Goal: Task Accomplishment & Management: Use online tool/utility

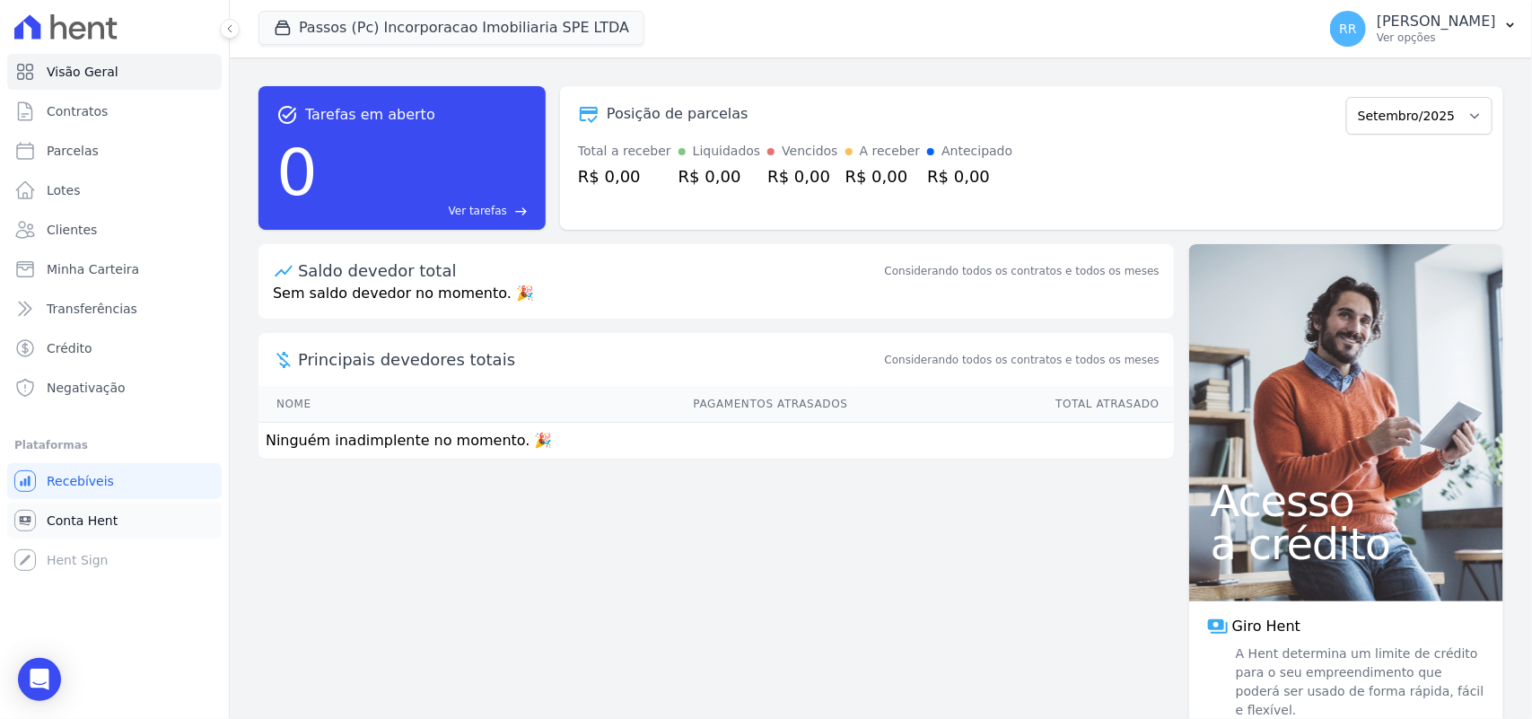
click at [121, 521] on link "Conta Hent" at bounding box center [114, 521] width 215 height 36
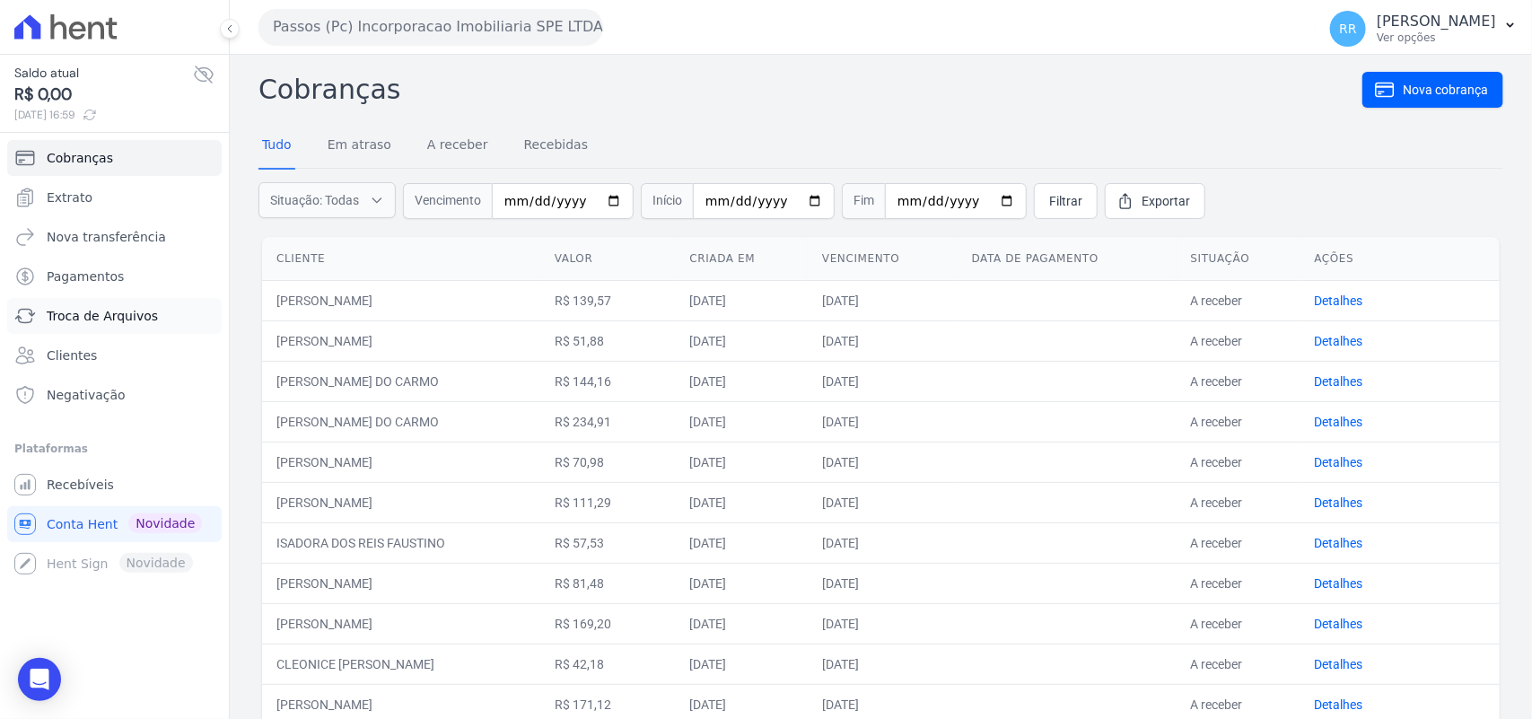
click at [115, 312] on span "Troca de Arquivos" at bounding box center [102, 316] width 111 height 18
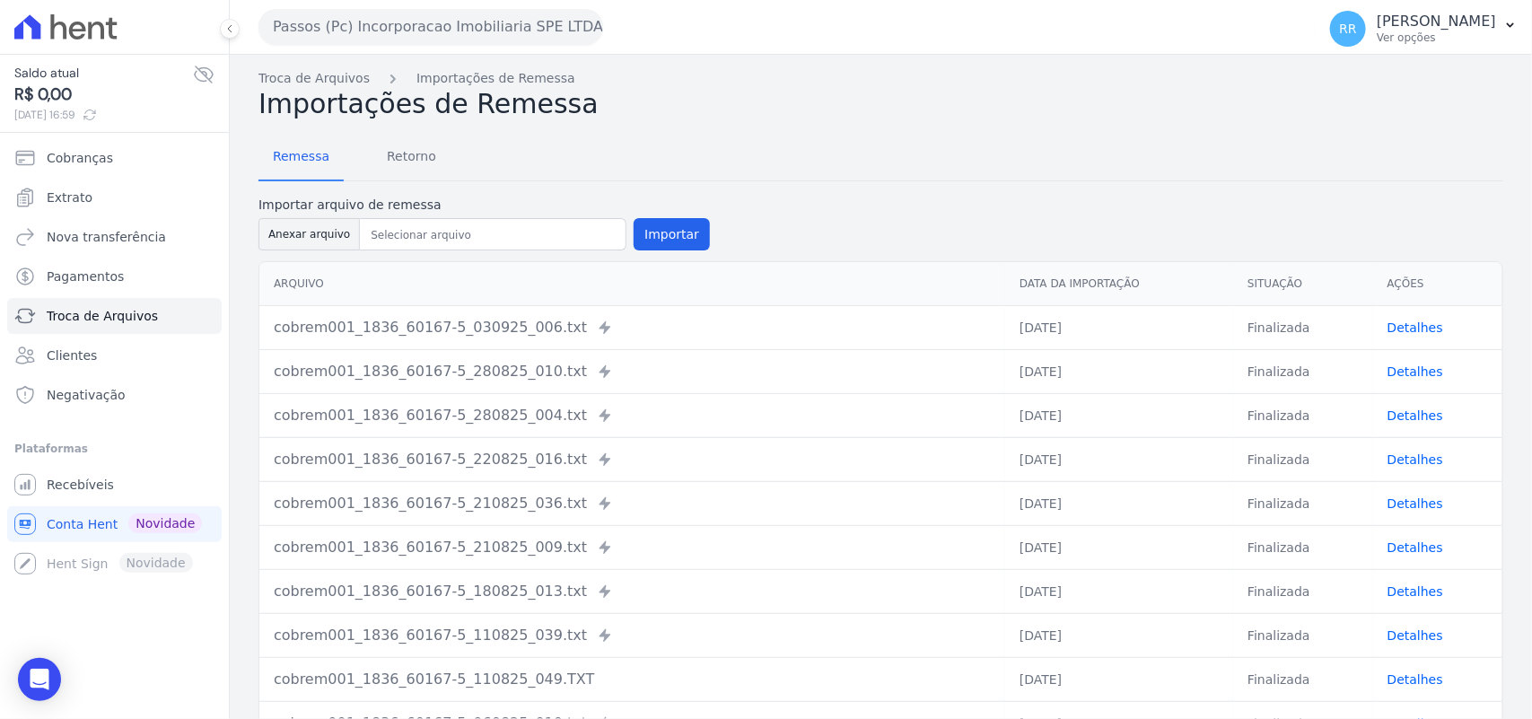
click at [715, 122] on div "Remessa Retorno Importar arquivo de remessa Anexar arquivo Importar [GEOGRAPHIC…" at bounding box center [880, 464] width 1245 height 689
click at [382, 22] on button "Passos (Pc) Incorporacao Imobiliaria SPE LTDA" at bounding box center [430, 27] width 345 height 36
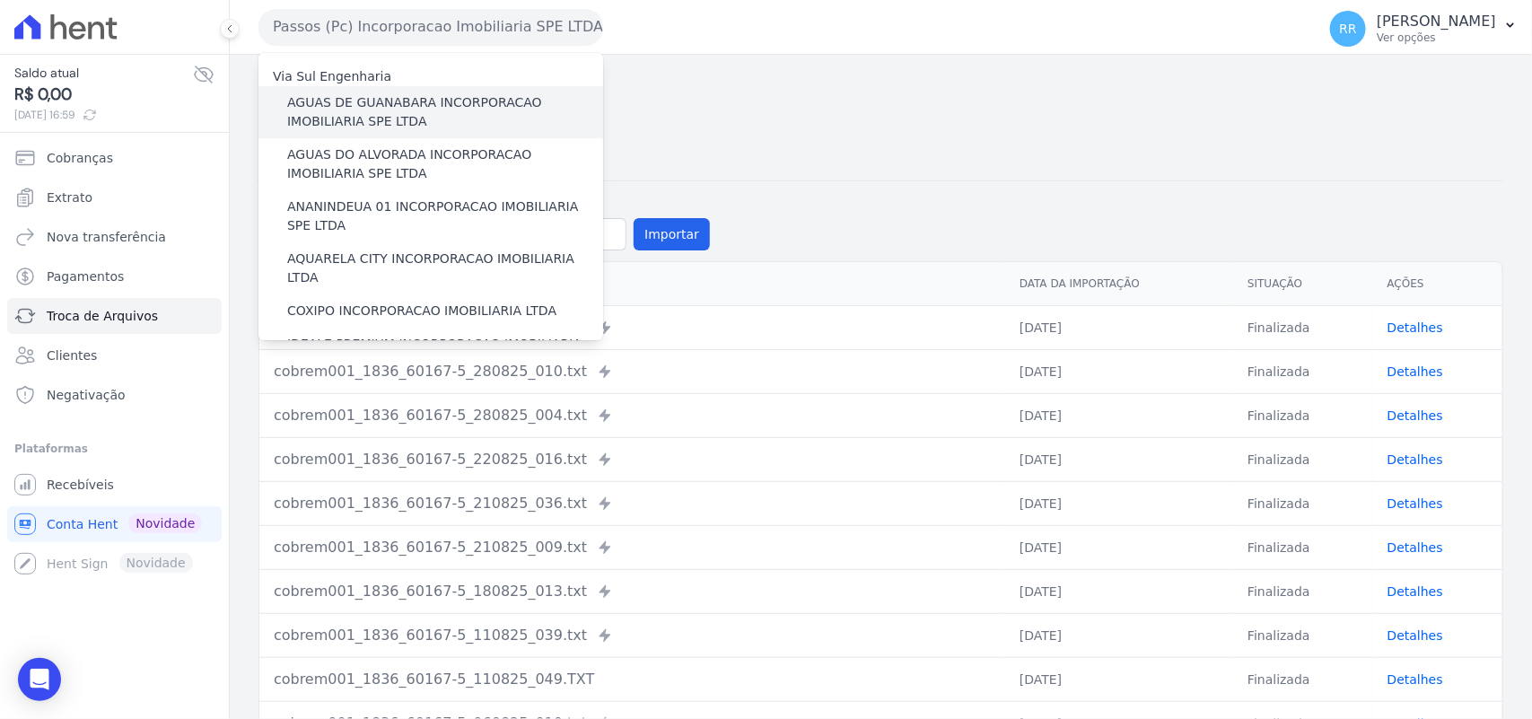
click at [415, 115] on label "AGUAS DE GUANABARA INCORPORACAO IMOBILIARIA SPE LTDA" at bounding box center [445, 112] width 316 height 38
click at [0, 0] on input "AGUAS DE GUANABARA INCORPORACAO IMOBILIARIA SPE LTDA" at bounding box center [0, 0] width 0 height 0
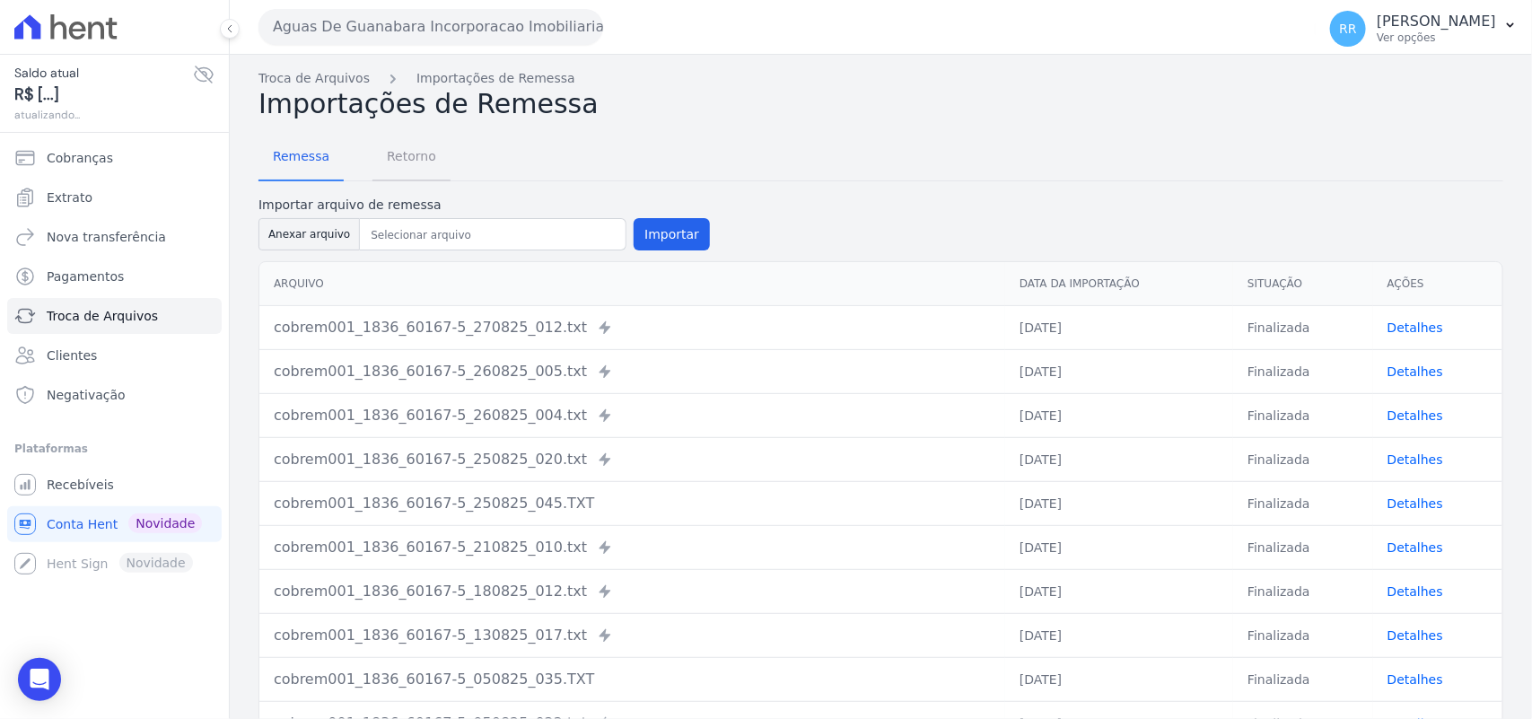
click at [410, 171] on span "Retorno" at bounding box center [411, 156] width 71 height 36
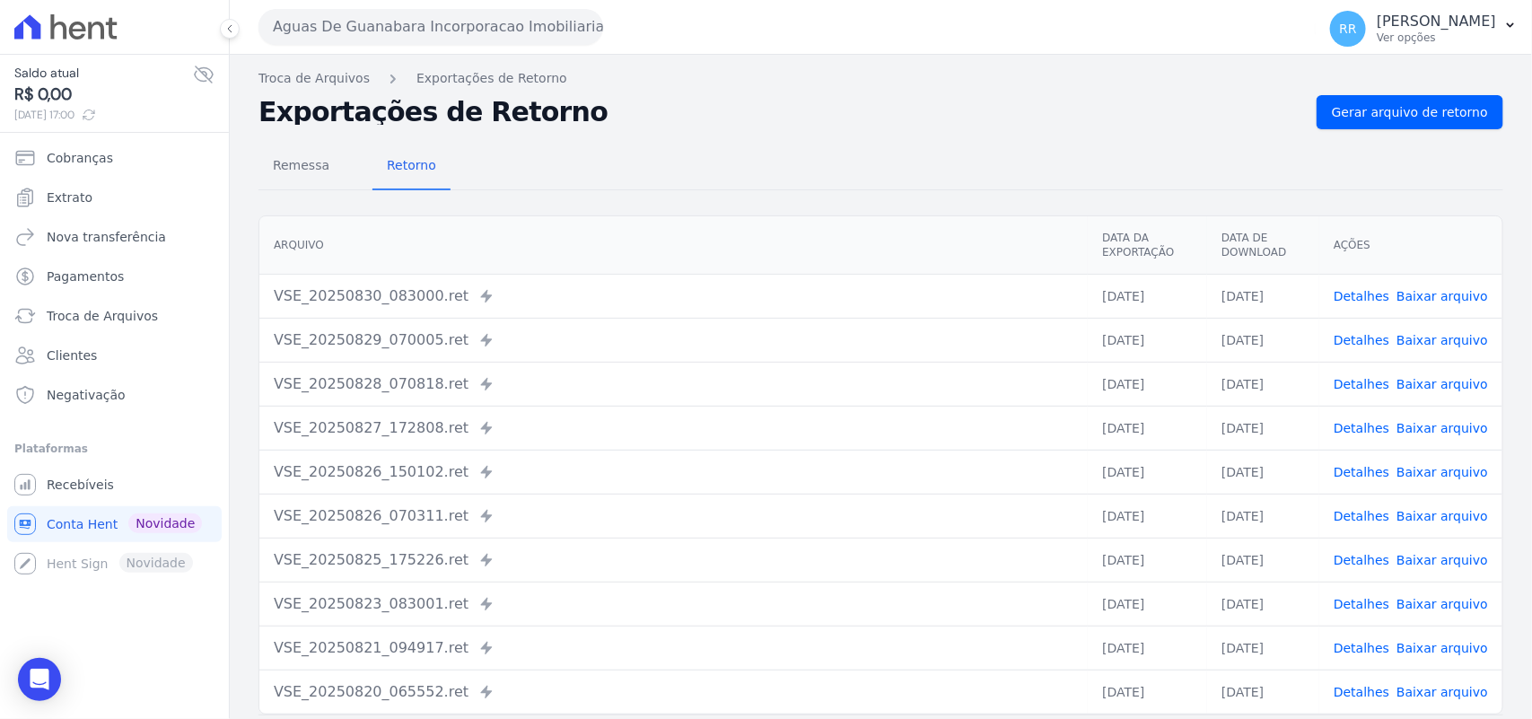
click at [1433, 129] on div "Remessa Retorno [GEOGRAPHIC_DATA] Data da Exportação Data de Download Ações VSE…" at bounding box center [880, 453] width 1245 height 649
click at [1433, 119] on span "Gerar arquivo de retorno" at bounding box center [1410, 112] width 156 height 18
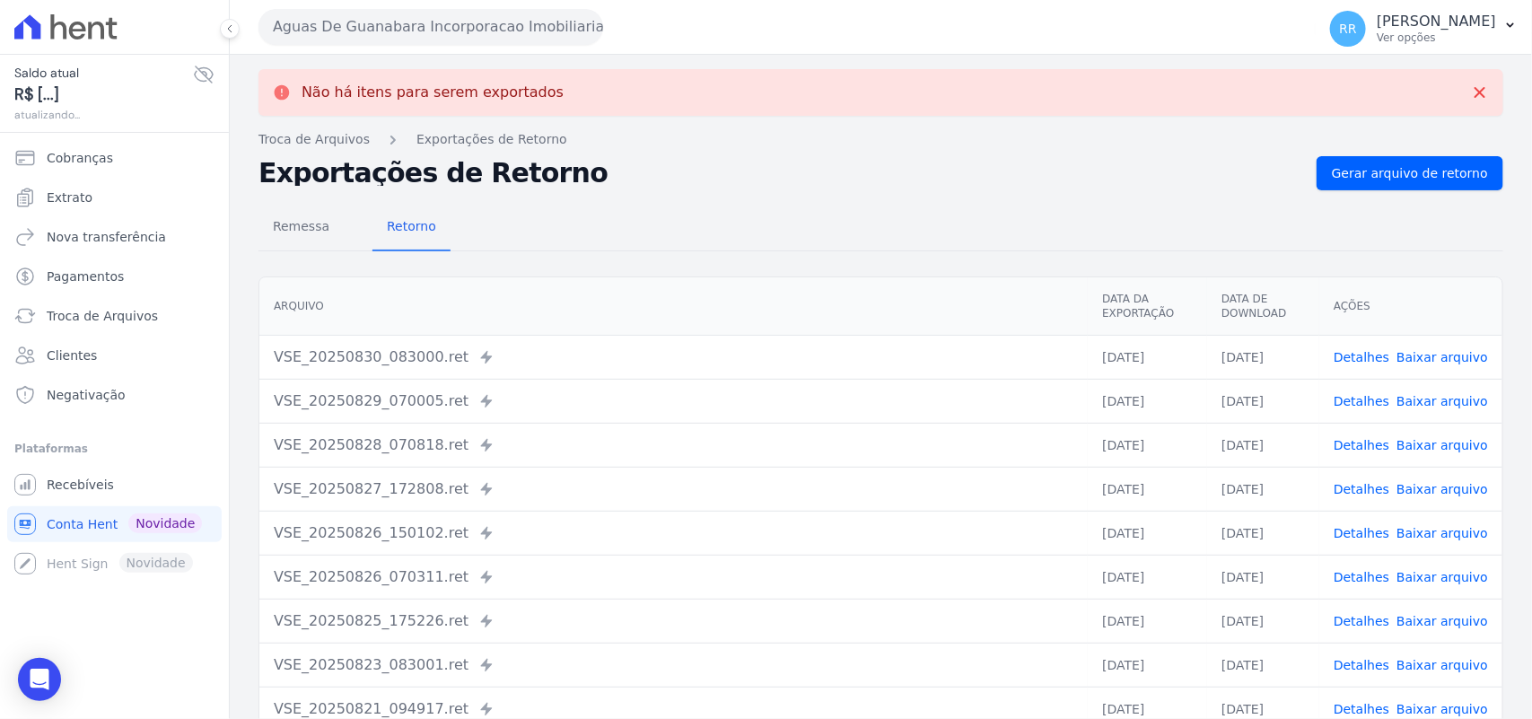
click at [503, 36] on button "Aguas De Guanabara Incorporacao Imobiliaria SPE LTDA" at bounding box center [430, 27] width 345 height 36
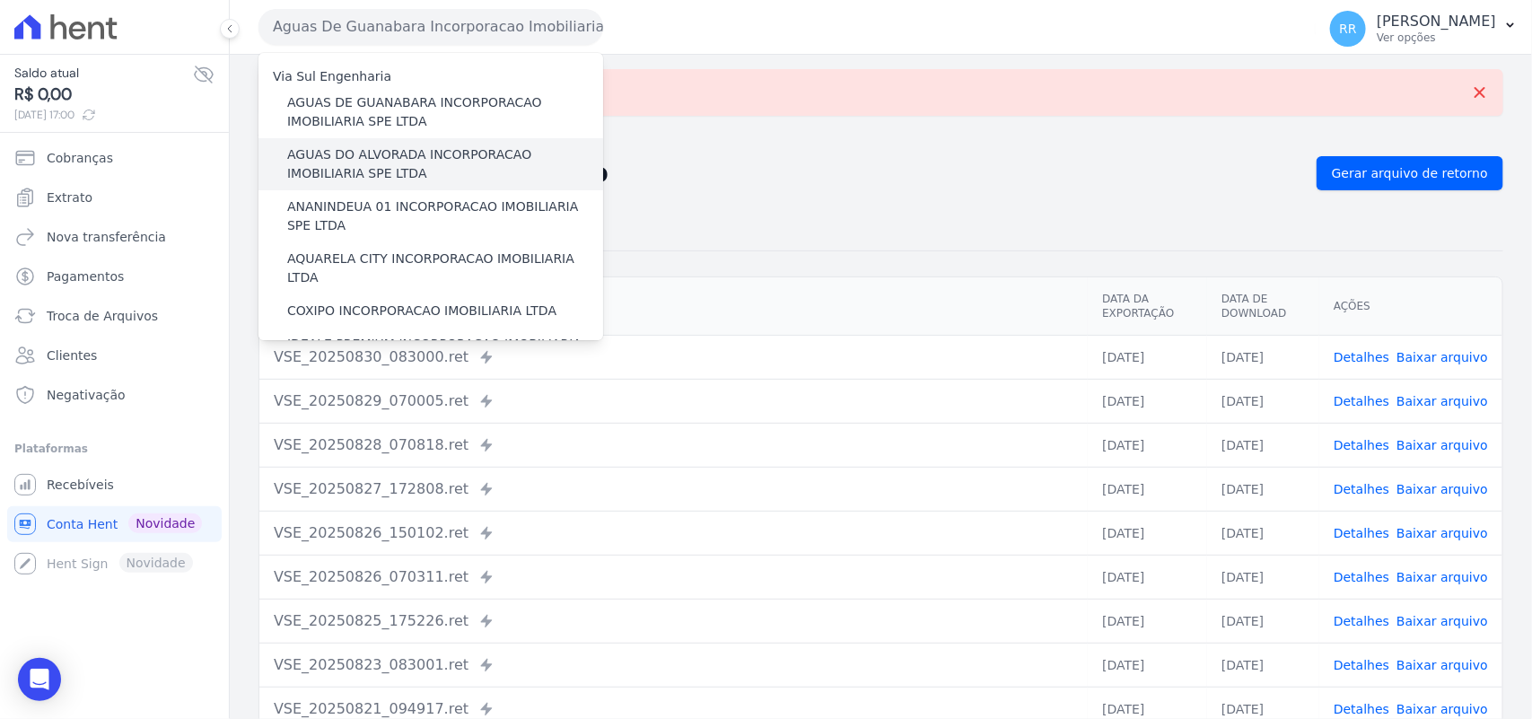
click at [359, 162] on label "AGUAS DO ALVORADA INCORPORACAO IMOBILIARIA SPE LTDA" at bounding box center [445, 164] width 316 height 38
click at [0, 0] on input "AGUAS DO ALVORADA INCORPORACAO IMOBILIARIA SPE LTDA" at bounding box center [0, 0] width 0 height 0
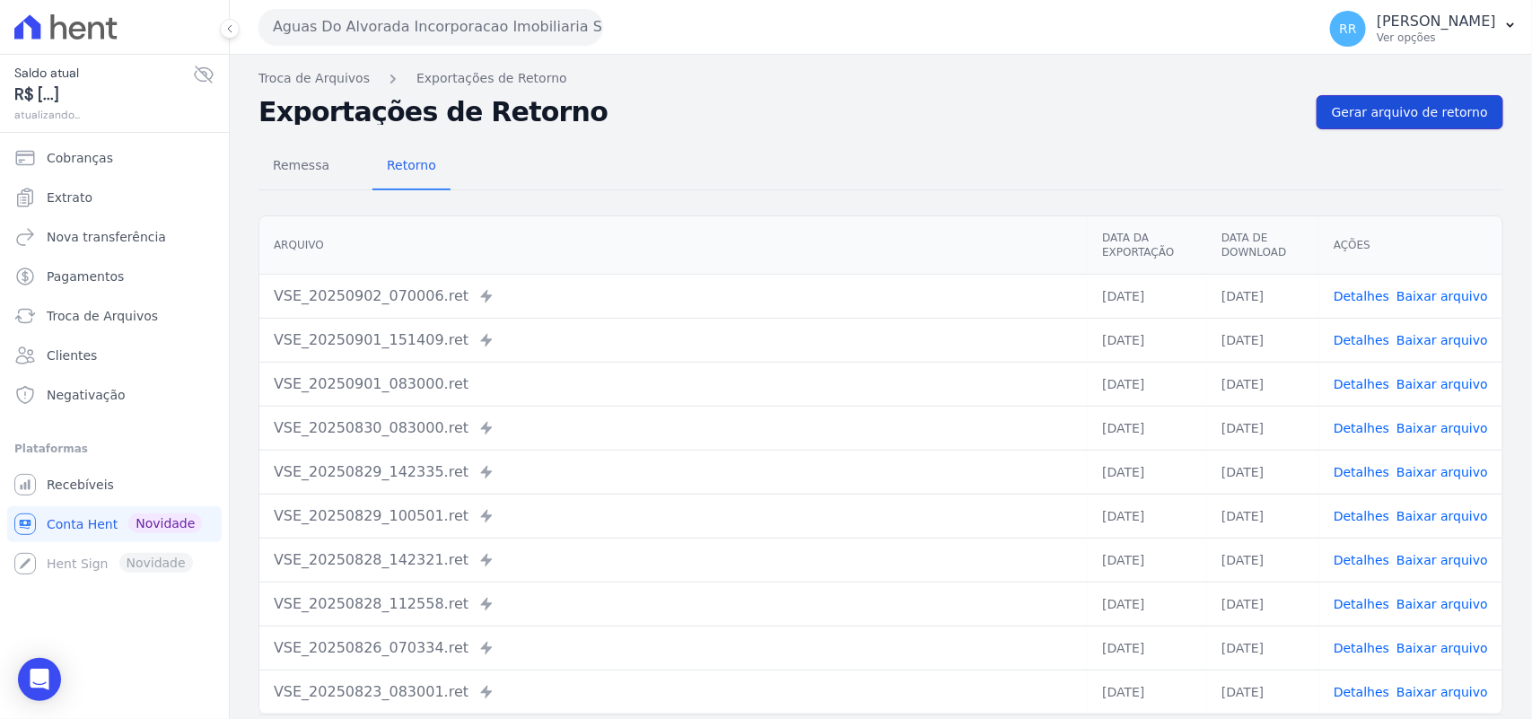
click at [1407, 123] on link "Gerar arquivo de retorno" at bounding box center [1410, 112] width 187 height 34
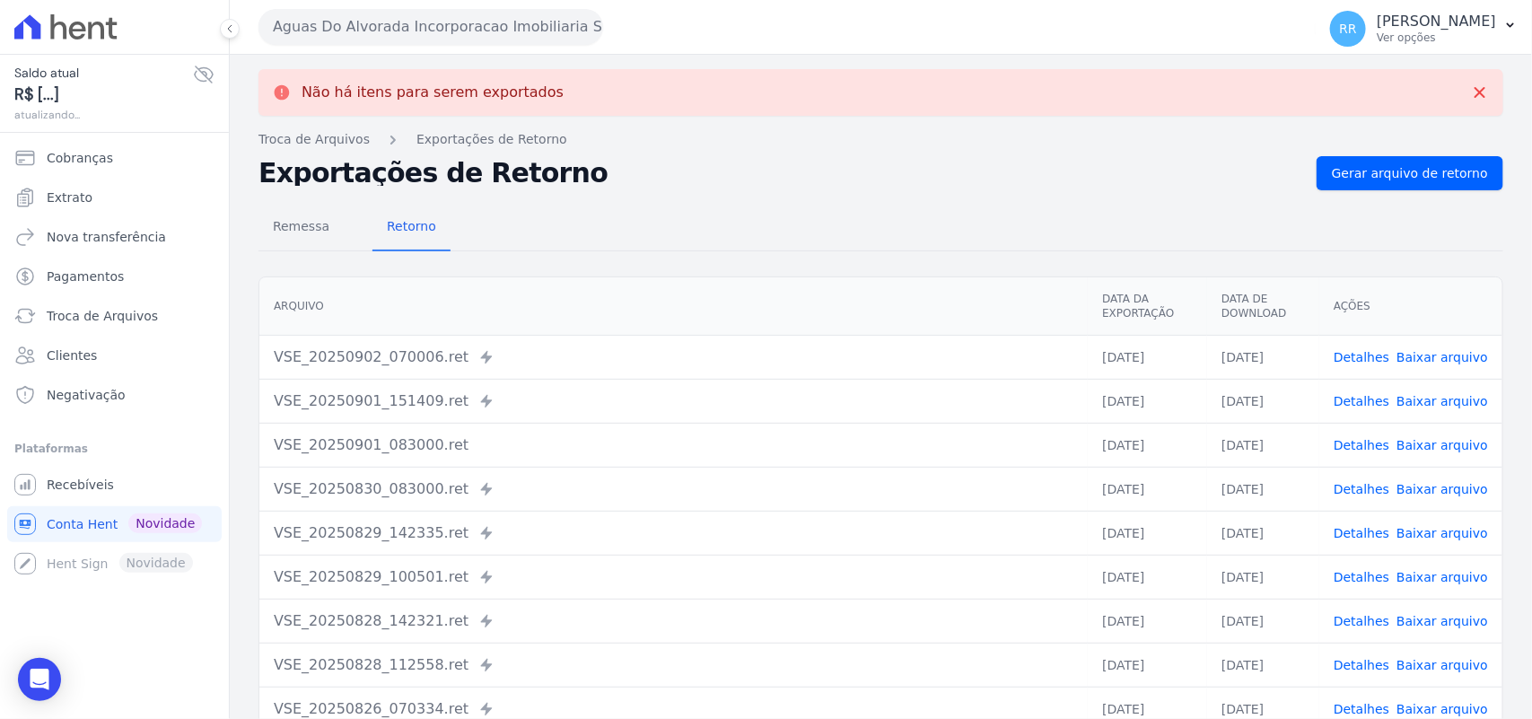
click at [420, 32] on button "Aguas Do Alvorada Incorporacao Imobiliaria SPE LTDA" at bounding box center [430, 27] width 345 height 36
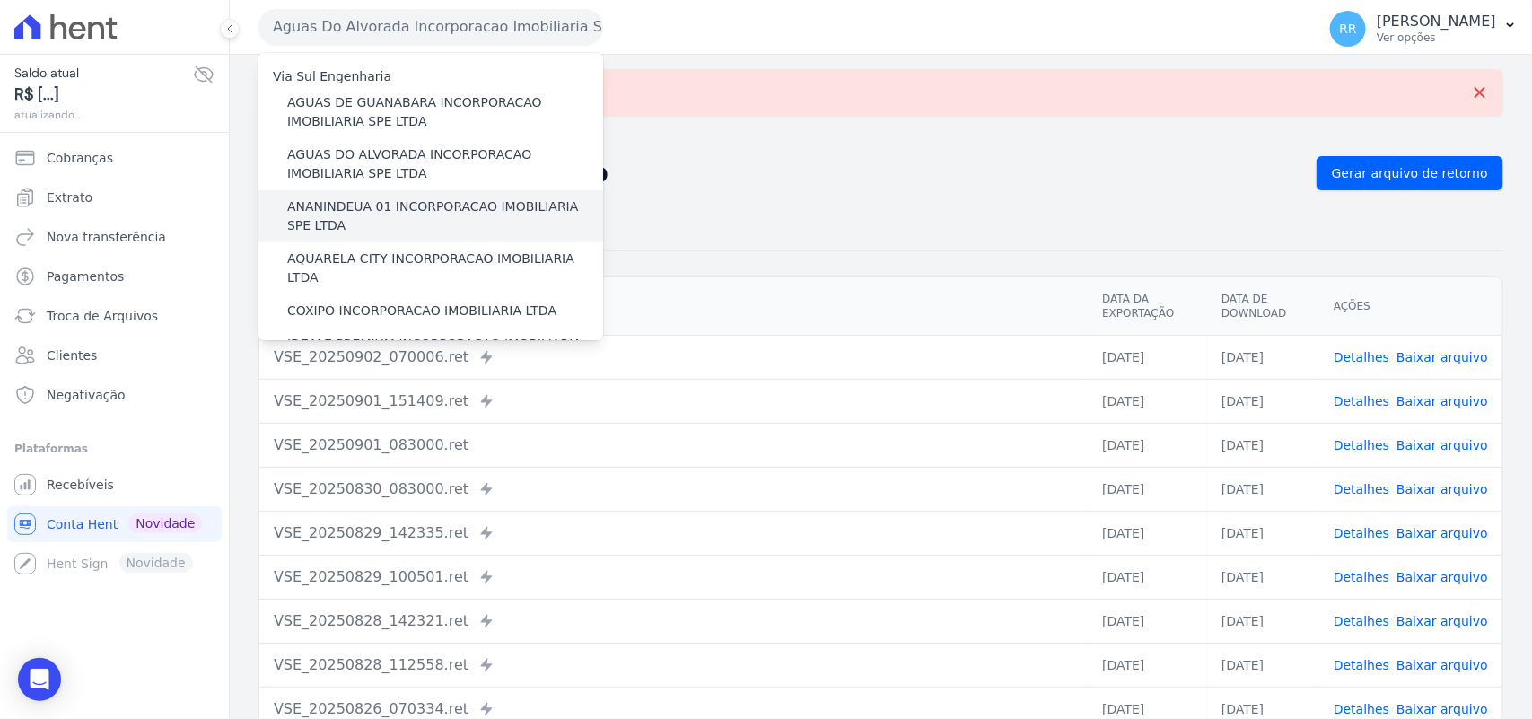
click at [381, 202] on label "ANANINDEUA 01 INCORPORACAO IMOBILIARIA SPE LTDA" at bounding box center [445, 216] width 316 height 38
click at [0, 0] on input "ANANINDEUA 01 INCORPORACAO IMOBILIARIA SPE LTDA" at bounding box center [0, 0] width 0 height 0
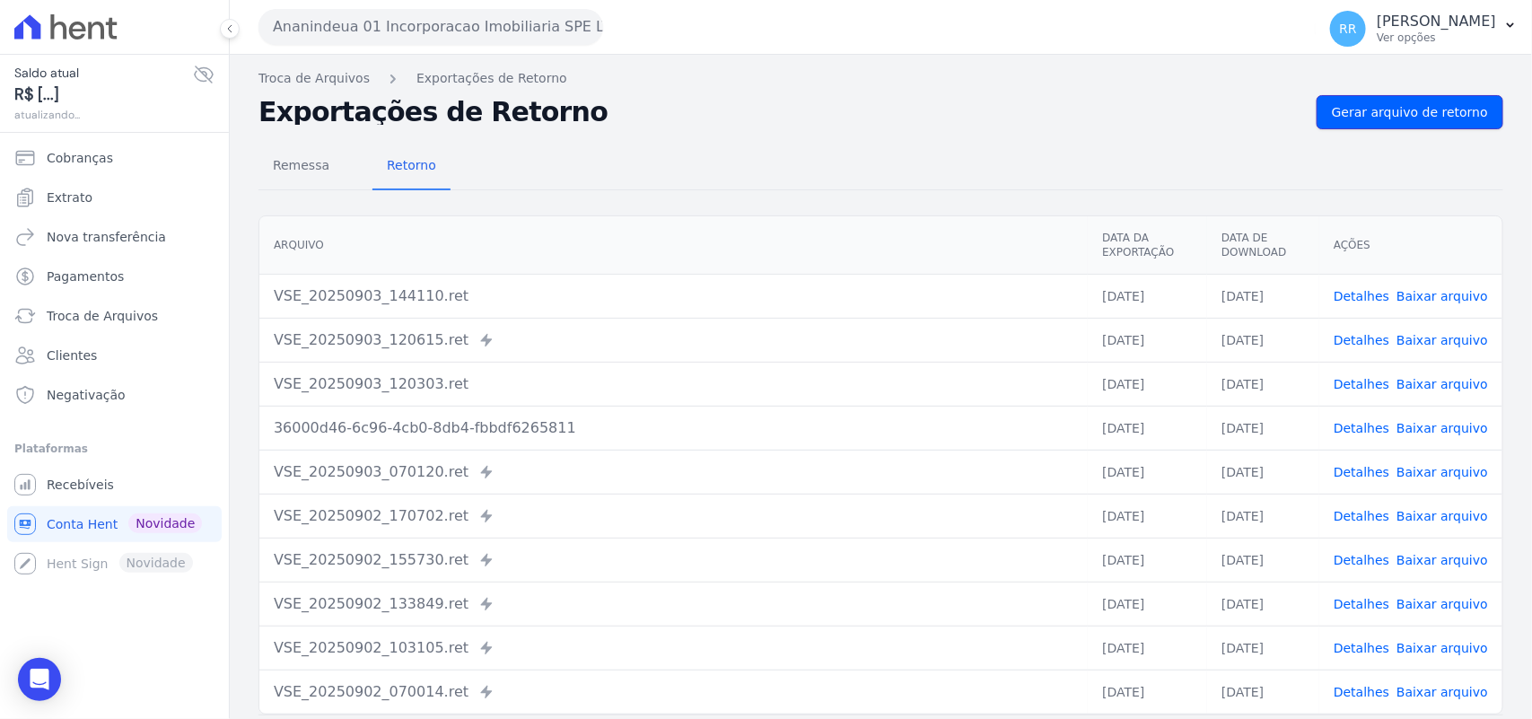
click at [1406, 113] on span "Gerar arquivo de retorno" at bounding box center [1410, 112] width 156 height 18
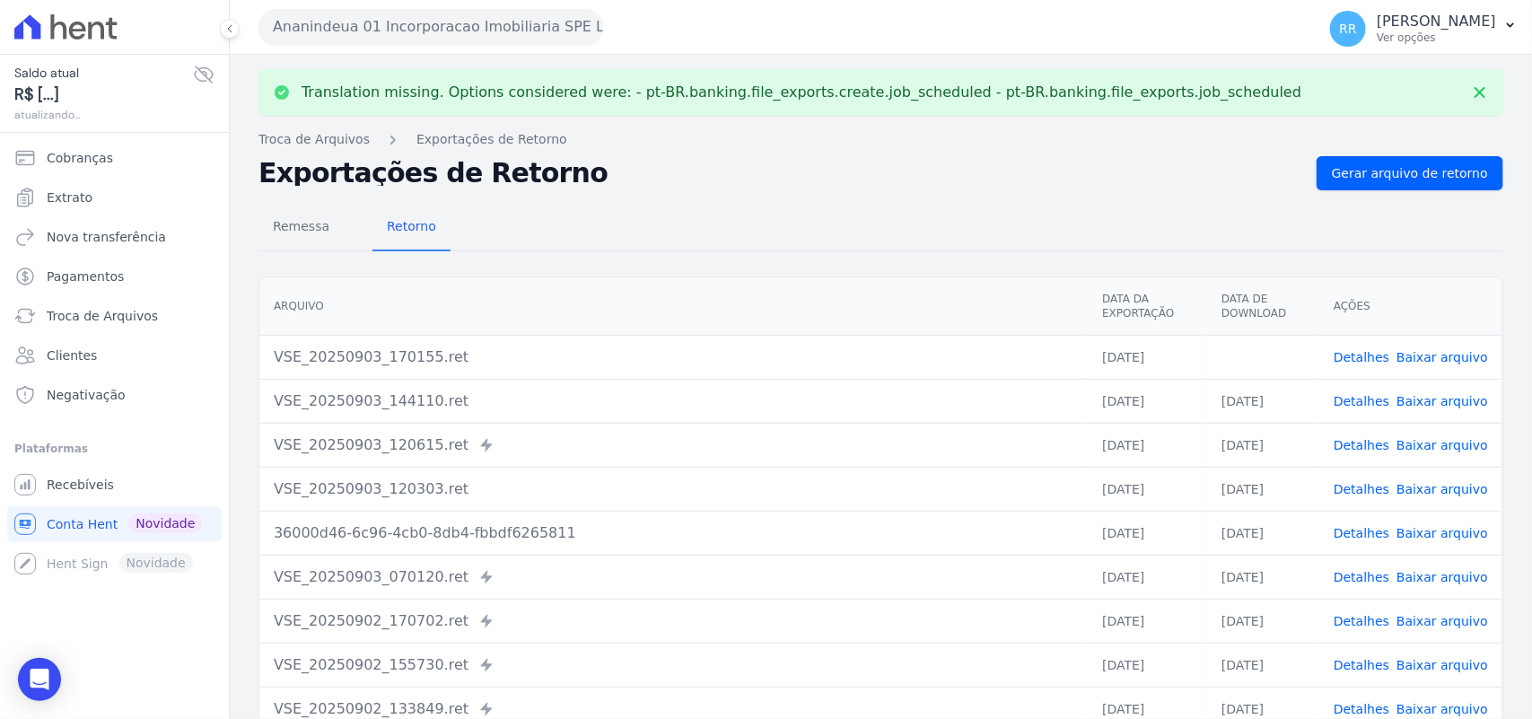
click at [1424, 362] on link "Baixar arquivo" at bounding box center [1443, 357] width 92 height 14
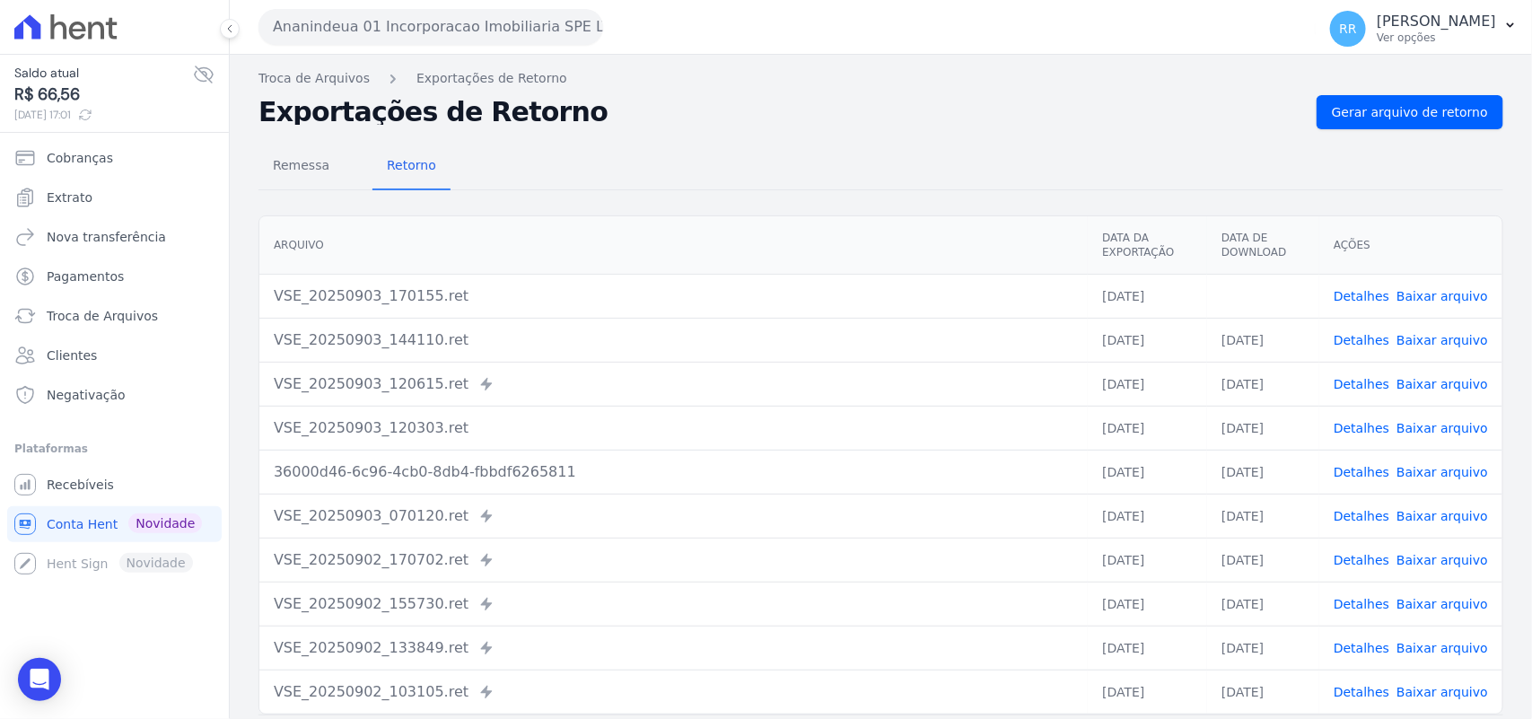
drag, startPoint x: 803, startPoint y: 106, endPoint x: 787, endPoint y: 105, distance: 16.2
click at [803, 106] on h2 "Exportações de Retorno" at bounding box center [780, 112] width 1044 height 25
click at [402, 3] on div "Ananindeua 01 Incorporacao Imobiliaria SPE LTDA Via Sul Engenharia AGUAS DE [GE…" at bounding box center [783, 27] width 1050 height 56
click at [397, 12] on button "Ananindeua 01 Incorporacao Imobiliaria SPE LTDA" at bounding box center [430, 27] width 345 height 36
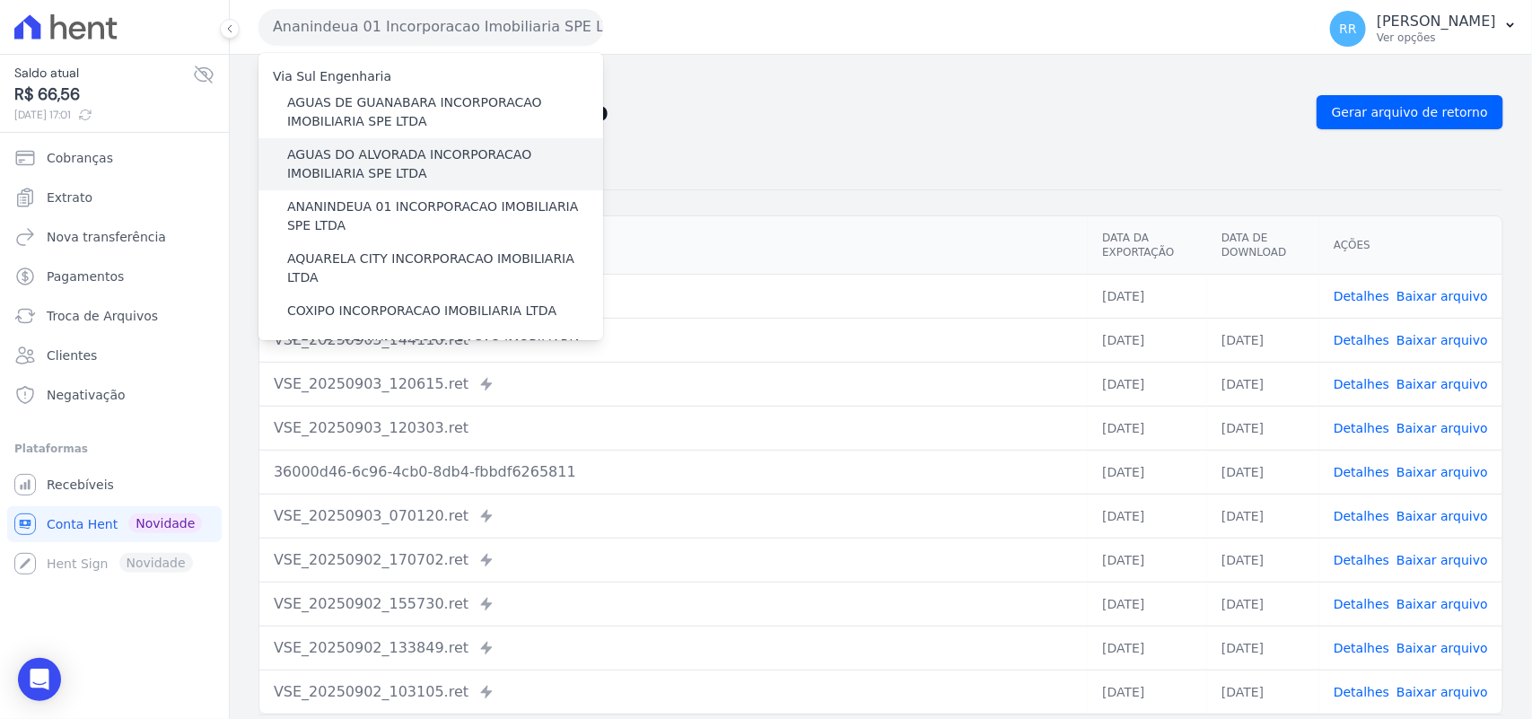
click at [372, 163] on label "AGUAS DO ALVORADA INCORPORACAO IMOBILIARIA SPE LTDA" at bounding box center [445, 164] width 316 height 38
click at [0, 0] on input "AGUAS DO ALVORADA INCORPORACAO IMOBILIARIA SPE LTDA" at bounding box center [0, 0] width 0 height 0
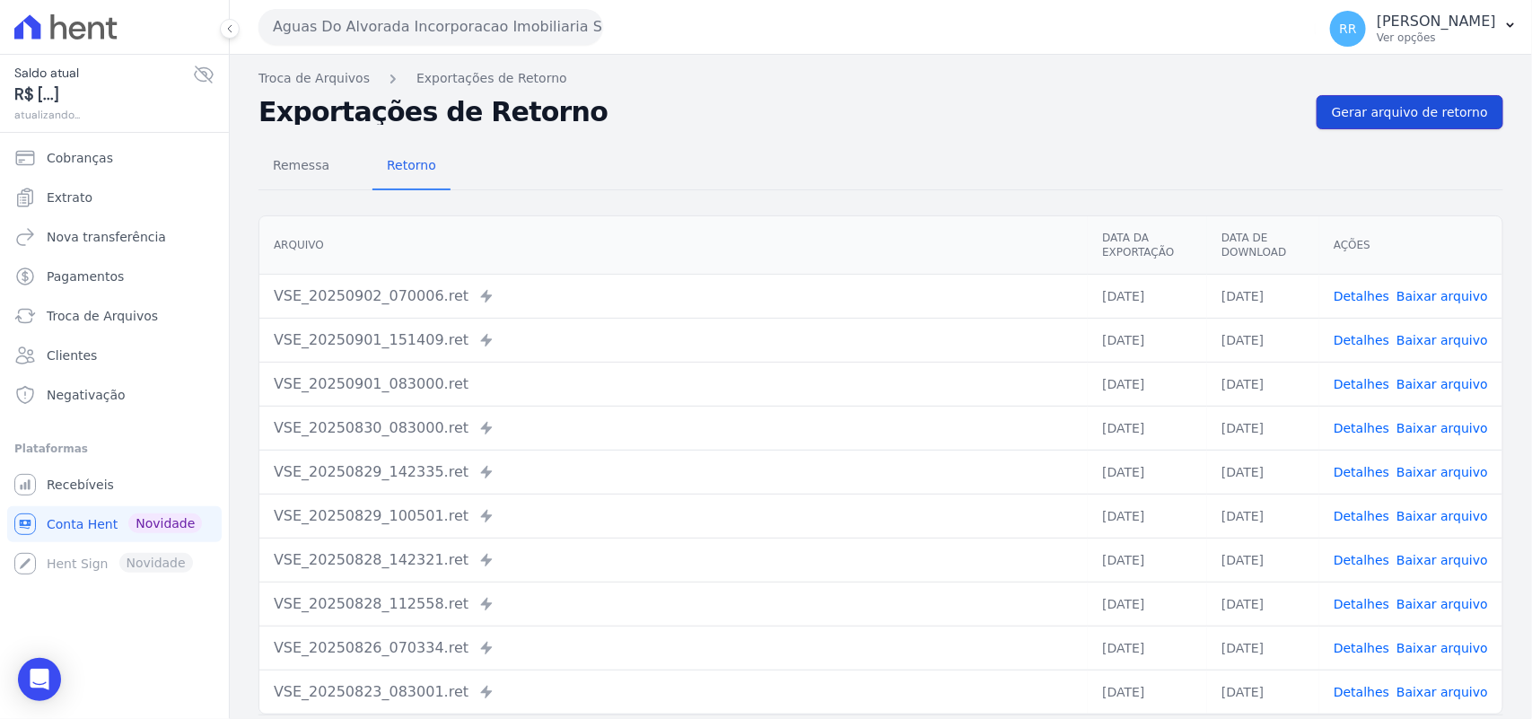
click at [1427, 110] on span "Gerar arquivo de retorno" at bounding box center [1410, 112] width 156 height 18
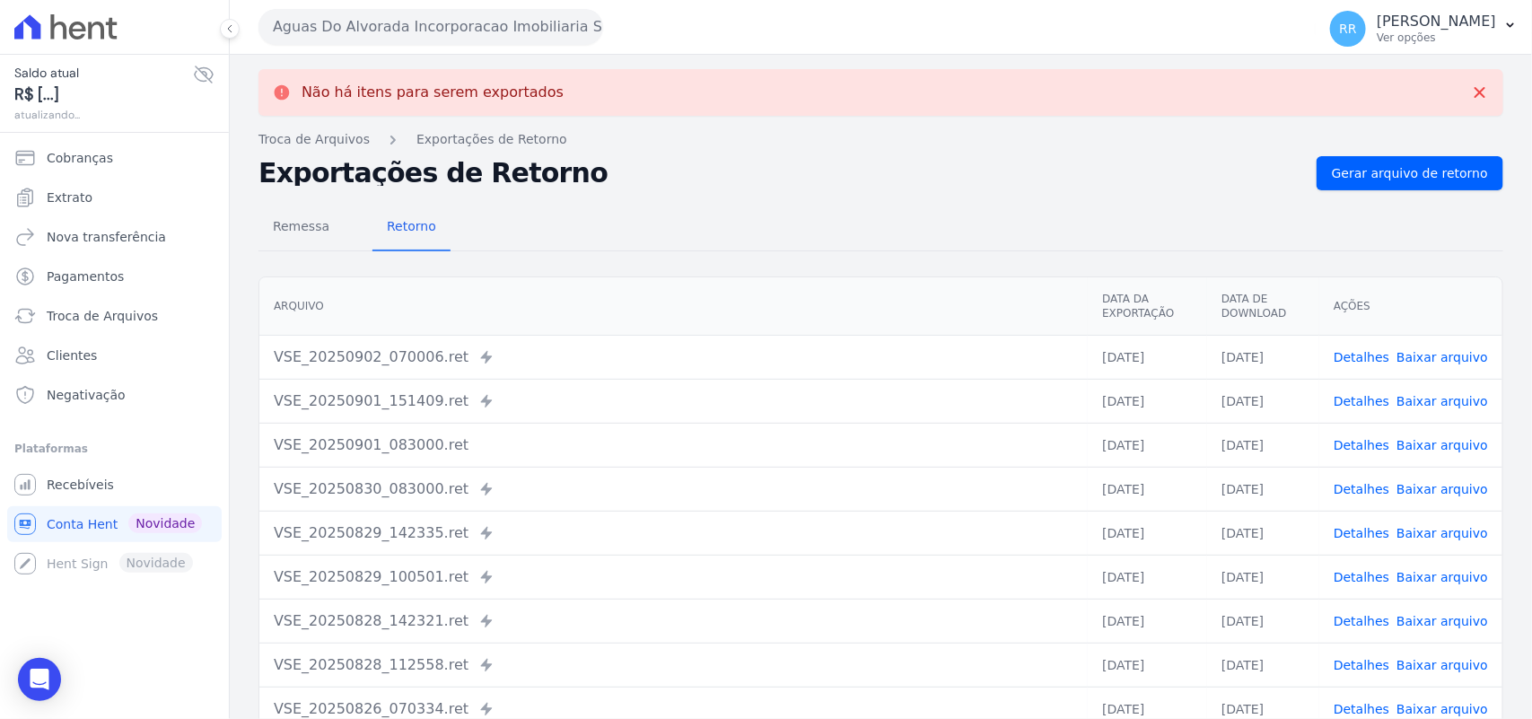
click at [451, 12] on button "Aguas Do Alvorada Incorporacao Imobiliaria SPE LTDA" at bounding box center [430, 27] width 345 height 36
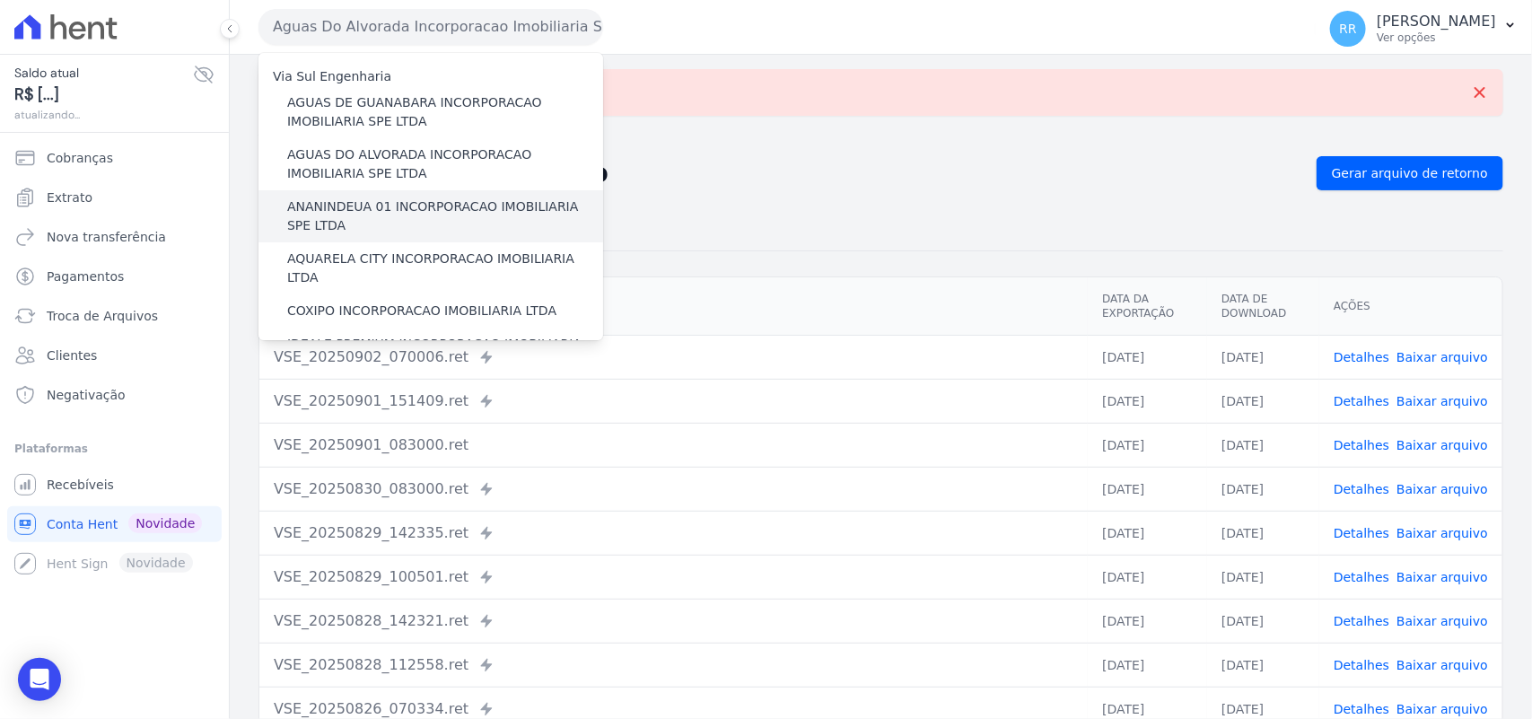
click at [360, 208] on label "ANANINDEUA 01 INCORPORACAO IMOBILIARIA SPE LTDA" at bounding box center [445, 216] width 316 height 38
click at [0, 0] on input "ANANINDEUA 01 INCORPORACAO IMOBILIARIA SPE LTDA" at bounding box center [0, 0] width 0 height 0
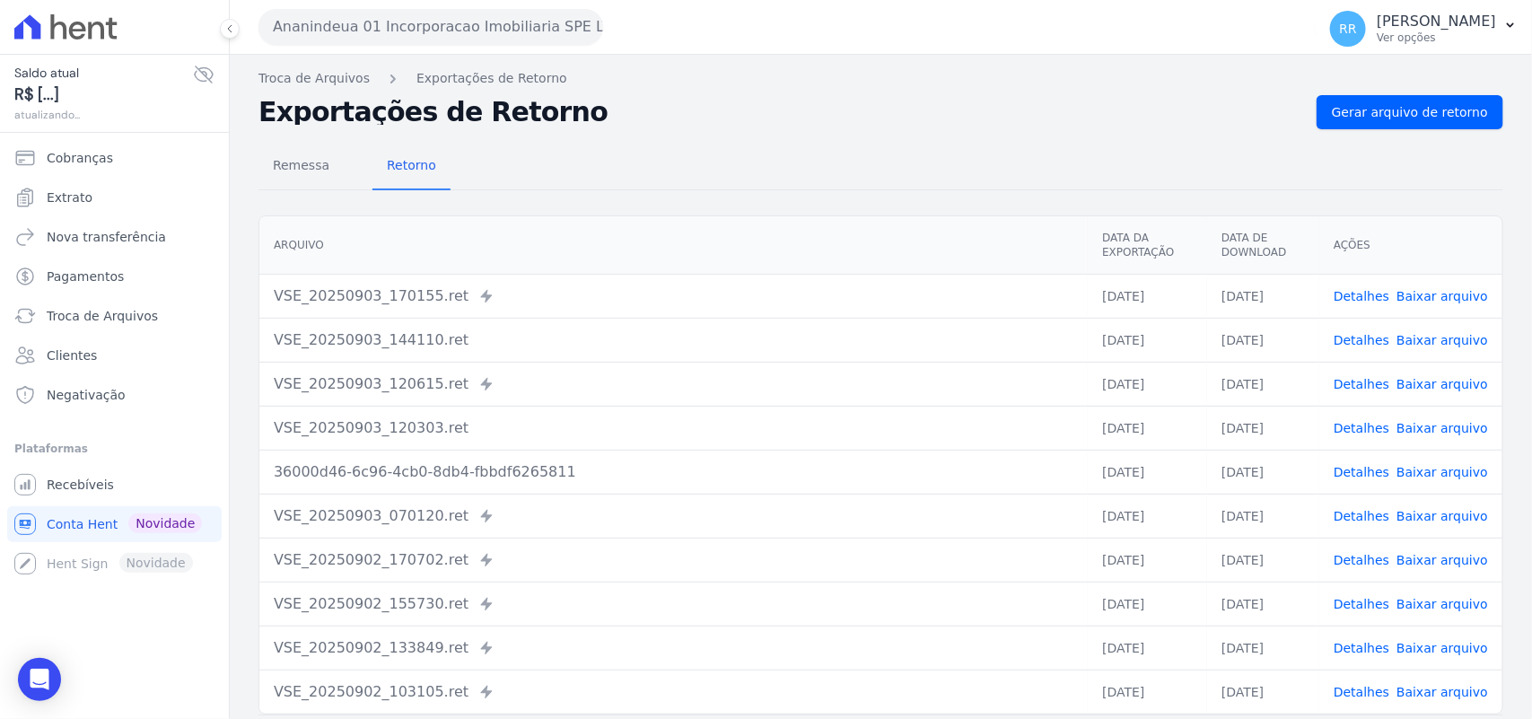
click at [499, 16] on button "Ananindeua 01 Incorporacao Imobiliaria SPE LTDA" at bounding box center [430, 27] width 345 height 36
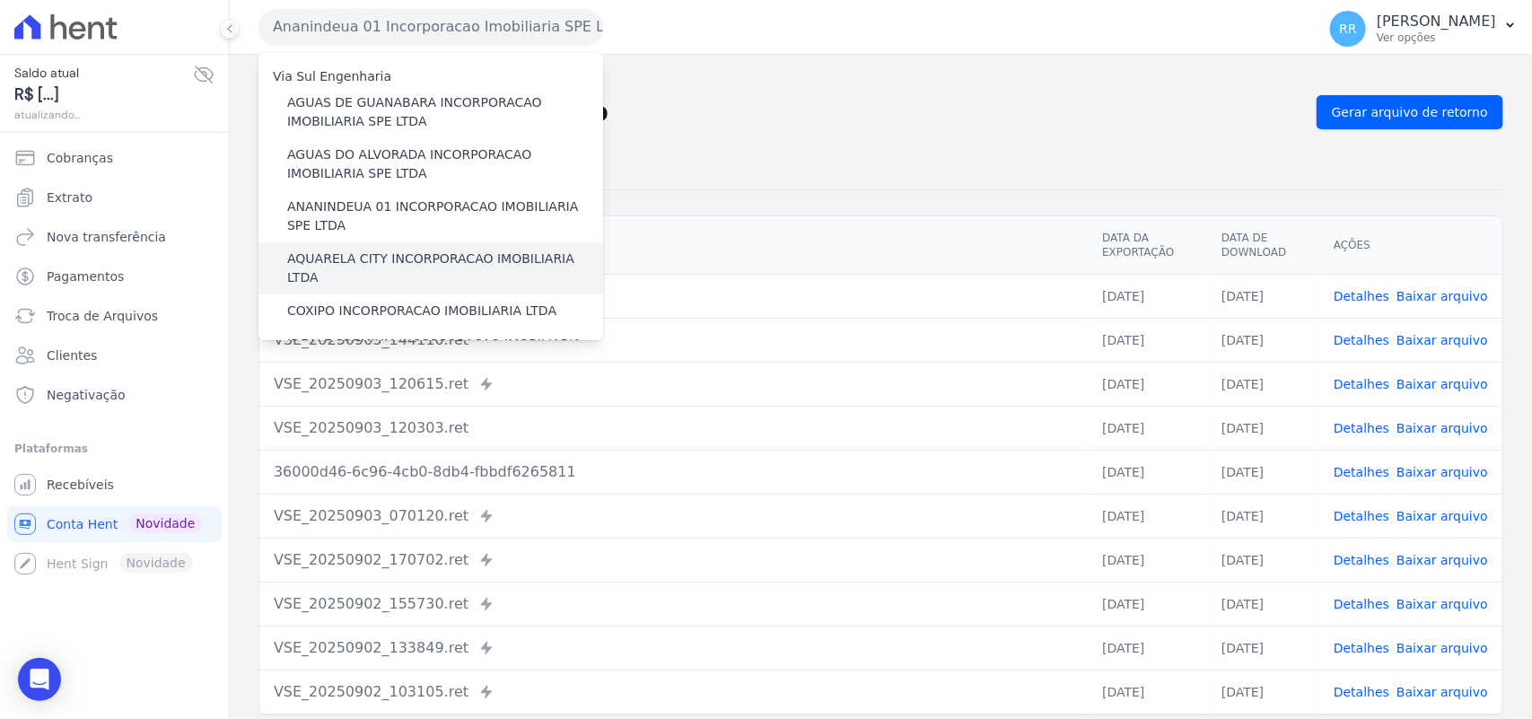
click at [356, 248] on div "AQUARELA CITY INCORPORACAO IMOBILIARIA LTDA" at bounding box center [430, 268] width 345 height 52
click at [356, 250] on label "AQUARELA CITY INCORPORACAO IMOBILIARIA LTDA" at bounding box center [445, 269] width 316 height 38
click at [0, 0] on input "AQUARELA CITY INCORPORACAO IMOBILIARIA LTDA" at bounding box center [0, 0] width 0 height 0
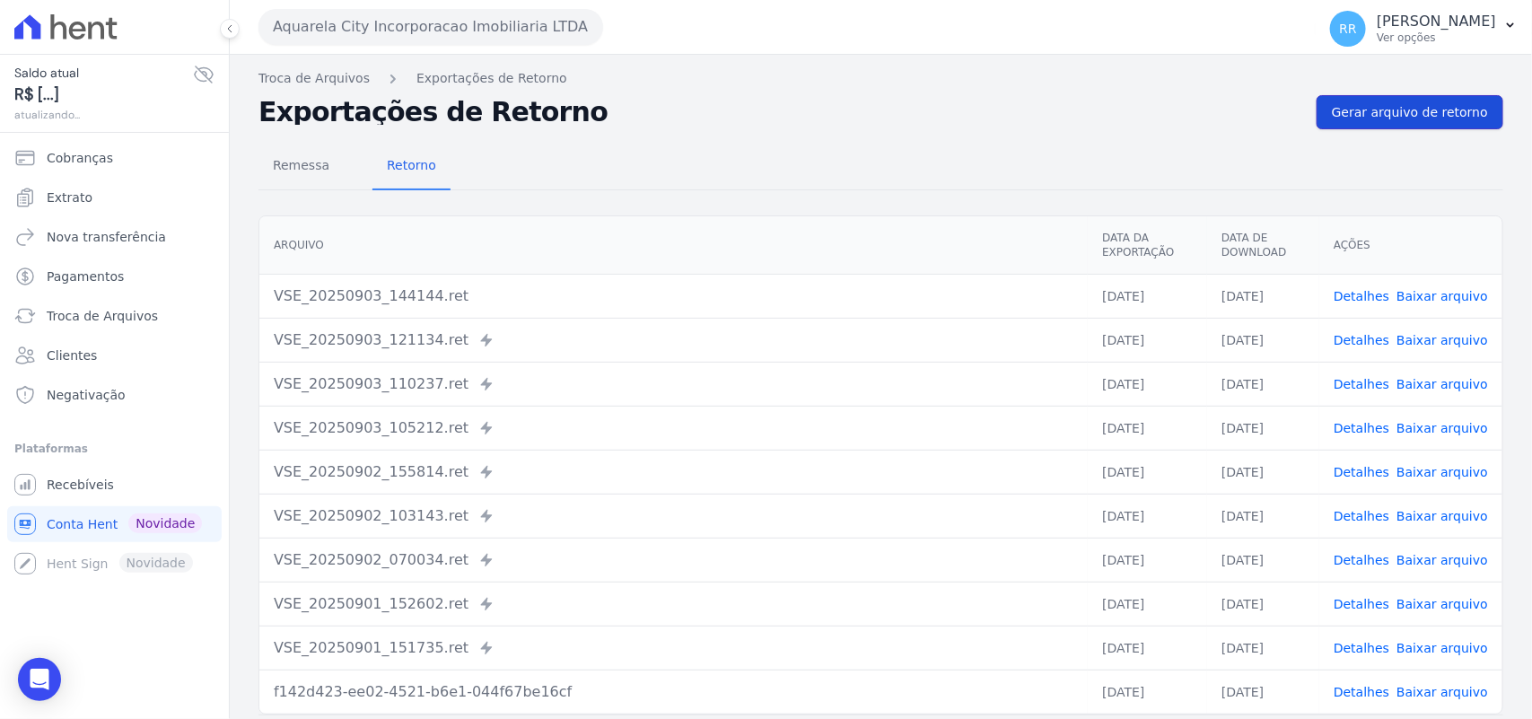
click at [1366, 110] on span "Gerar arquivo de retorno" at bounding box center [1410, 112] width 156 height 18
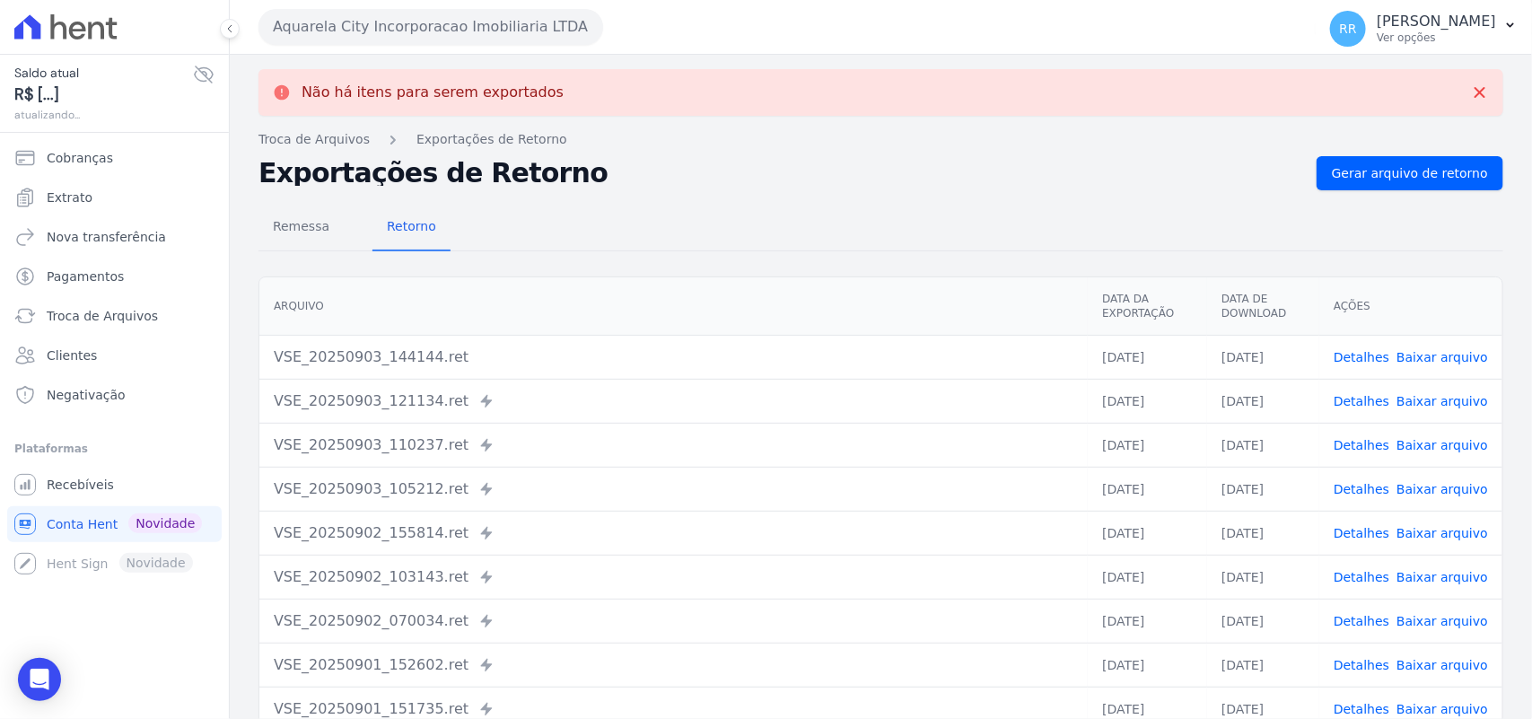
click at [414, 24] on button "Aquarela City Incorporacao Imobiliaria LTDA" at bounding box center [430, 27] width 345 height 36
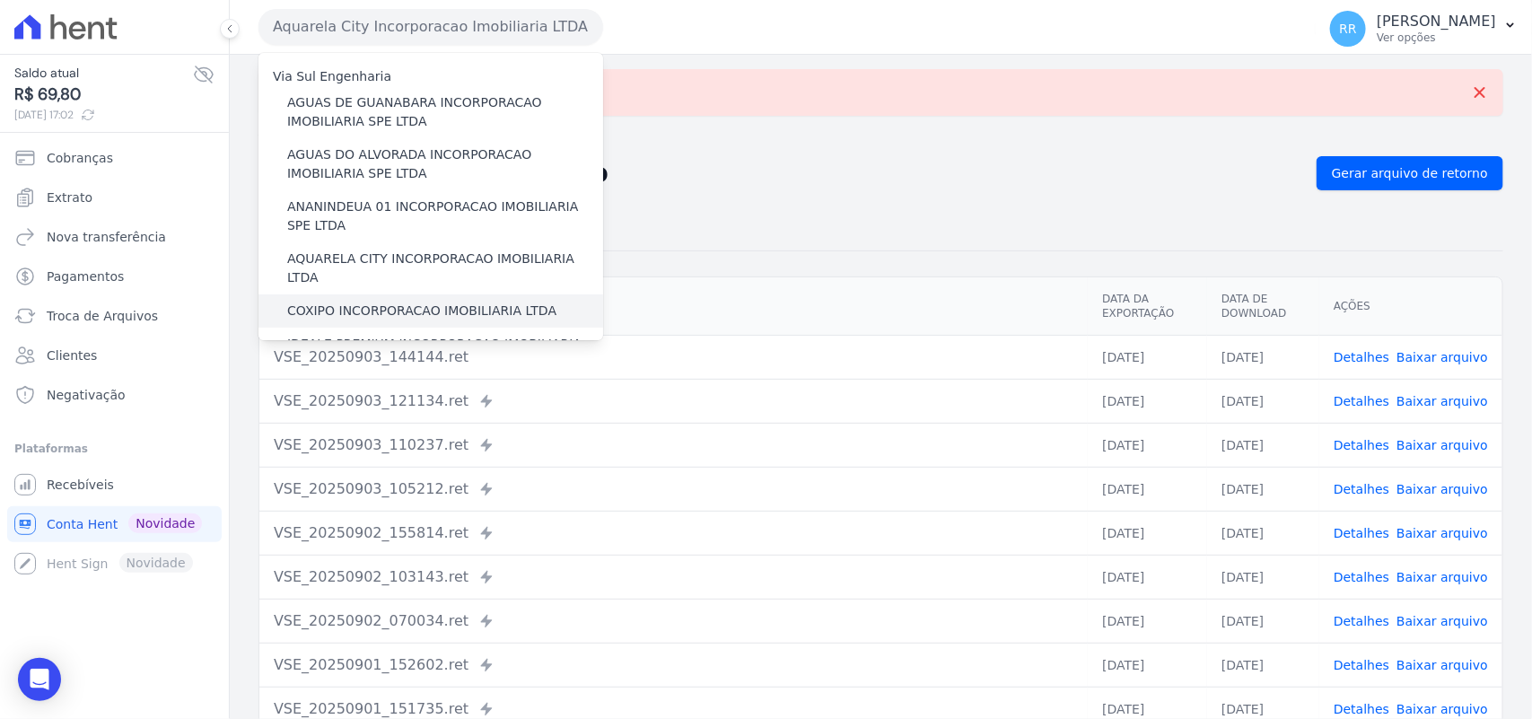
click at [315, 302] on label "COXIPO INCORPORACAO IMOBILIARIA LTDA" at bounding box center [421, 311] width 269 height 19
click at [0, 0] on input "COXIPO INCORPORACAO IMOBILIARIA LTDA" at bounding box center [0, 0] width 0 height 0
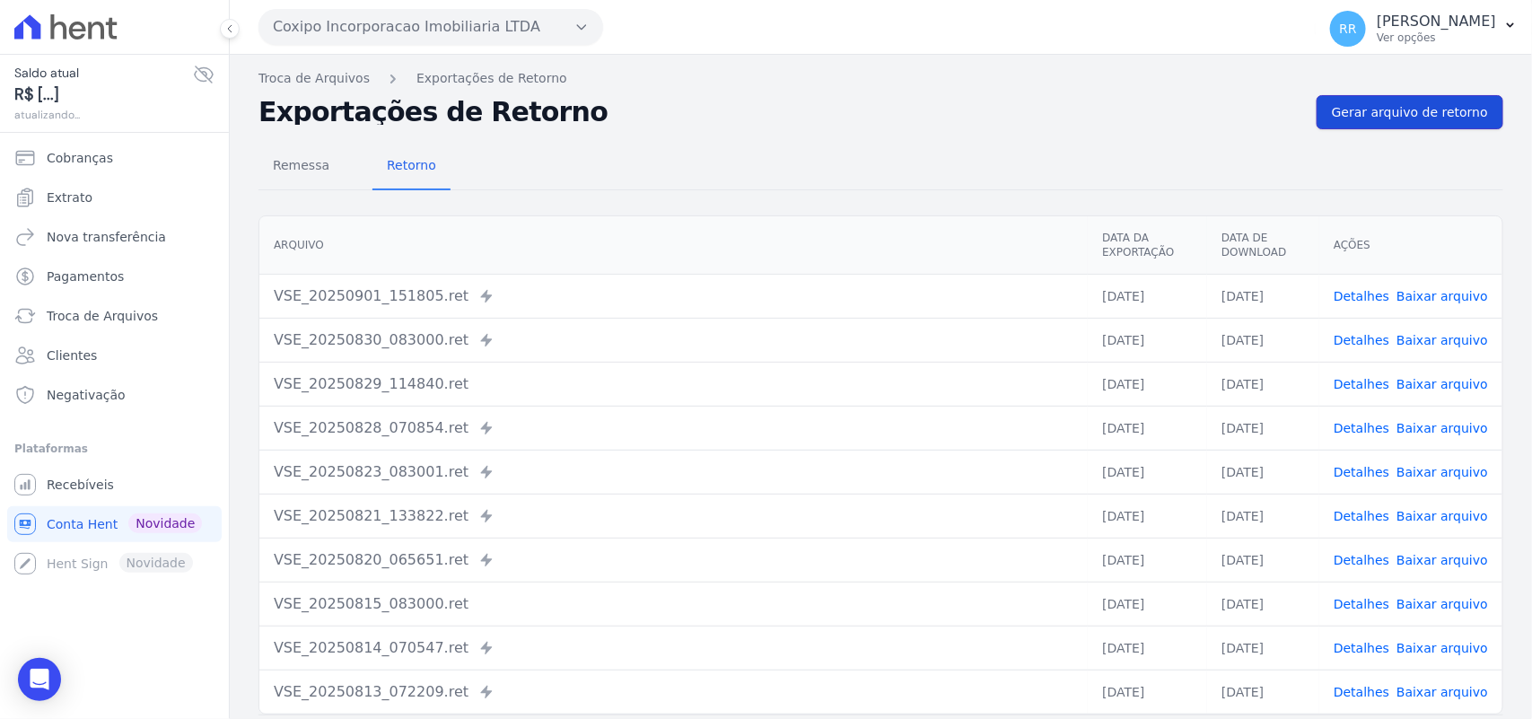
click at [1406, 115] on span "Gerar arquivo de retorno" at bounding box center [1410, 112] width 156 height 18
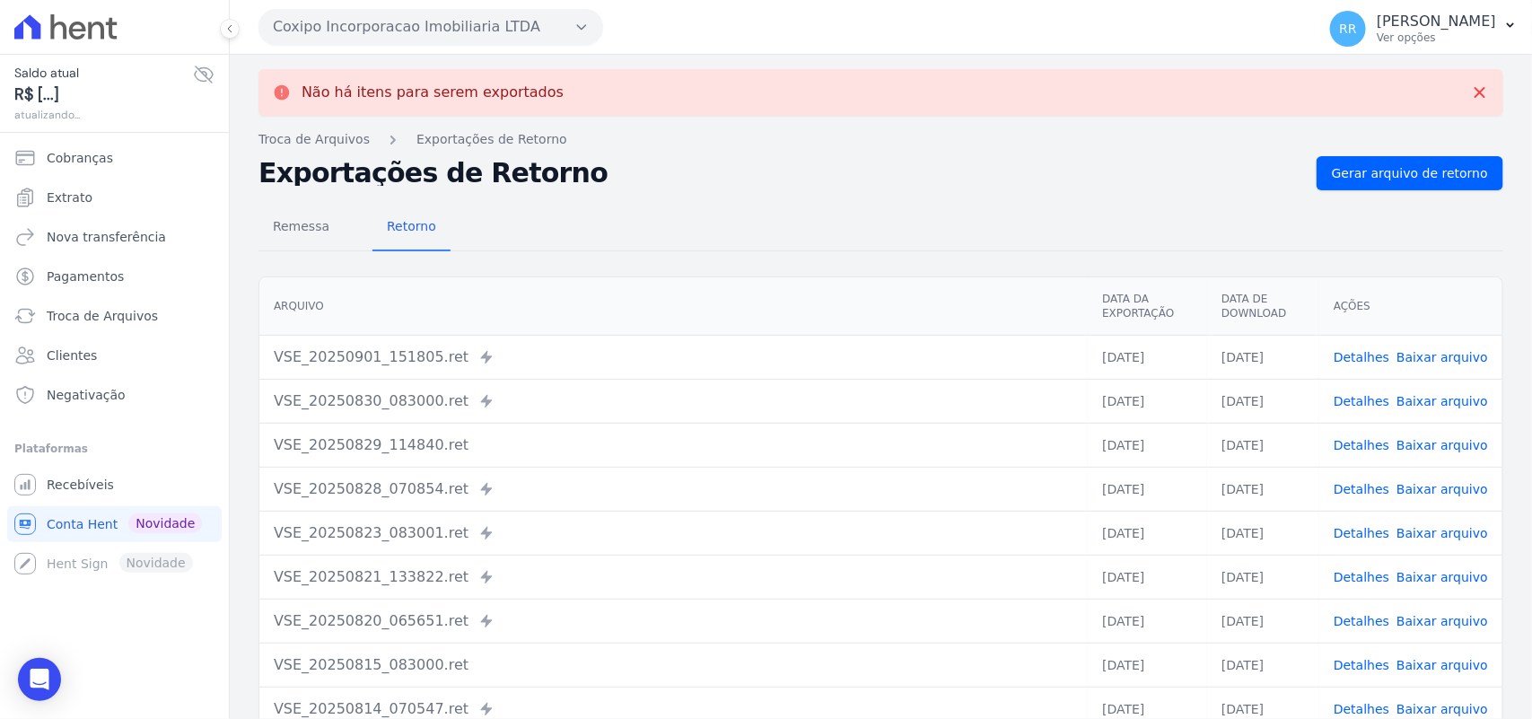
click at [377, 29] on button "Coxipo Incorporacao Imobiliaria LTDA" at bounding box center [430, 27] width 345 height 36
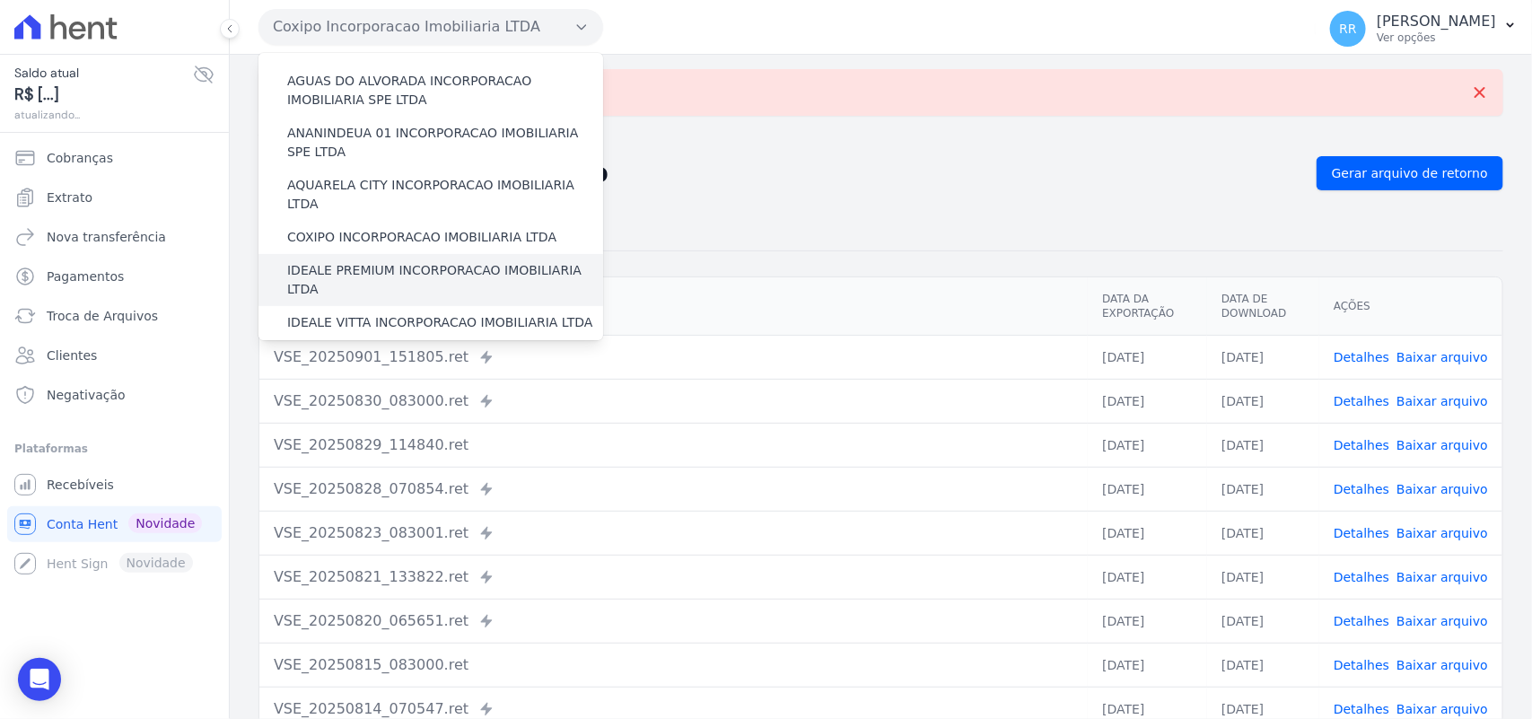
scroll to position [74, 0]
click at [407, 260] on label "IDEALE PREMIUM INCORPORACAO IMOBILIARIA LTDA" at bounding box center [445, 279] width 316 height 38
click at [0, 0] on input "IDEALE PREMIUM INCORPORACAO IMOBILIARIA LTDA" at bounding box center [0, 0] width 0 height 0
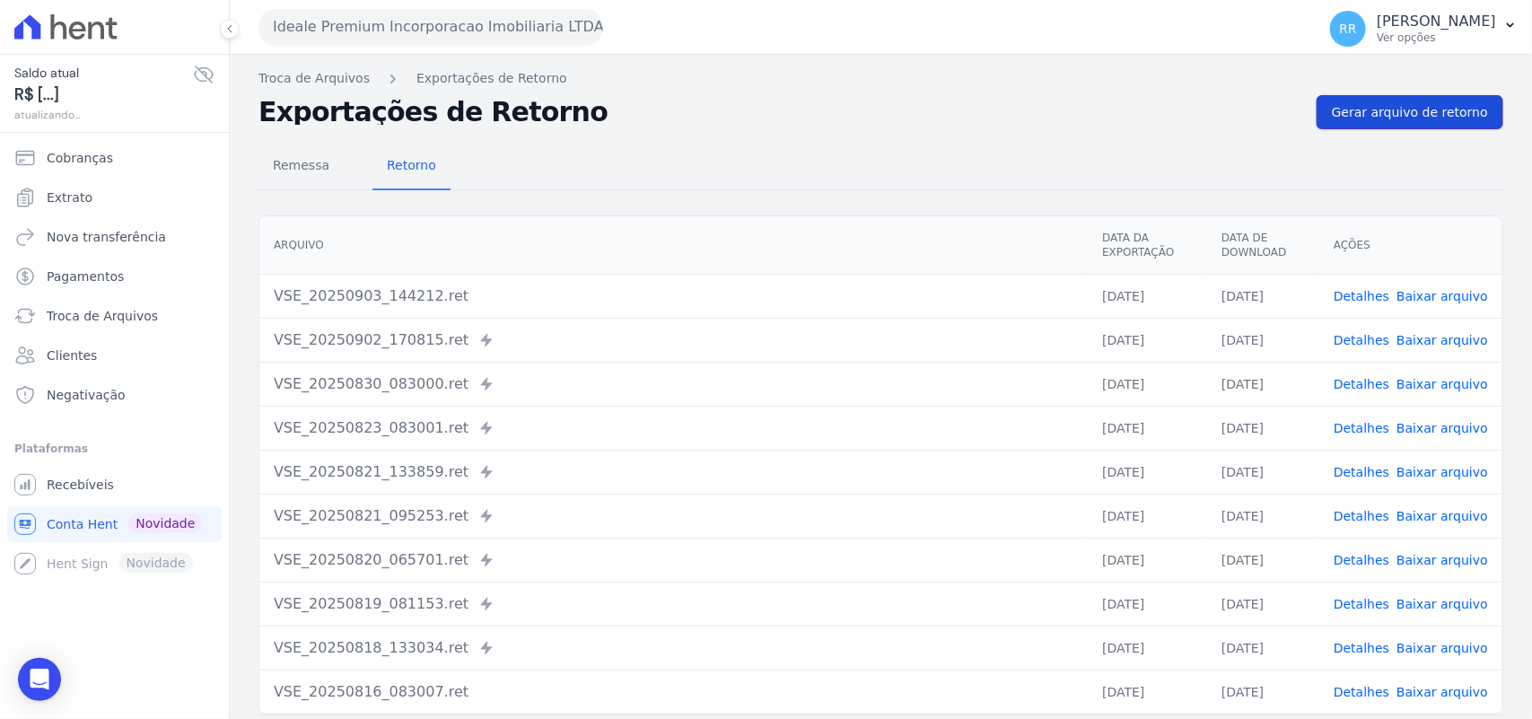
click at [1371, 101] on link "Gerar arquivo de retorno" at bounding box center [1410, 112] width 187 height 34
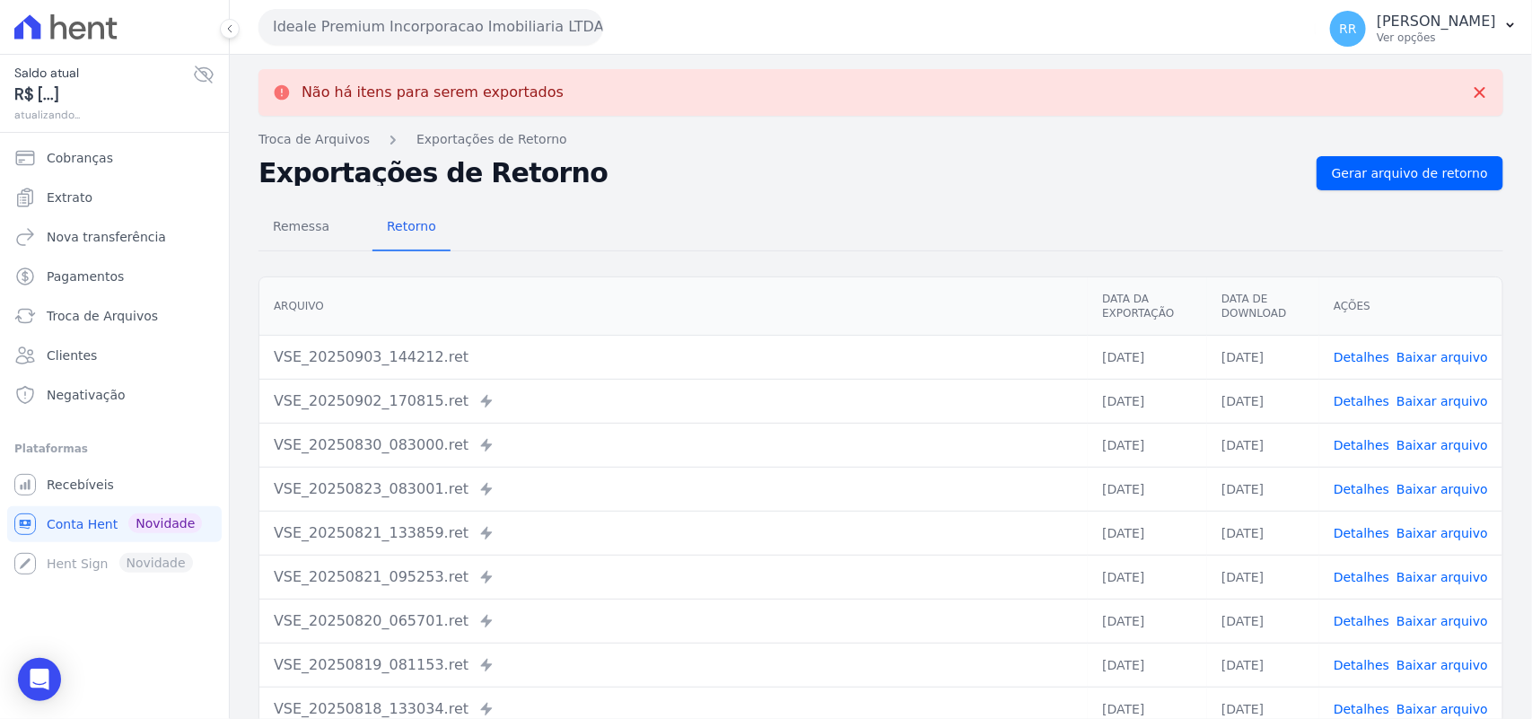
click at [418, 29] on button "Ideale Premium Incorporacao Imobiliaria LTDA" at bounding box center [430, 27] width 345 height 36
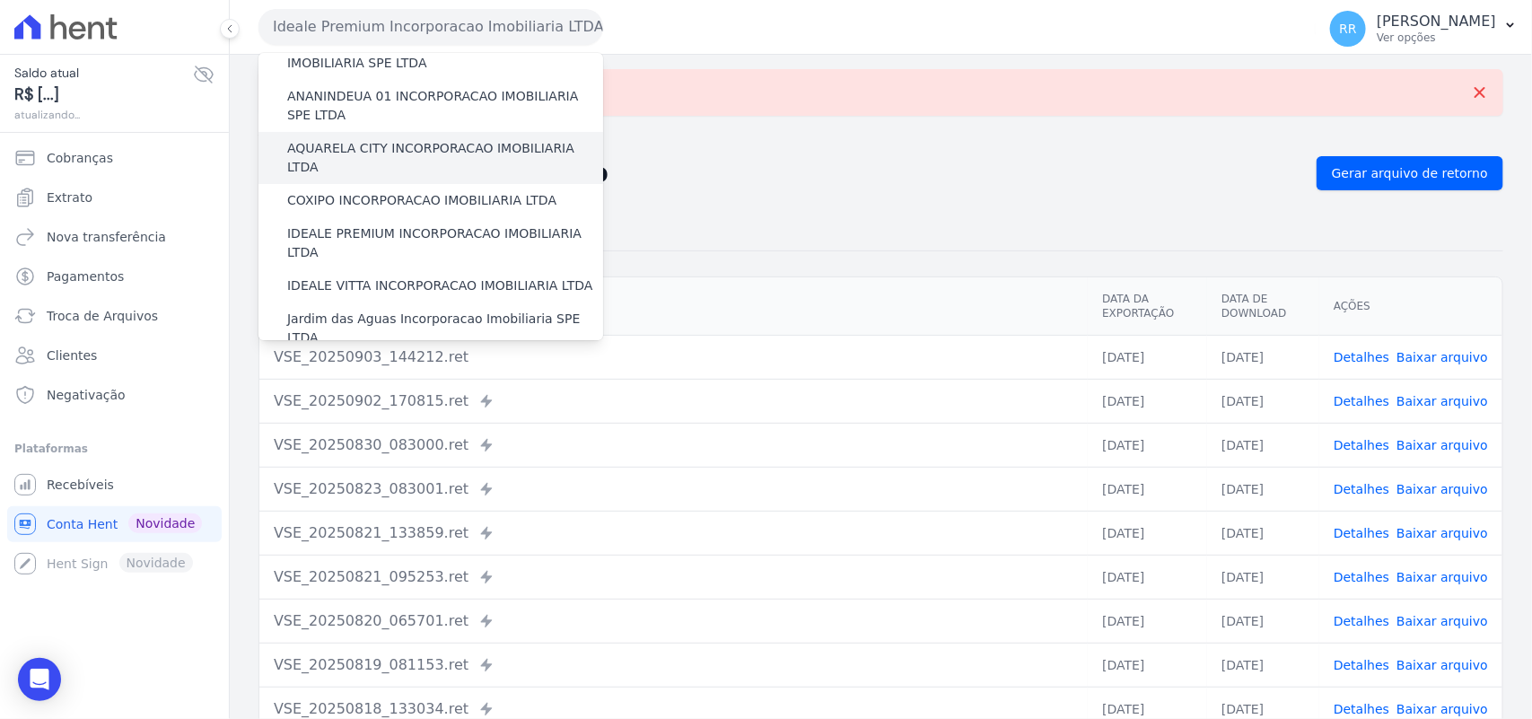
scroll to position [112, 0]
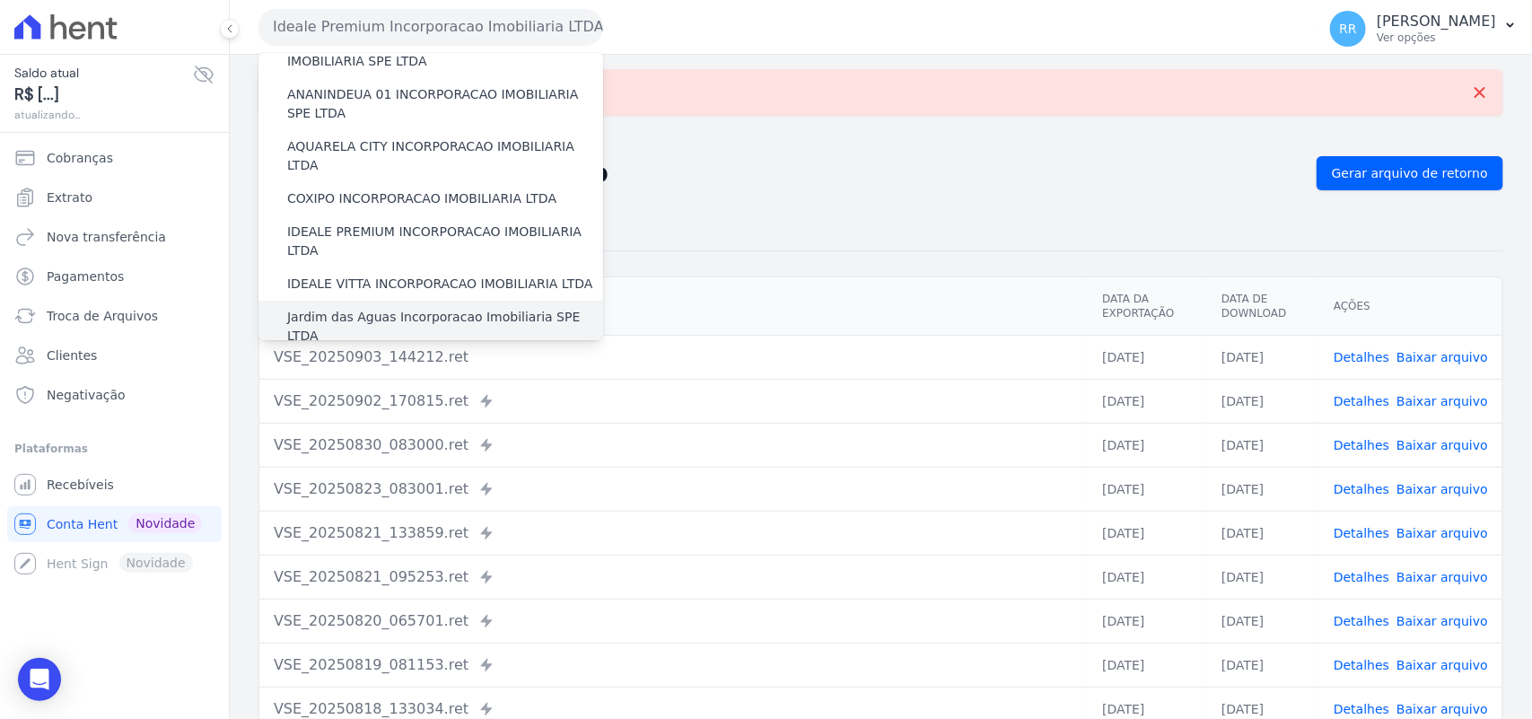
click at [384, 308] on label "Jardim das Aguas Incorporacao Imobiliaria SPE LTDA" at bounding box center [445, 327] width 316 height 38
click at [0, 0] on input "Jardim das Aguas Incorporacao Imobiliaria SPE LTDA" at bounding box center [0, 0] width 0 height 0
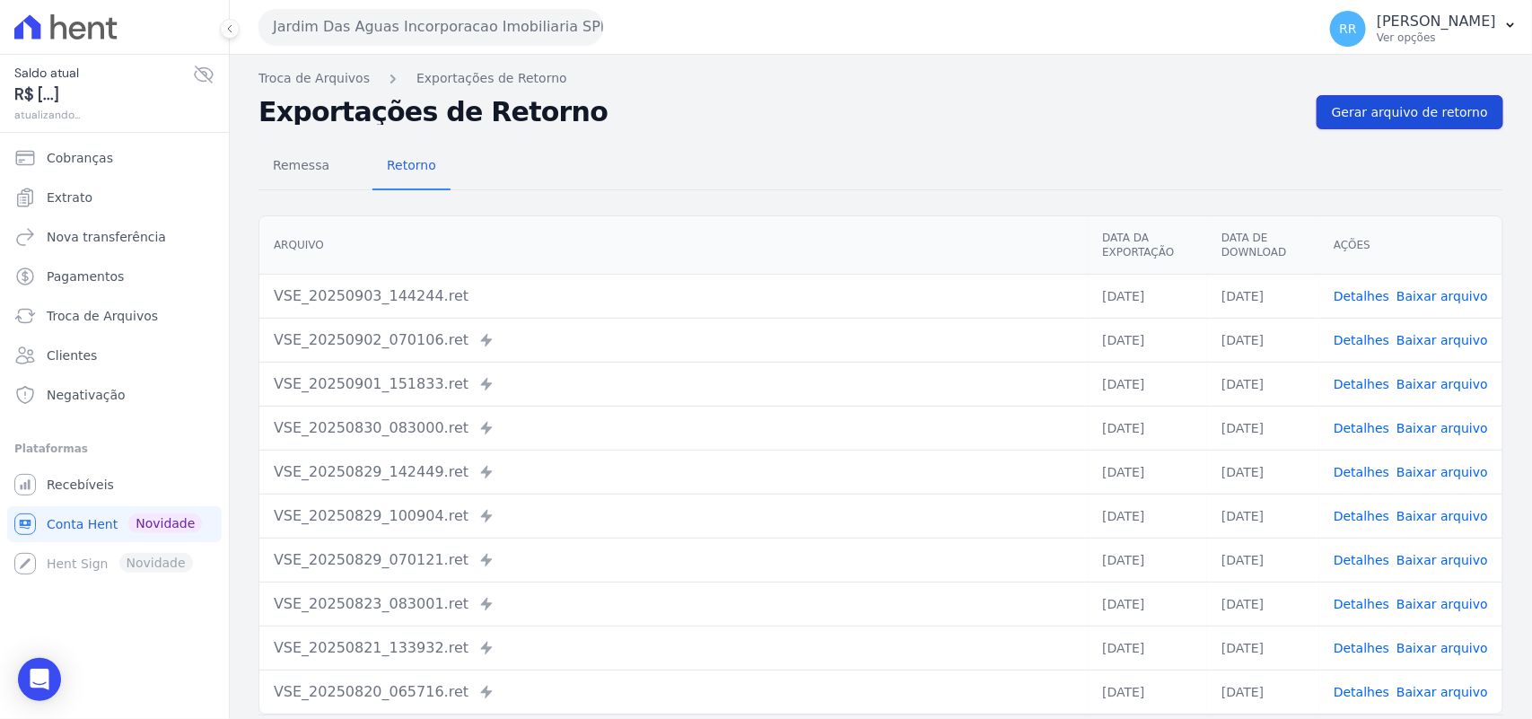
click at [1391, 101] on link "Gerar arquivo de retorno" at bounding box center [1410, 112] width 187 height 34
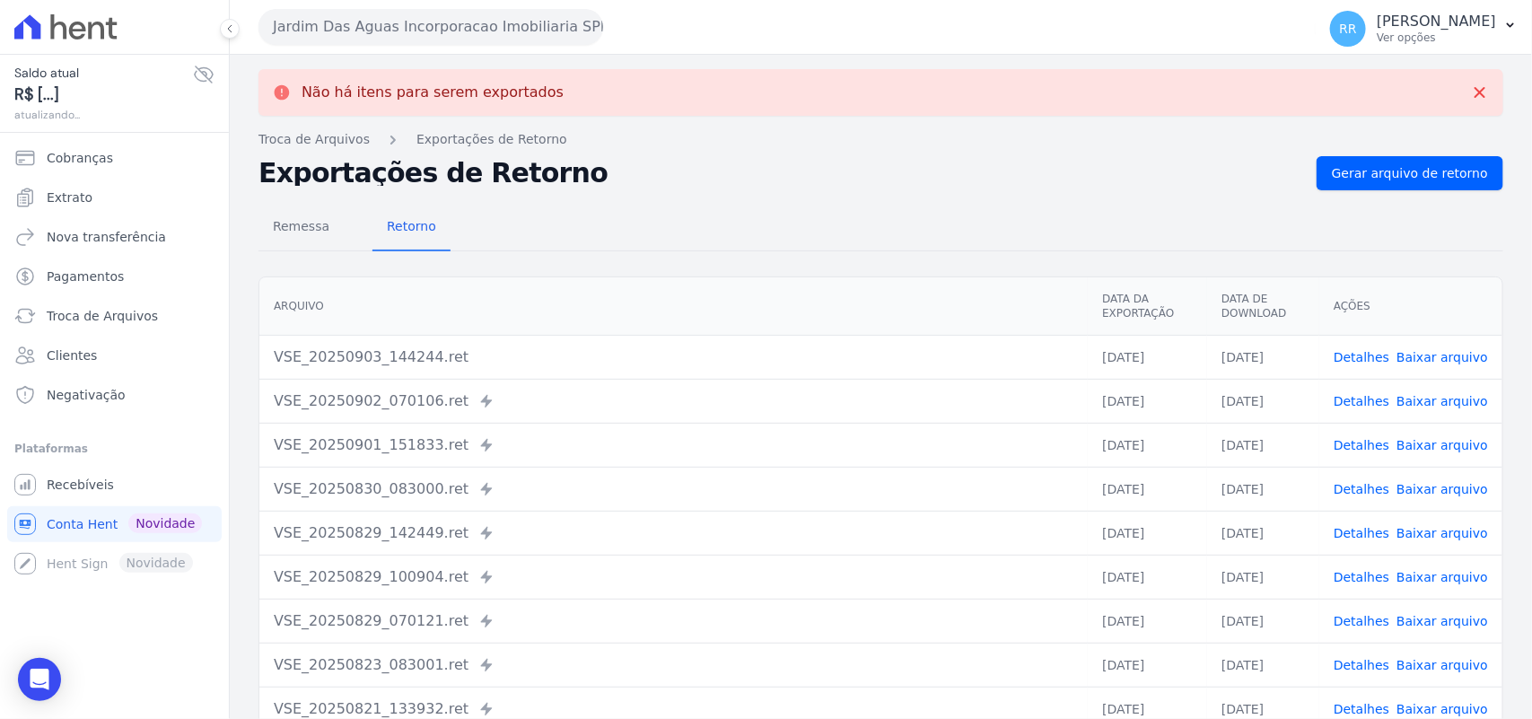
click at [386, 20] on button "Jardim Das Aguas Incorporacao Imobiliaria SPE LTDA" at bounding box center [430, 27] width 345 height 36
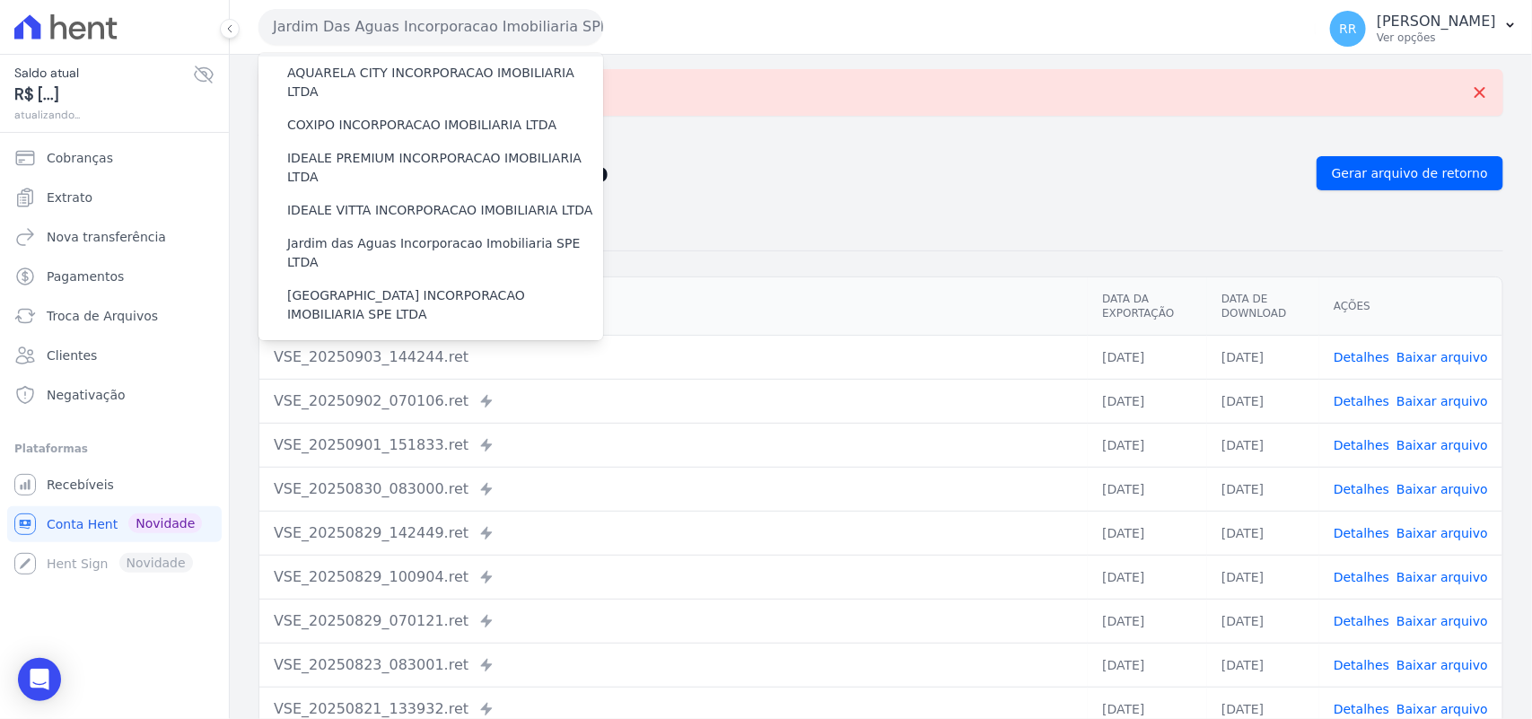
scroll to position [187, 0]
click at [365, 278] on div "[GEOGRAPHIC_DATA] INCORPORACAO IMOBILIARIA SPE LTDA" at bounding box center [430, 304] width 345 height 52
click at [365, 285] on label "[GEOGRAPHIC_DATA] INCORPORACAO IMOBILIARIA SPE LTDA" at bounding box center [445, 304] width 316 height 38
click at [0, 0] on input "[GEOGRAPHIC_DATA] INCORPORACAO IMOBILIARIA SPE LTDA" at bounding box center [0, 0] width 0 height 0
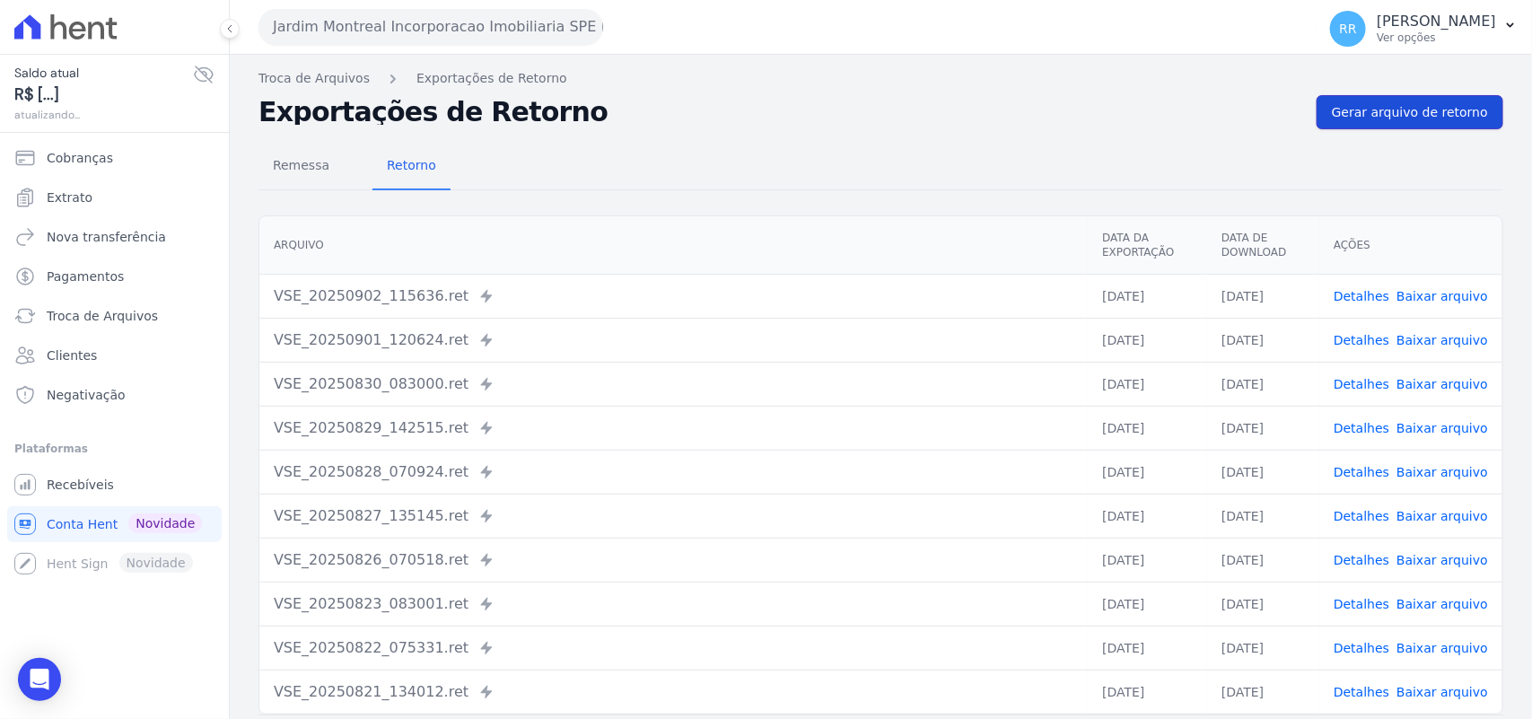
click at [1409, 114] on span "Gerar arquivo de retorno" at bounding box center [1410, 112] width 156 height 18
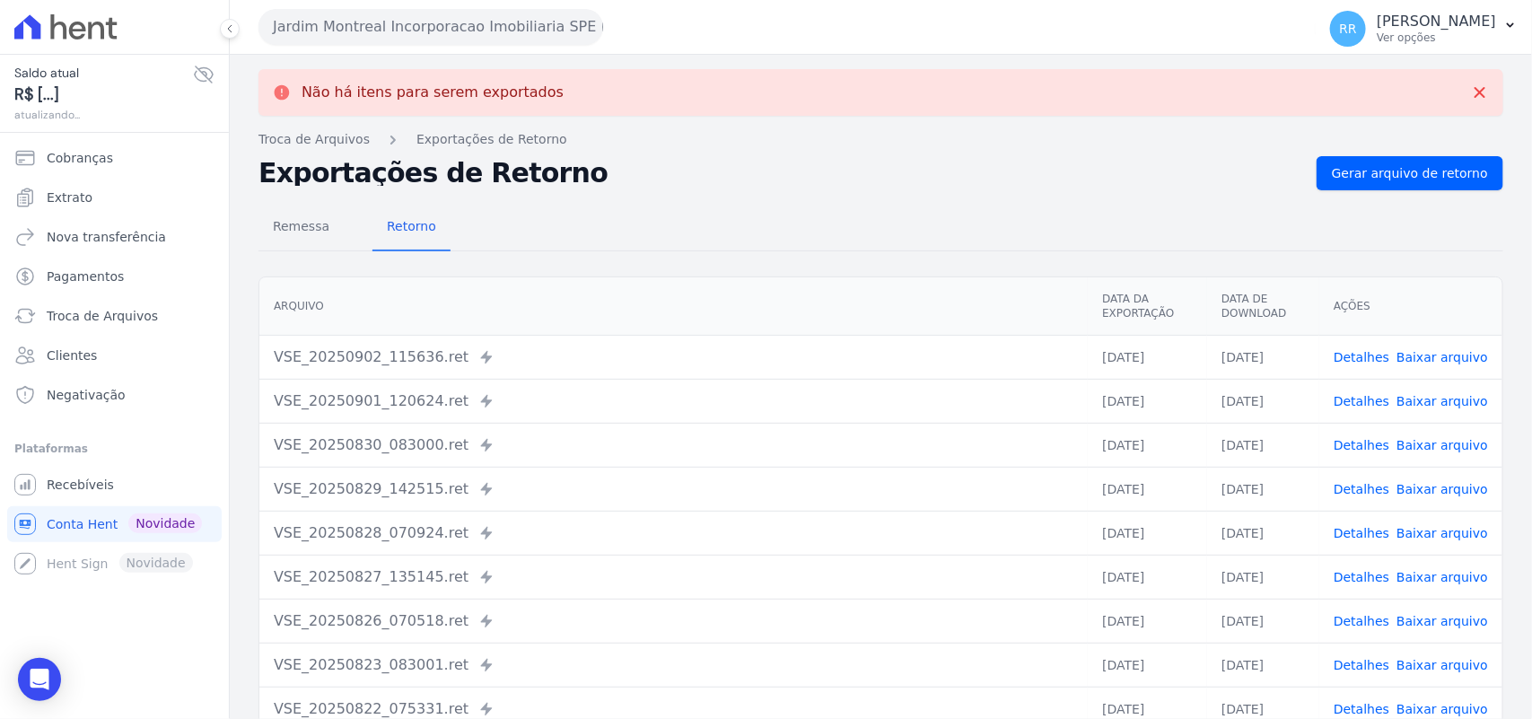
drag, startPoint x: 374, startPoint y: 33, endPoint x: 402, endPoint y: 95, distance: 67.9
click at [374, 33] on button "Jardim Montreal Incorporacao Imobiliaria SPE LTDA" at bounding box center [430, 27] width 345 height 36
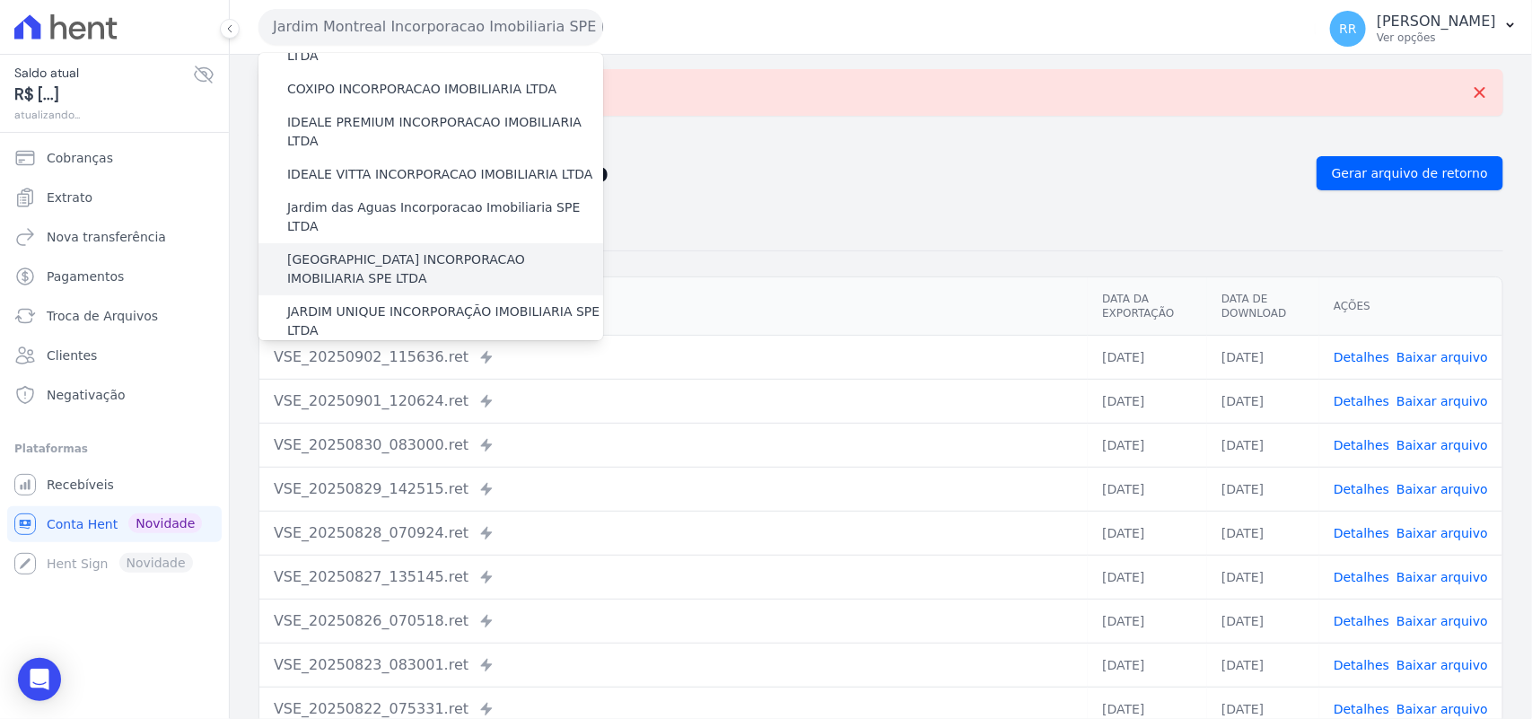
scroll to position [224, 0]
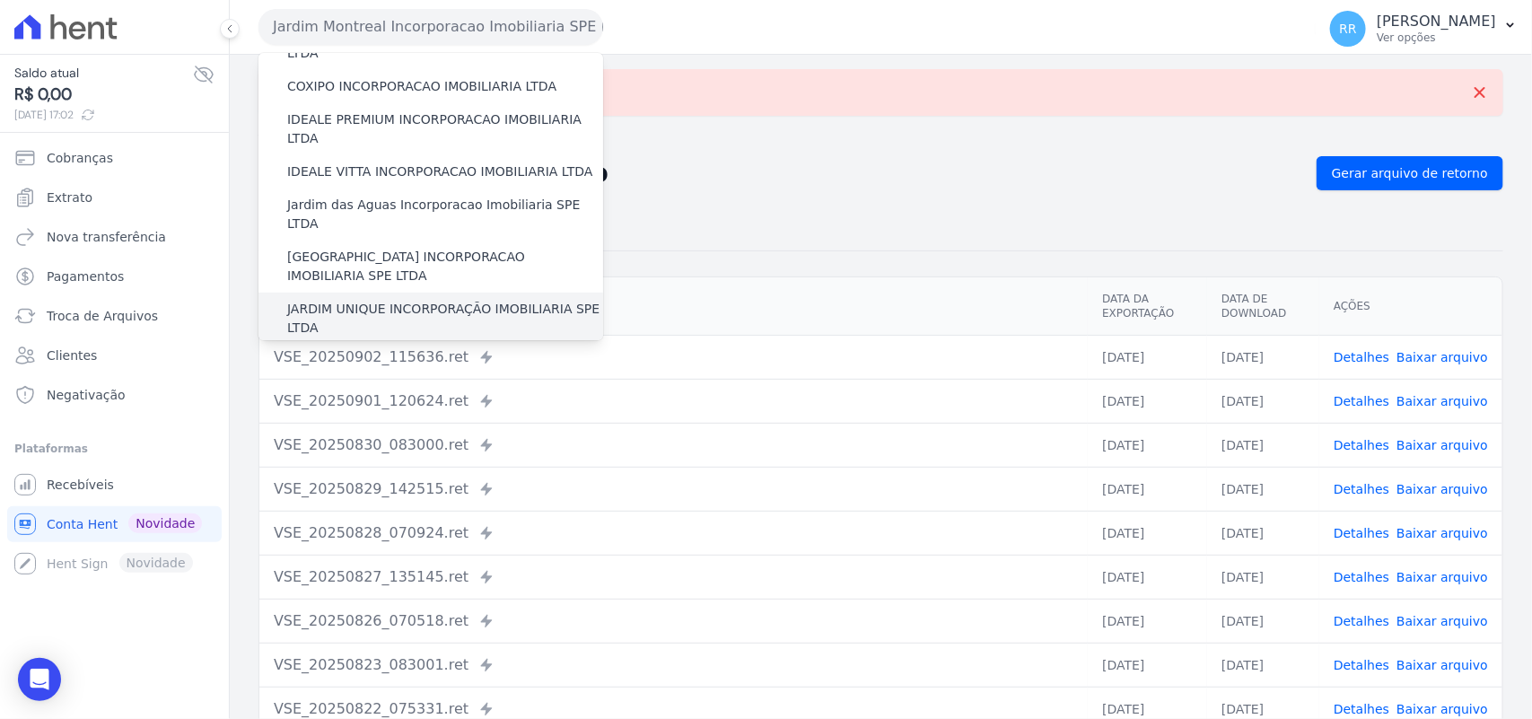
click at [374, 300] on label "JARDIM UNIQUE INCORPORAÇÃO IMOBILIARIA SPE LTDA" at bounding box center [445, 319] width 316 height 38
click at [0, 0] on input "JARDIM UNIQUE INCORPORAÇÃO IMOBILIARIA SPE LTDA" at bounding box center [0, 0] width 0 height 0
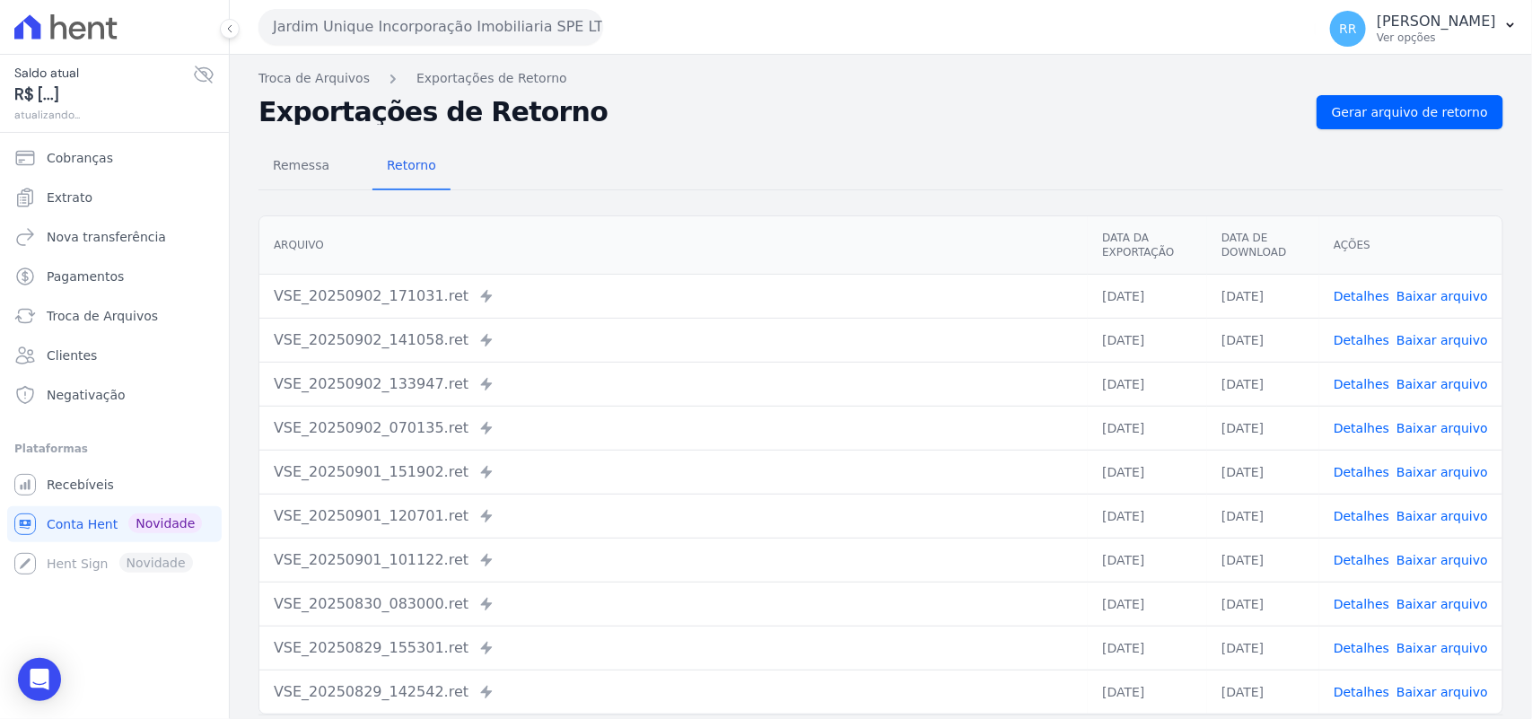
click at [1470, 140] on div "Remessa Retorno [GEOGRAPHIC_DATA] Data da Exportação Data de Download Ações VSE…" at bounding box center [880, 453] width 1245 height 649
click at [1468, 106] on span "Gerar arquivo de retorno" at bounding box center [1410, 112] width 156 height 18
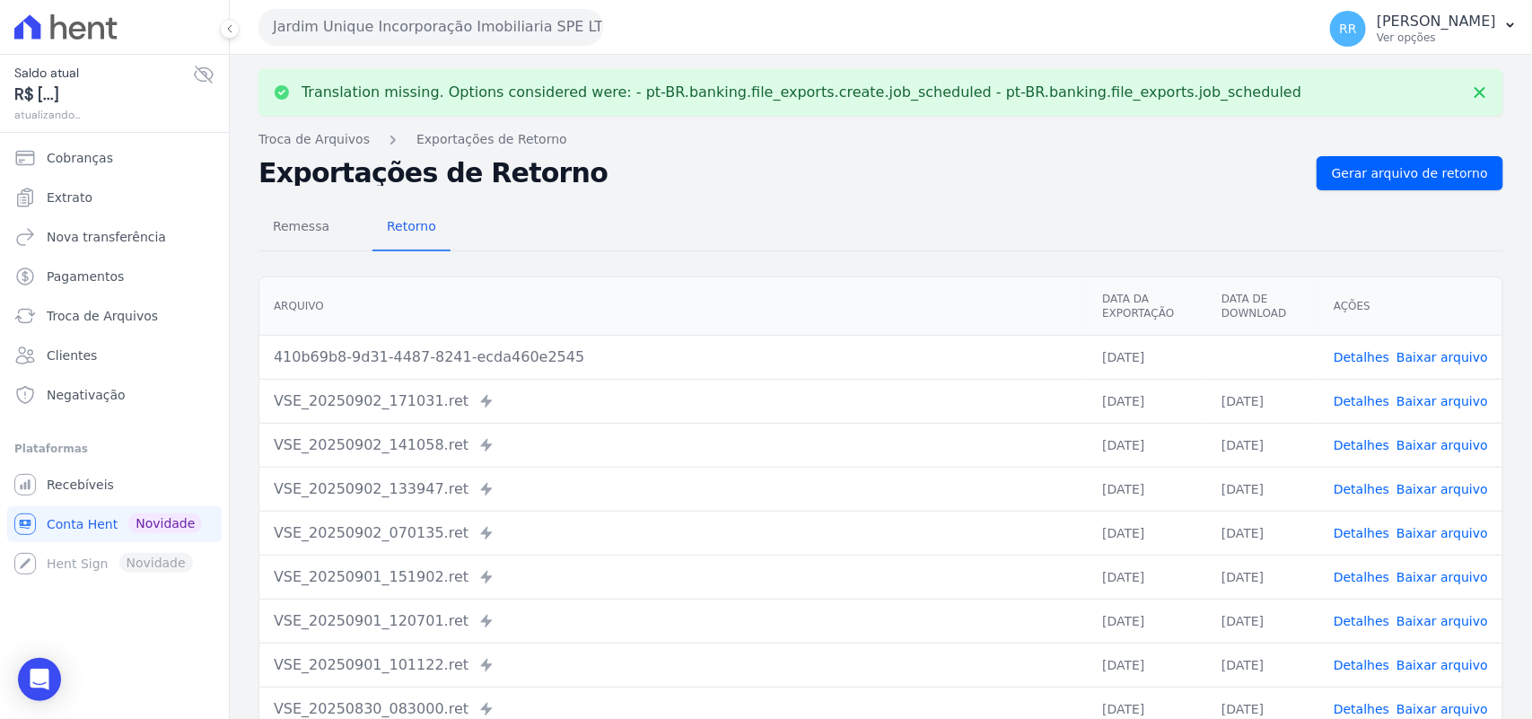
click at [424, 33] on button "Jardim Unique Incorporação Imobiliaria SPE LTDA" at bounding box center [430, 27] width 345 height 36
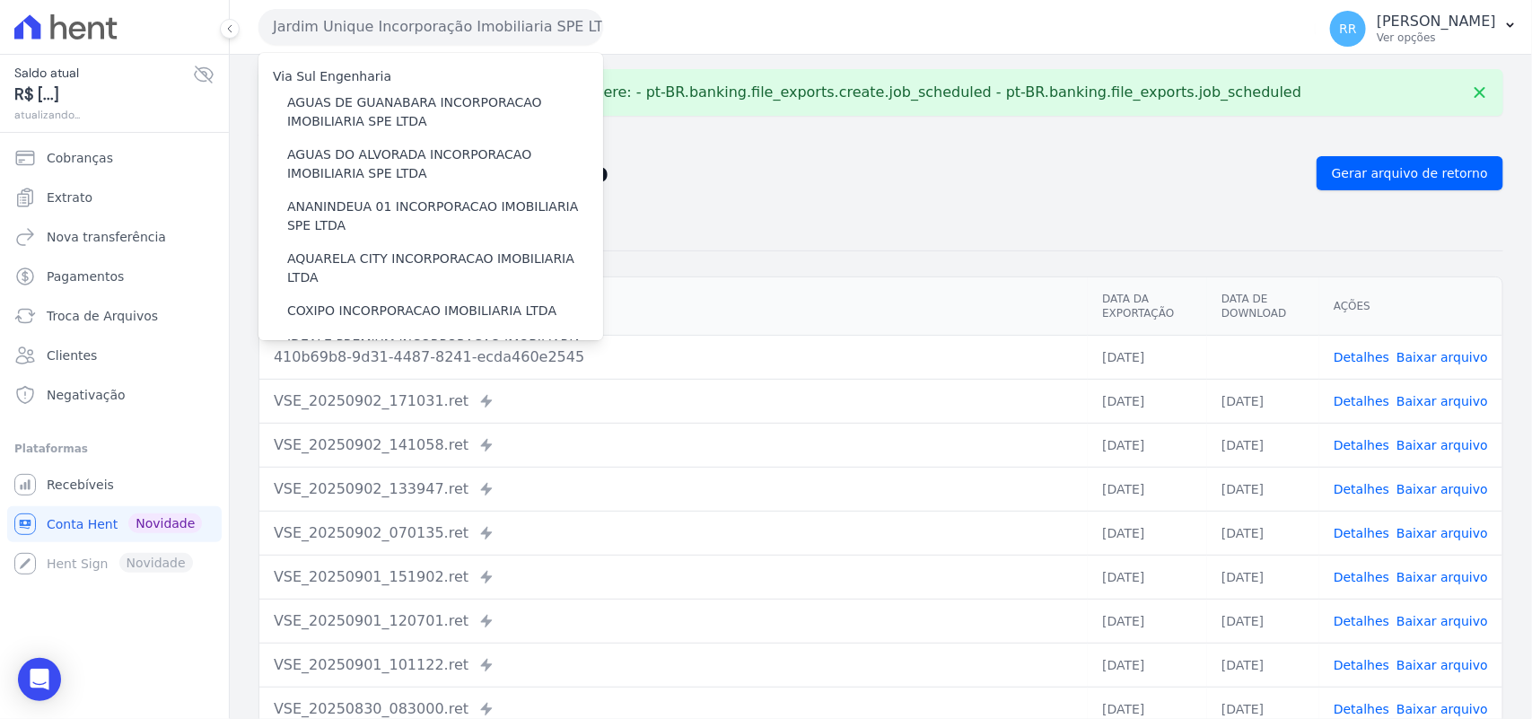
click at [831, 153] on div "Translation missing. Options considered were: - pt-BR.banking.file_exports.crea…" at bounding box center [881, 454] width 1302 height 799
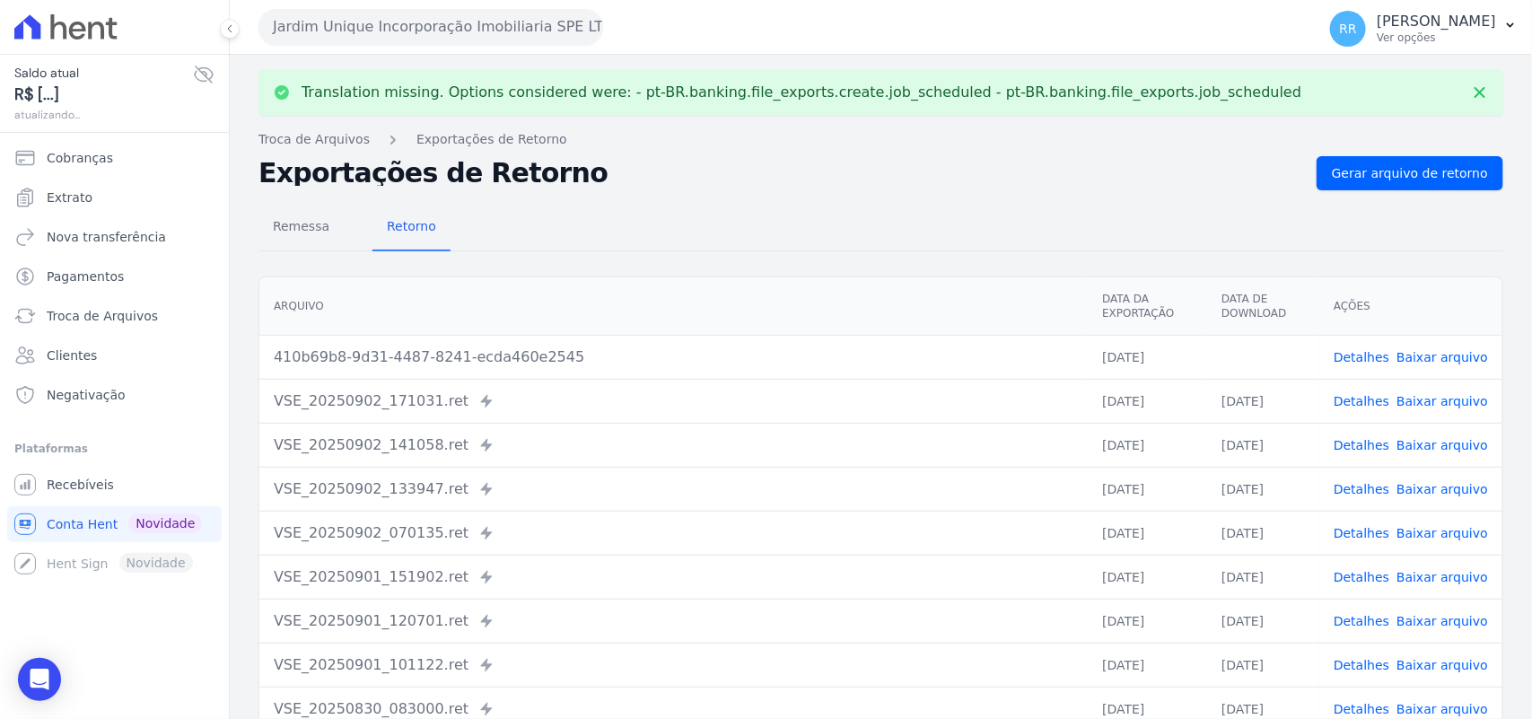
click at [1428, 346] on td "Detalhes Baixar arquivo" at bounding box center [1410, 357] width 183 height 44
click at [1428, 356] on link "Baixar arquivo" at bounding box center [1443, 357] width 92 height 14
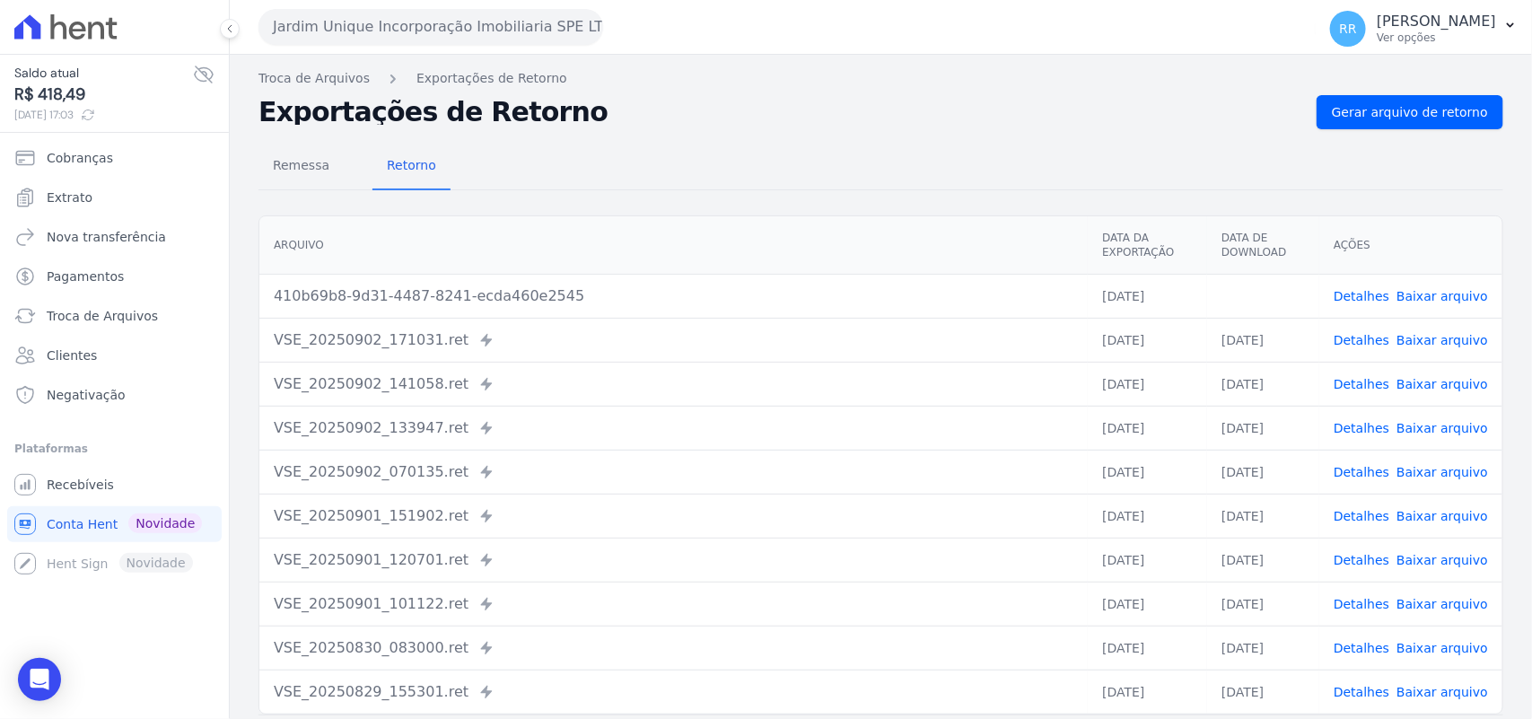
click at [658, 139] on div "Remessa Retorno [GEOGRAPHIC_DATA] Data da Exportação Data de Download Ações 410…" at bounding box center [880, 453] width 1245 height 649
click at [446, 41] on button "Jardim Unique Incorporação Imobiliaria SPE LTDA" at bounding box center [430, 27] width 345 height 36
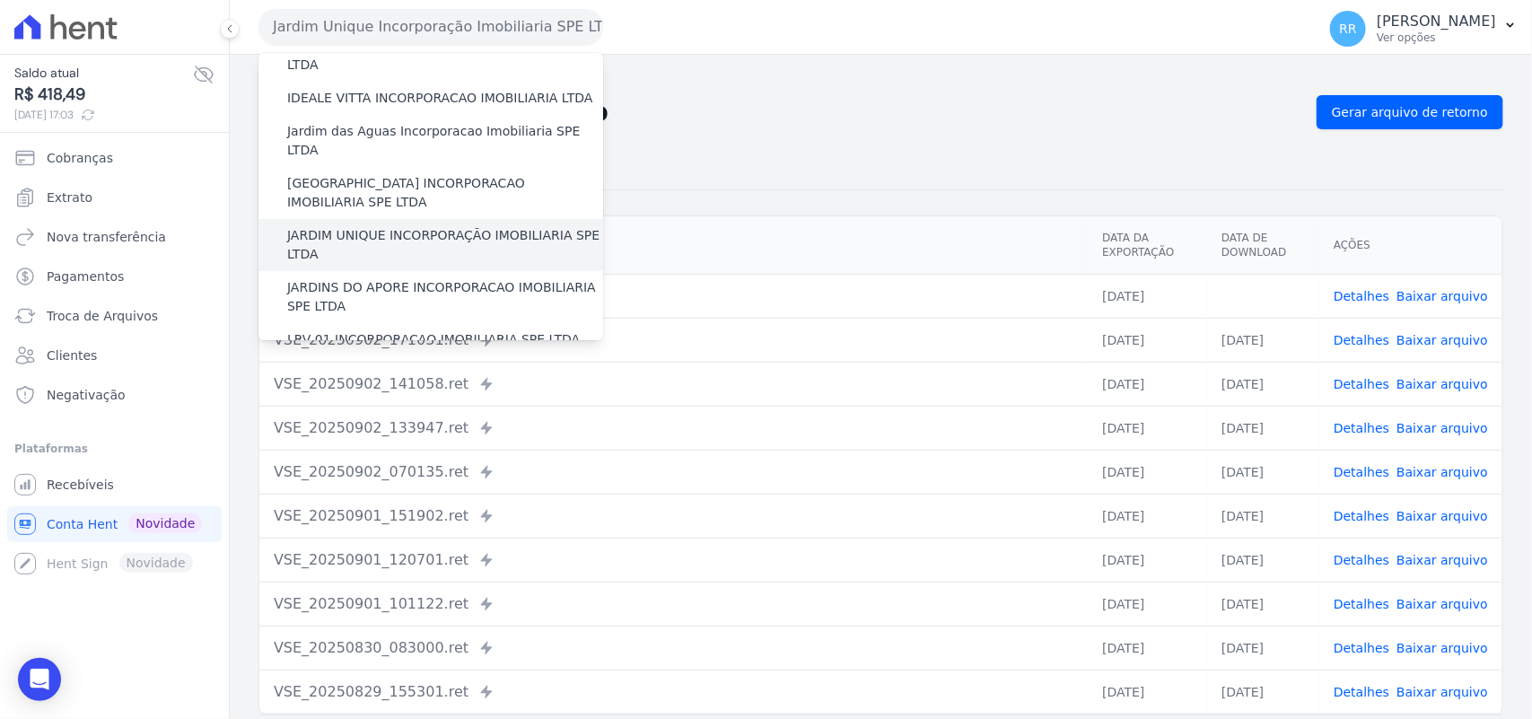
scroll to position [299, 0]
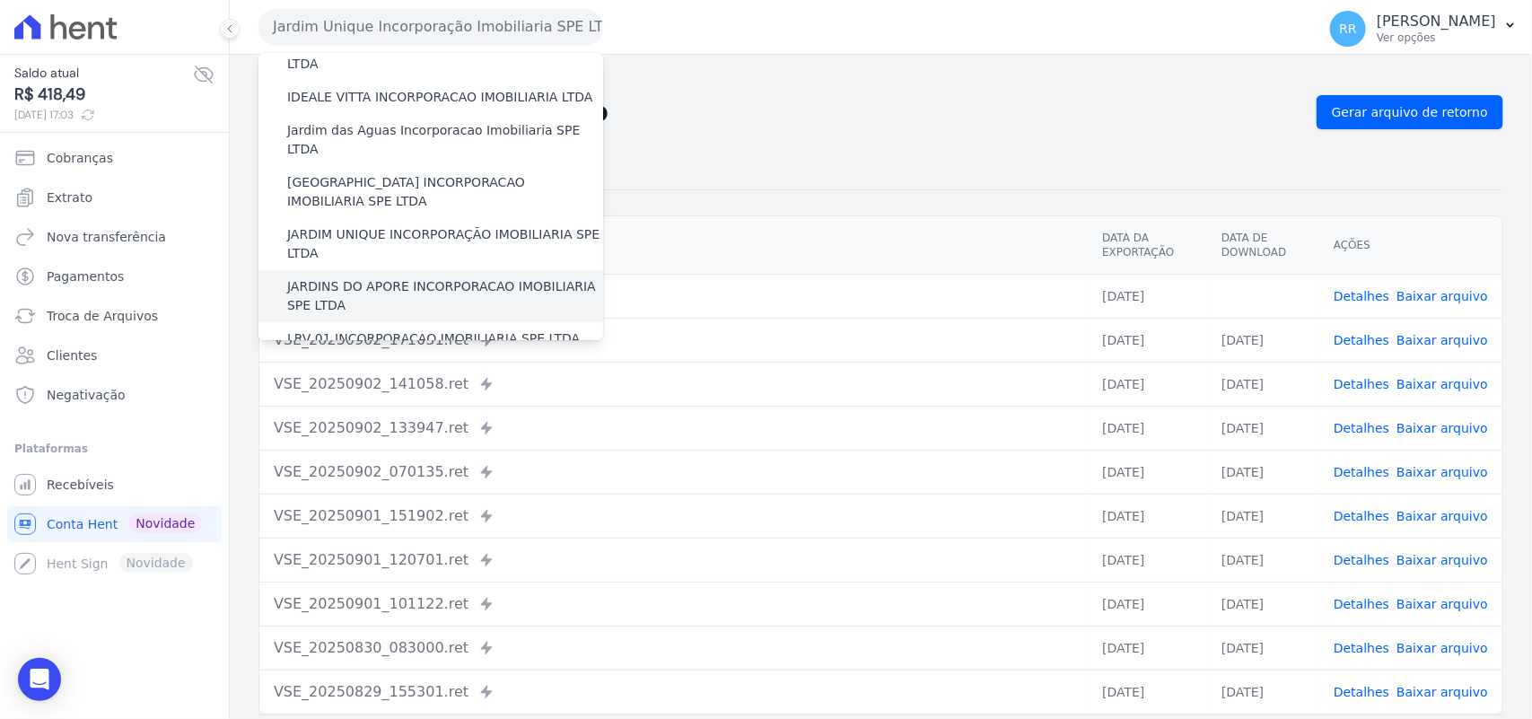
click at [334, 270] on div "JARDINS DO APORE INCORPORACAO IMOBILIARIA SPE LTDA" at bounding box center [430, 296] width 345 height 52
click at [334, 277] on label "JARDINS DO APORE INCORPORACAO IMOBILIARIA SPE LTDA" at bounding box center [445, 296] width 316 height 38
click at [0, 0] on input "JARDINS DO APORE INCORPORACAO IMOBILIARIA SPE LTDA" at bounding box center [0, 0] width 0 height 0
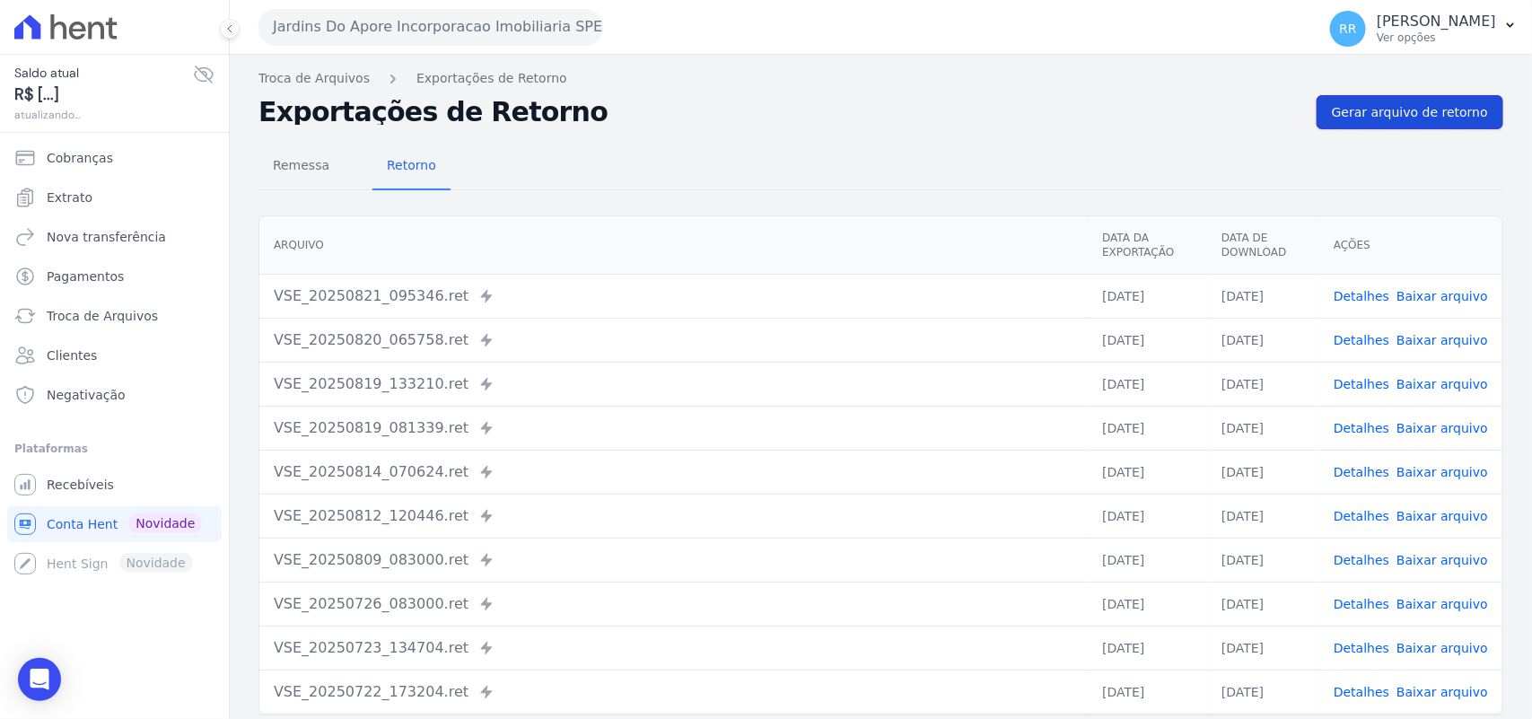
click at [1375, 118] on span "Gerar arquivo de retorno" at bounding box center [1410, 112] width 156 height 18
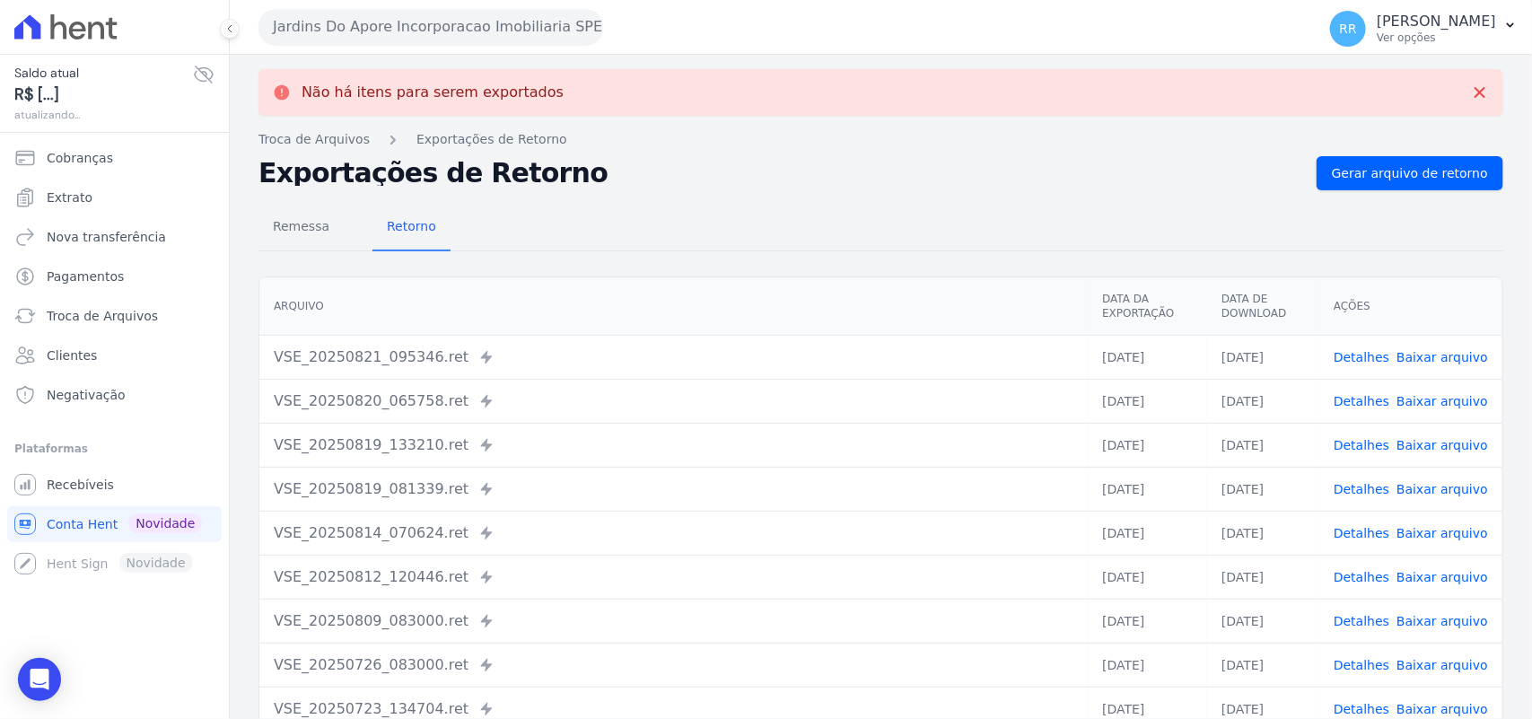
click at [444, 42] on button "Jardins Do Apore Incorporacao Imobiliaria SPE LTDA" at bounding box center [430, 27] width 345 height 36
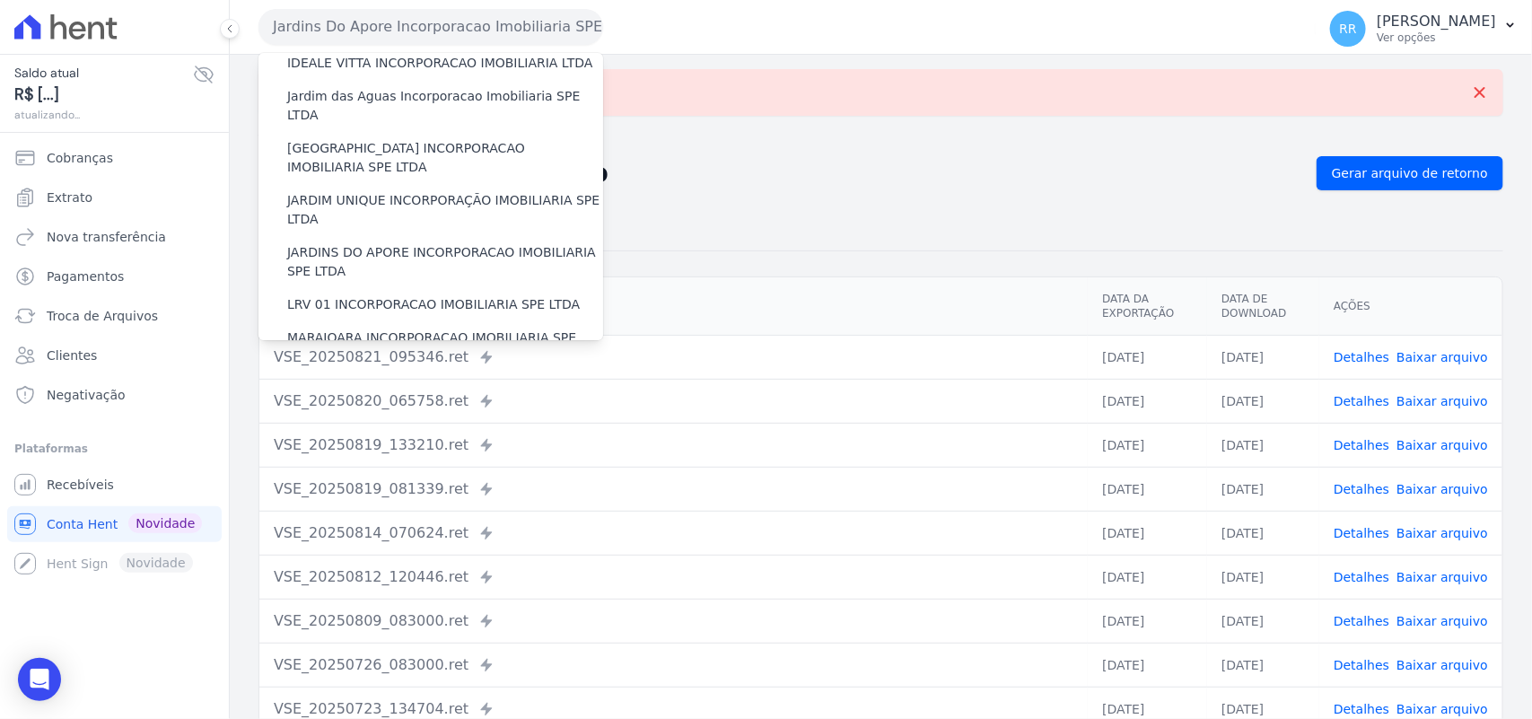
scroll to position [337, 0]
click at [373, 292] on label "LRV 01 INCORPORACAO IMOBILIARIA SPE LTDA" at bounding box center [433, 301] width 293 height 19
click at [0, 0] on input "LRV 01 INCORPORACAO IMOBILIARIA SPE LTDA" at bounding box center [0, 0] width 0 height 0
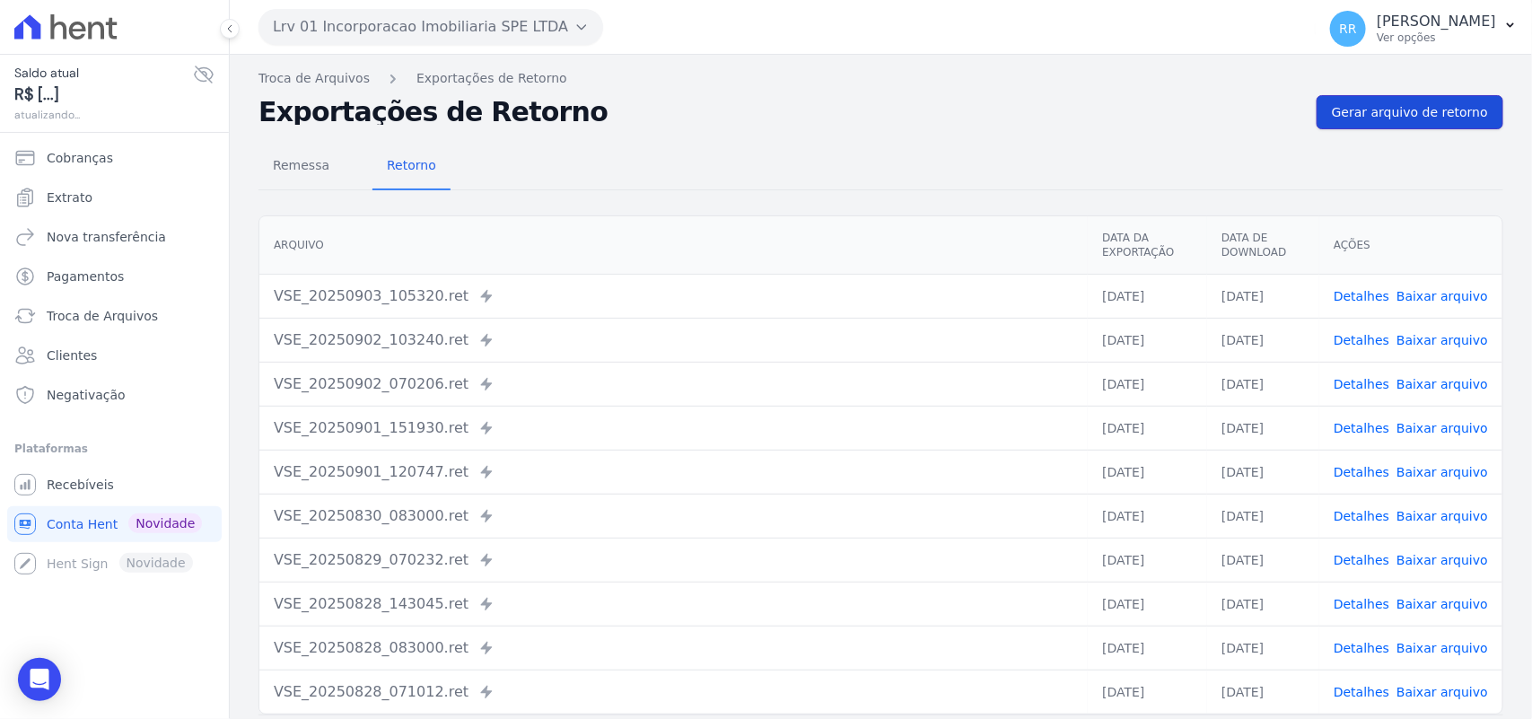
click at [1460, 101] on link "Gerar arquivo de retorno" at bounding box center [1410, 112] width 187 height 34
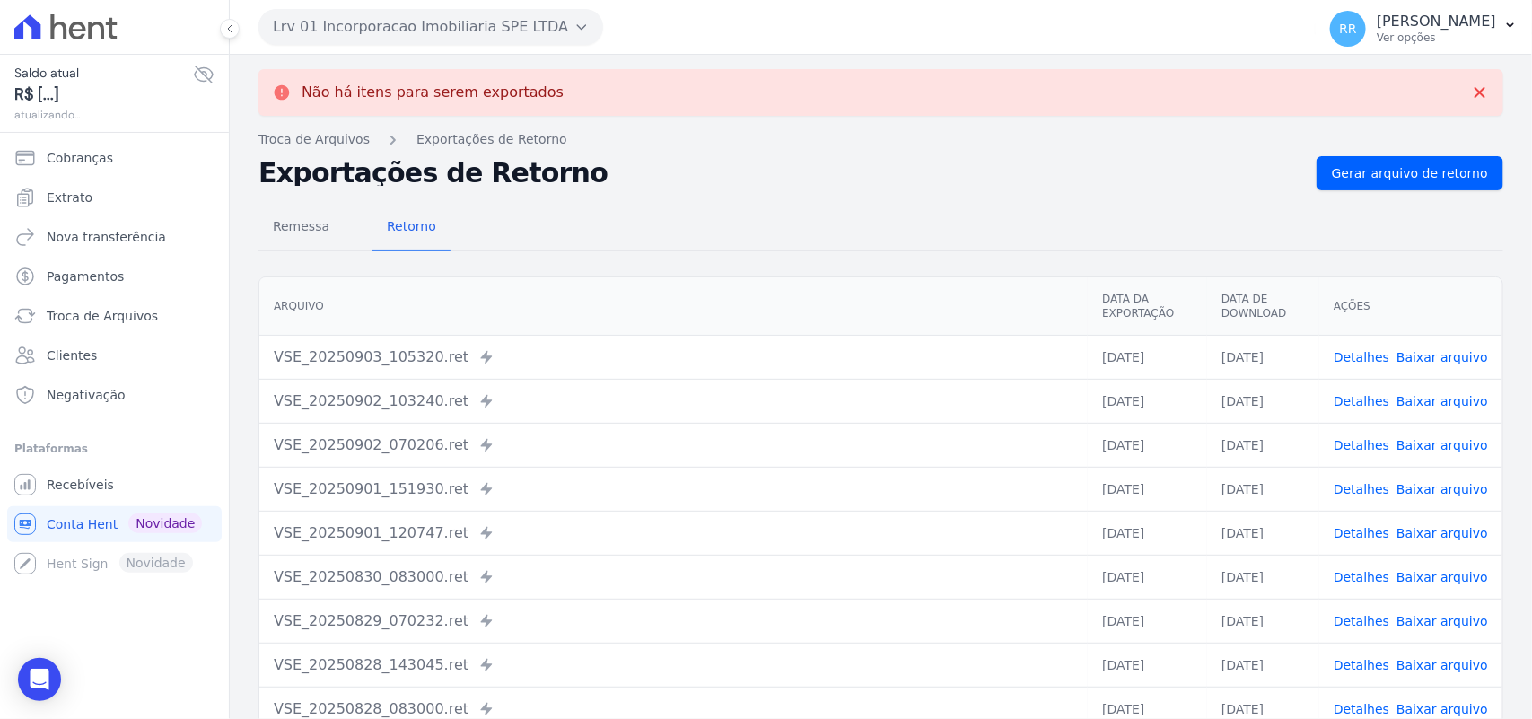
click at [463, 33] on button "Lrv 01 Incorporacao Imobiliaria SPE LTDA" at bounding box center [430, 27] width 345 height 36
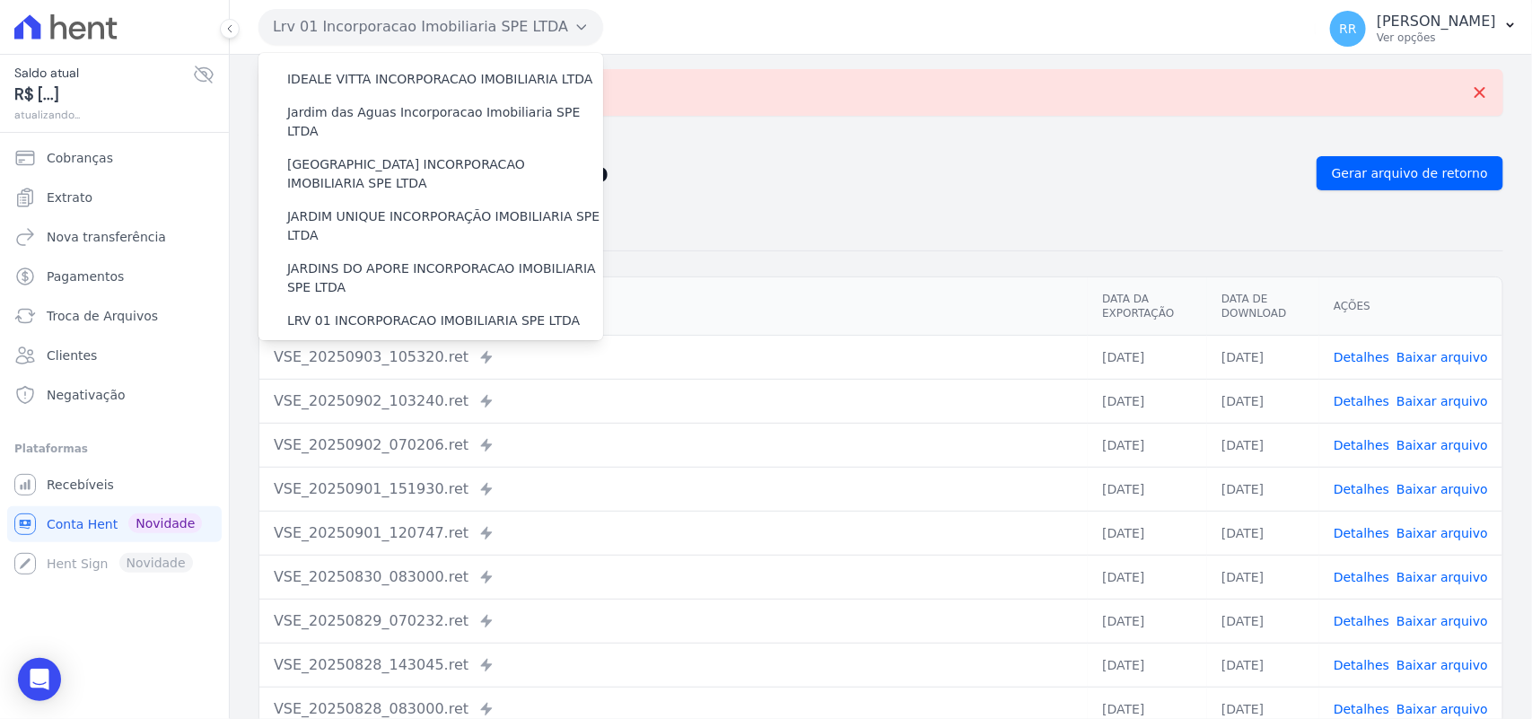
scroll to position [449, 0]
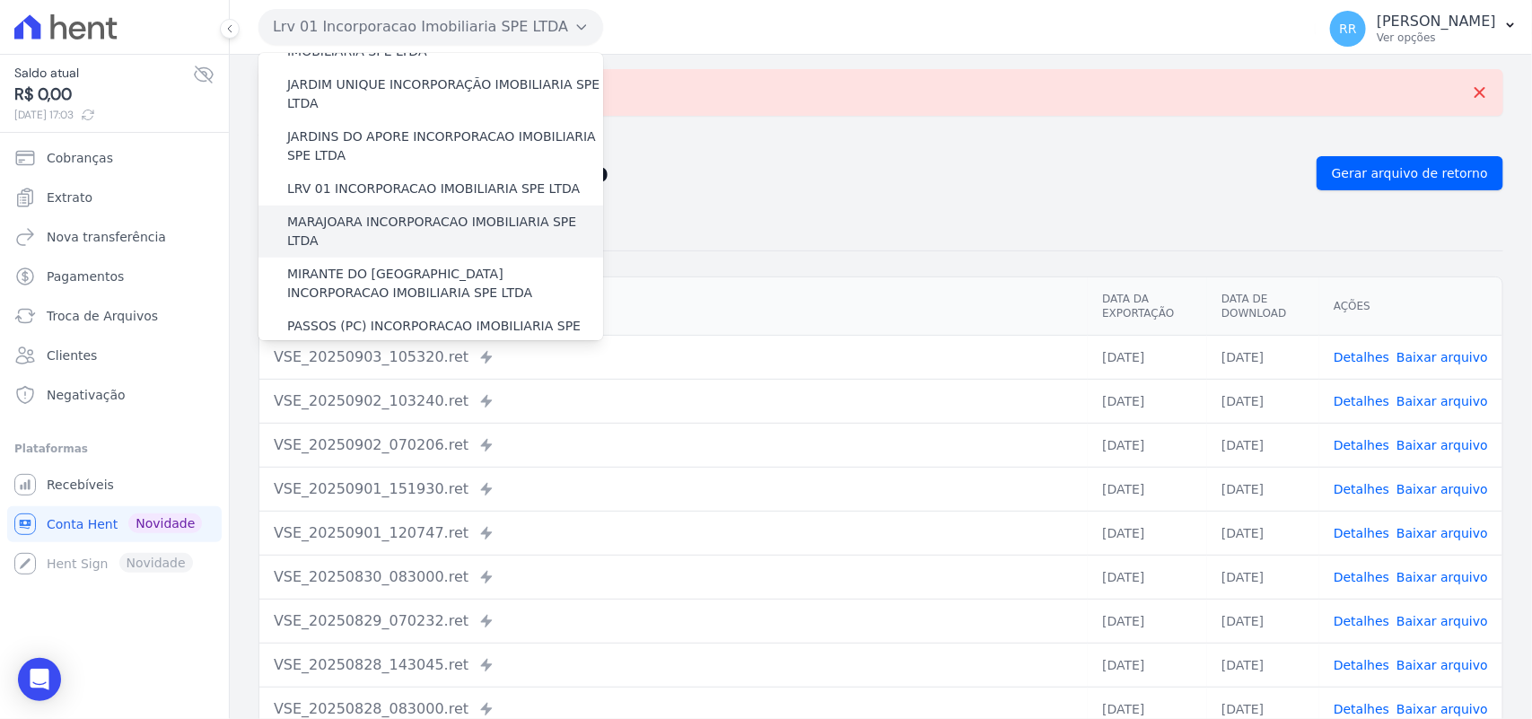
click at [364, 213] on label "MARAJOARA INCORPORACAO IMOBILIARIA SPE LTDA" at bounding box center [445, 232] width 316 height 38
click at [0, 0] on input "MARAJOARA INCORPORACAO IMOBILIARIA SPE LTDA" at bounding box center [0, 0] width 0 height 0
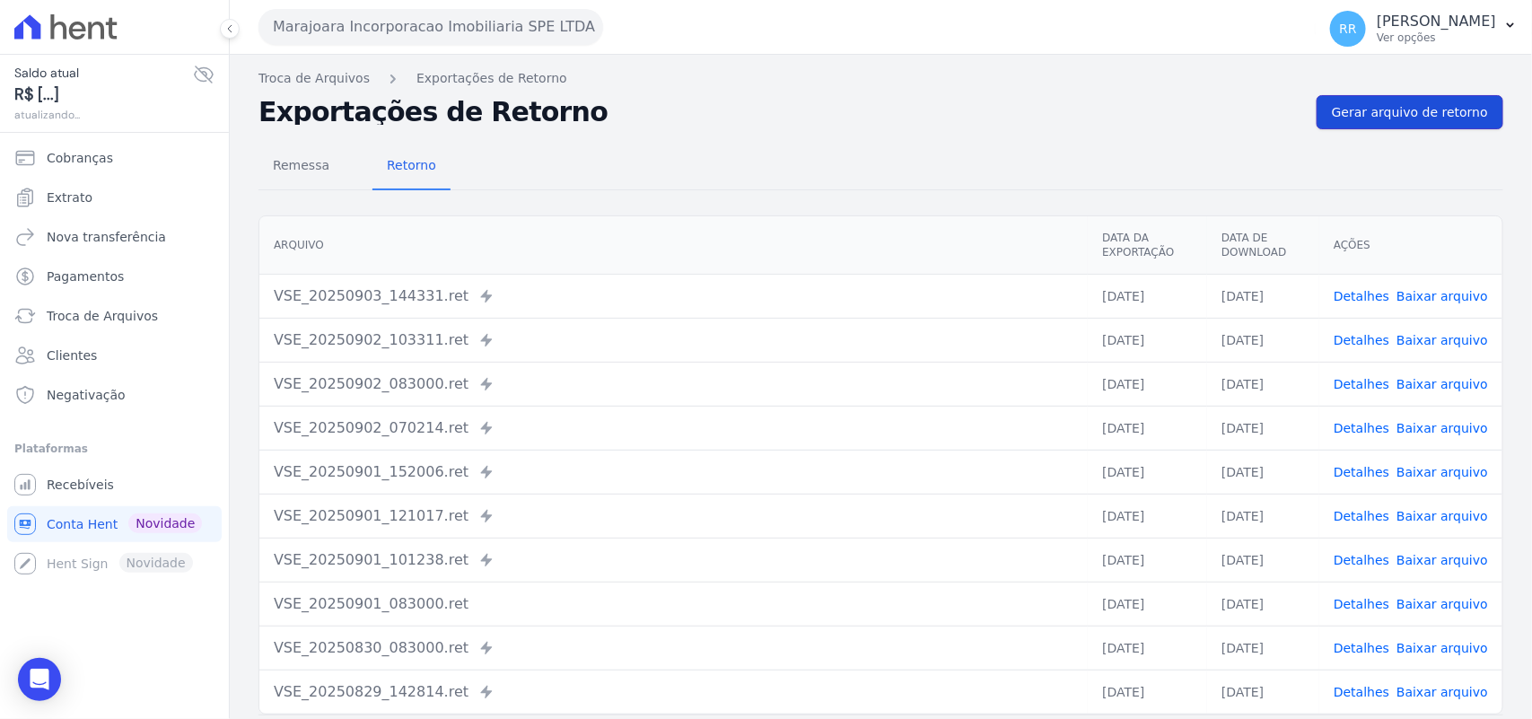
click at [1391, 123] on link "Gerar arquivo de retorno" at bounding box center [1410, 112] width 187 height 34
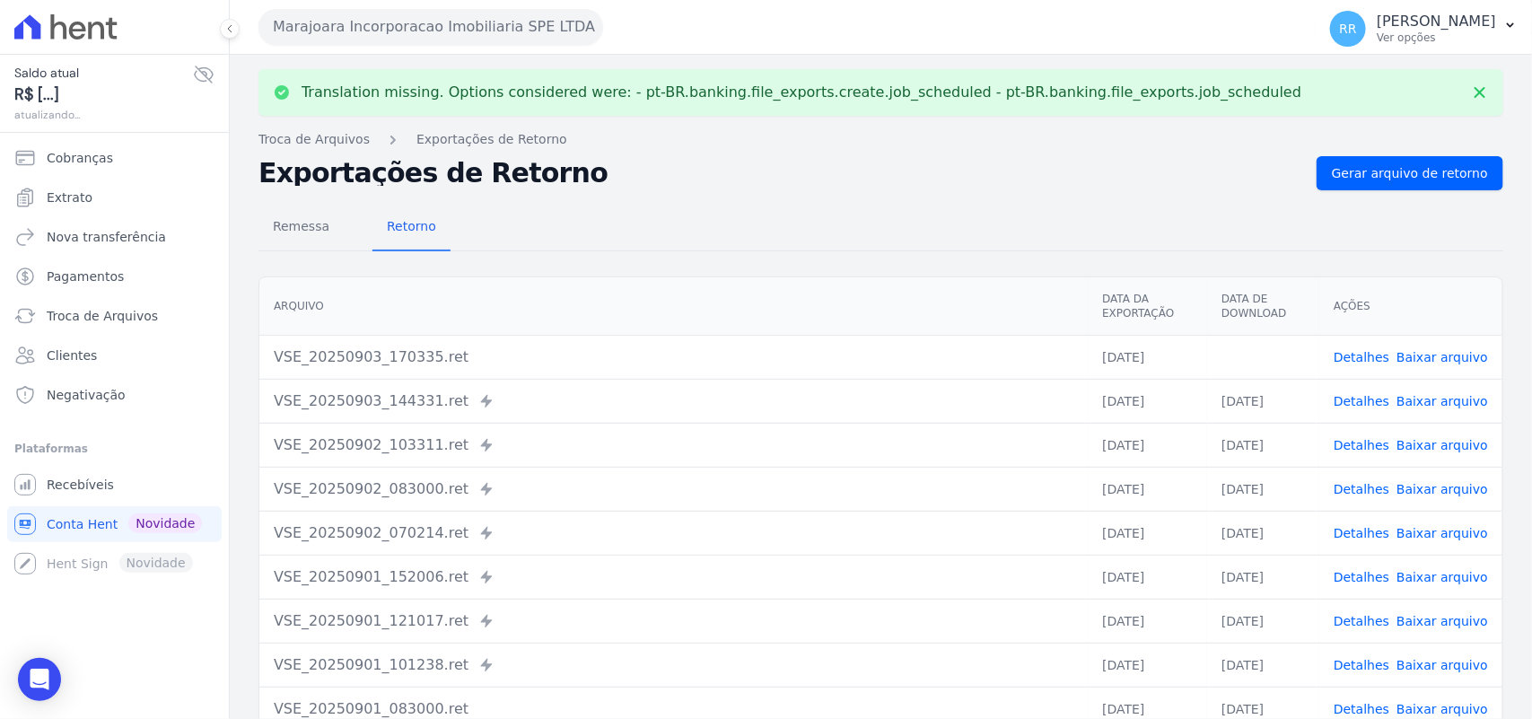
click at [1448, 352] on link "Baixar arquivo" at bounding box center [1443, 357] width 92 height 14
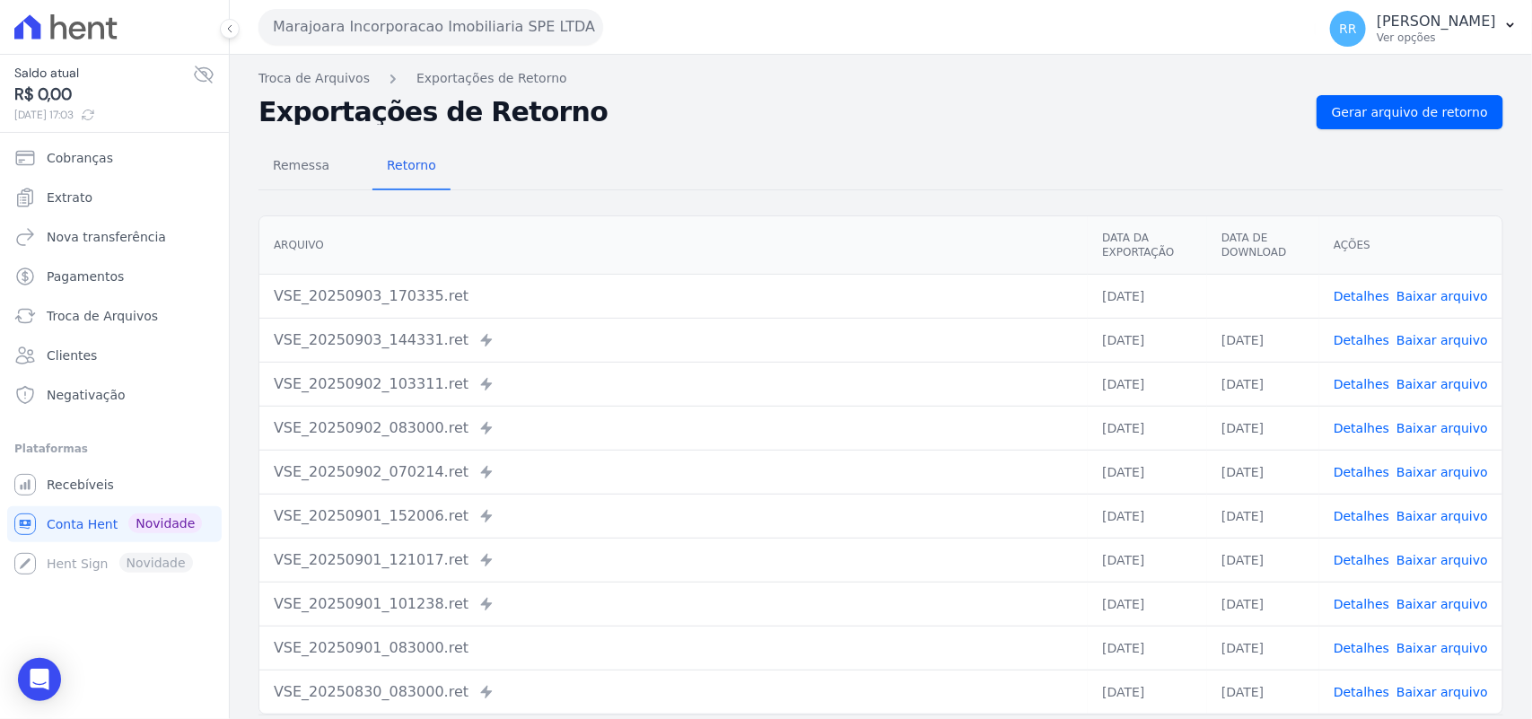
click at [775, 168] on div "Remessa Retorno" at bounding box center [880, 167] width 1245 height 47
click at [422, 30] on button "Marajoara Incorporacao Imobiliaria SPE LTDA" at bounding box center [430, 27] width 345 height 36
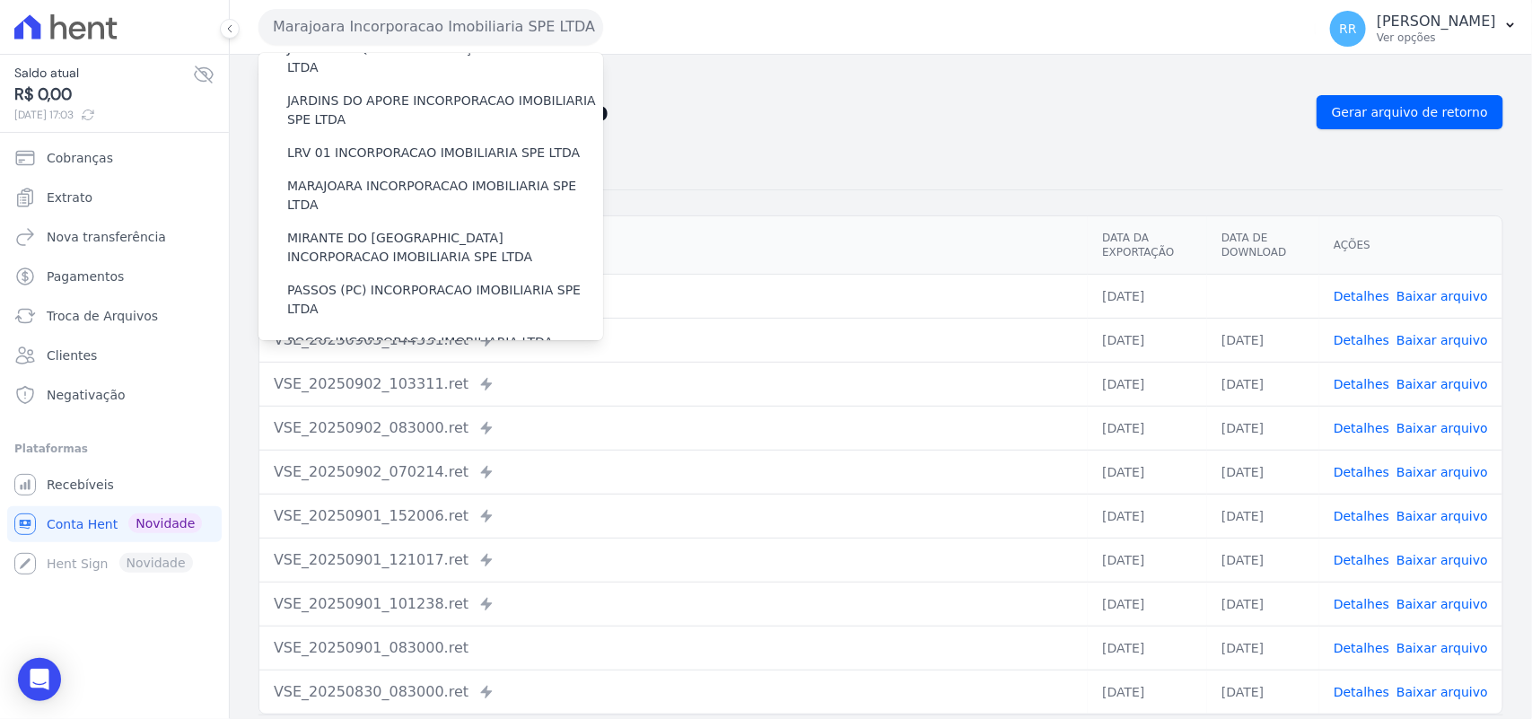
scroll to position [486, 0]
click at [357, 228] on label "MIRANTE DO [GEOGRAPHIC_DATA] INCORPORACAO IMOBILIARIA SPE LTDA" at bounding box center [445, 247] width 316 height 38
click at [0, 0] on input "MIRANTE DO [GEOGRAPHIC_DATA] INCORPORACAO IMOBILIARIA SPE LTDA" at bounding box center [0, 0] width 0 height 0
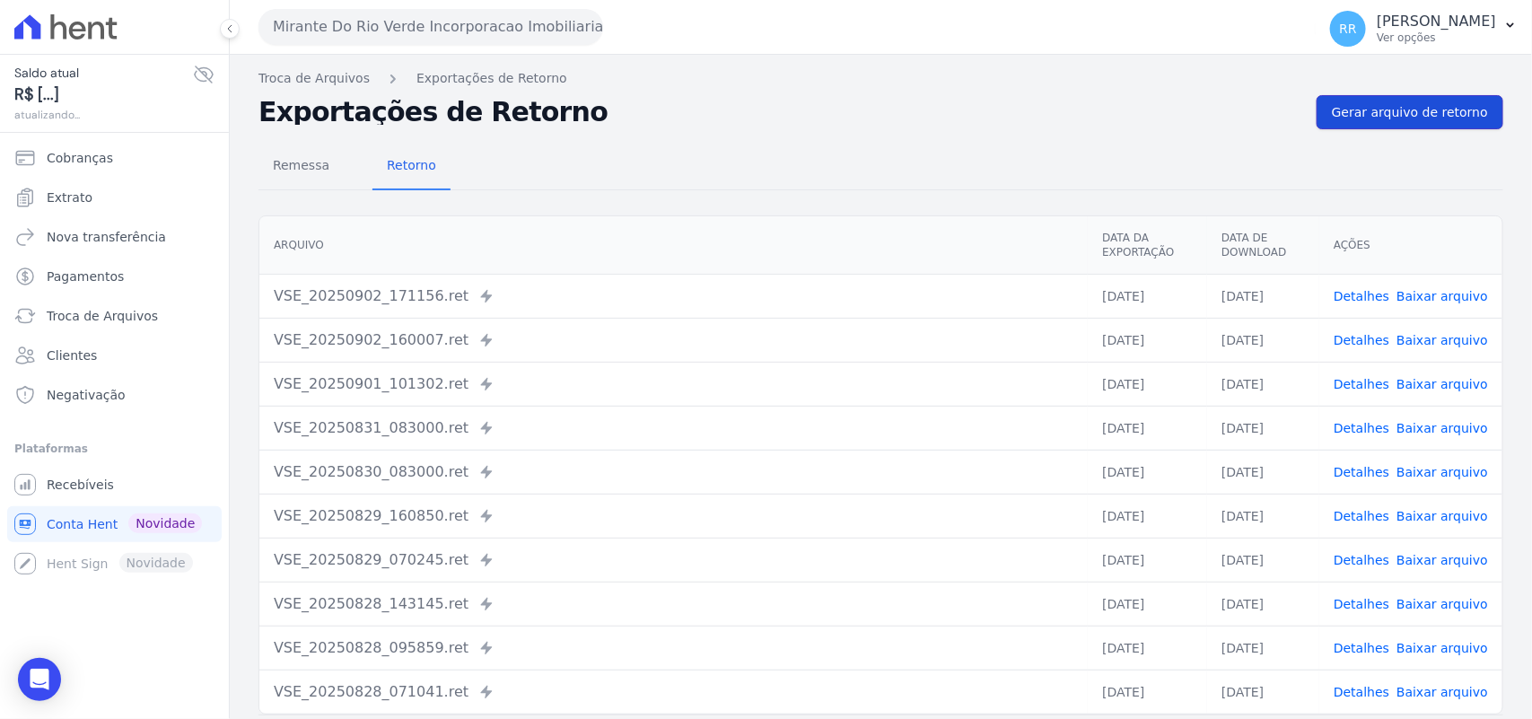
click at [1405, 118] on span "Gerar arquivo de retorno" at bounding box center [1410, 112] width 156 height 18
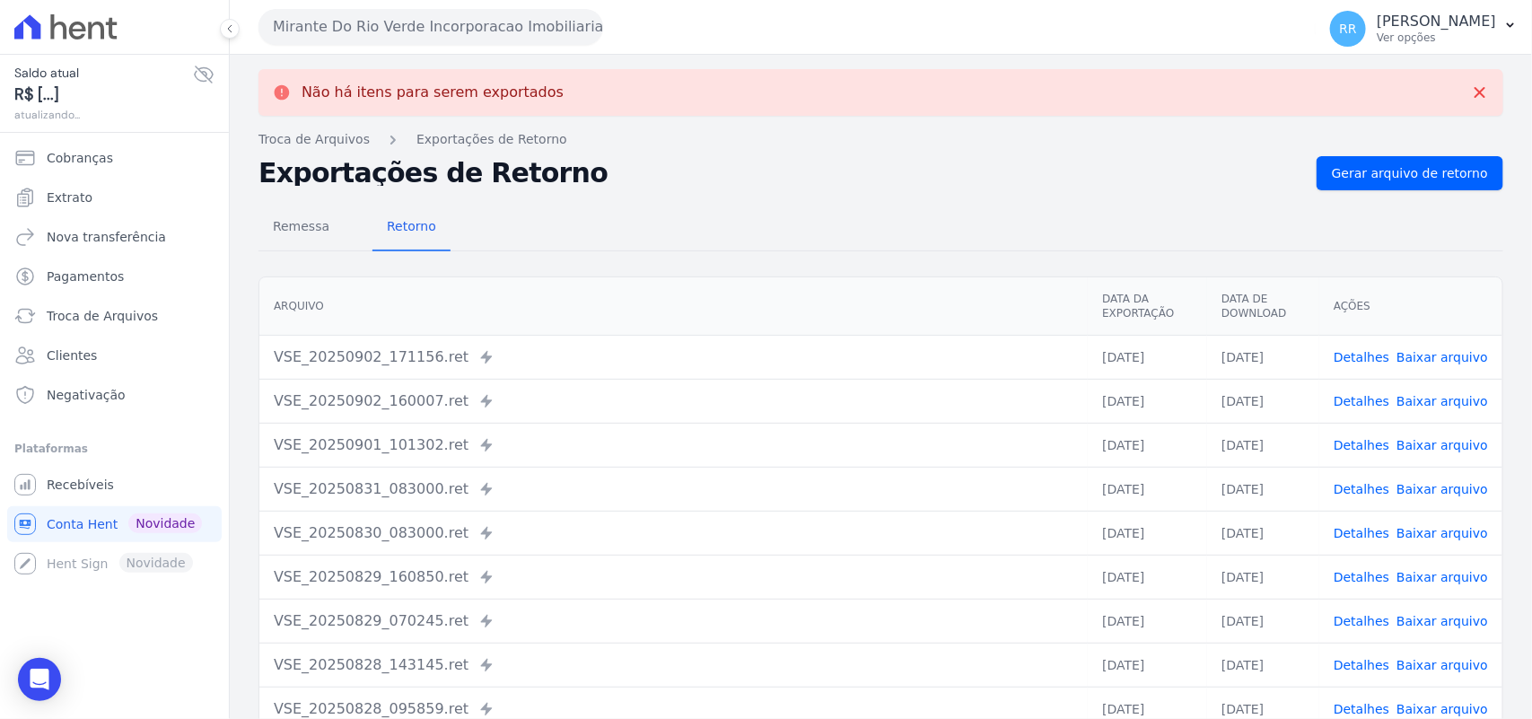
click at [372, 28] on button "Mirante Do Rio Verde Incorporacao Imobiliaria SPE LTDA" at bounding box center [430, 27] width 345 height 36
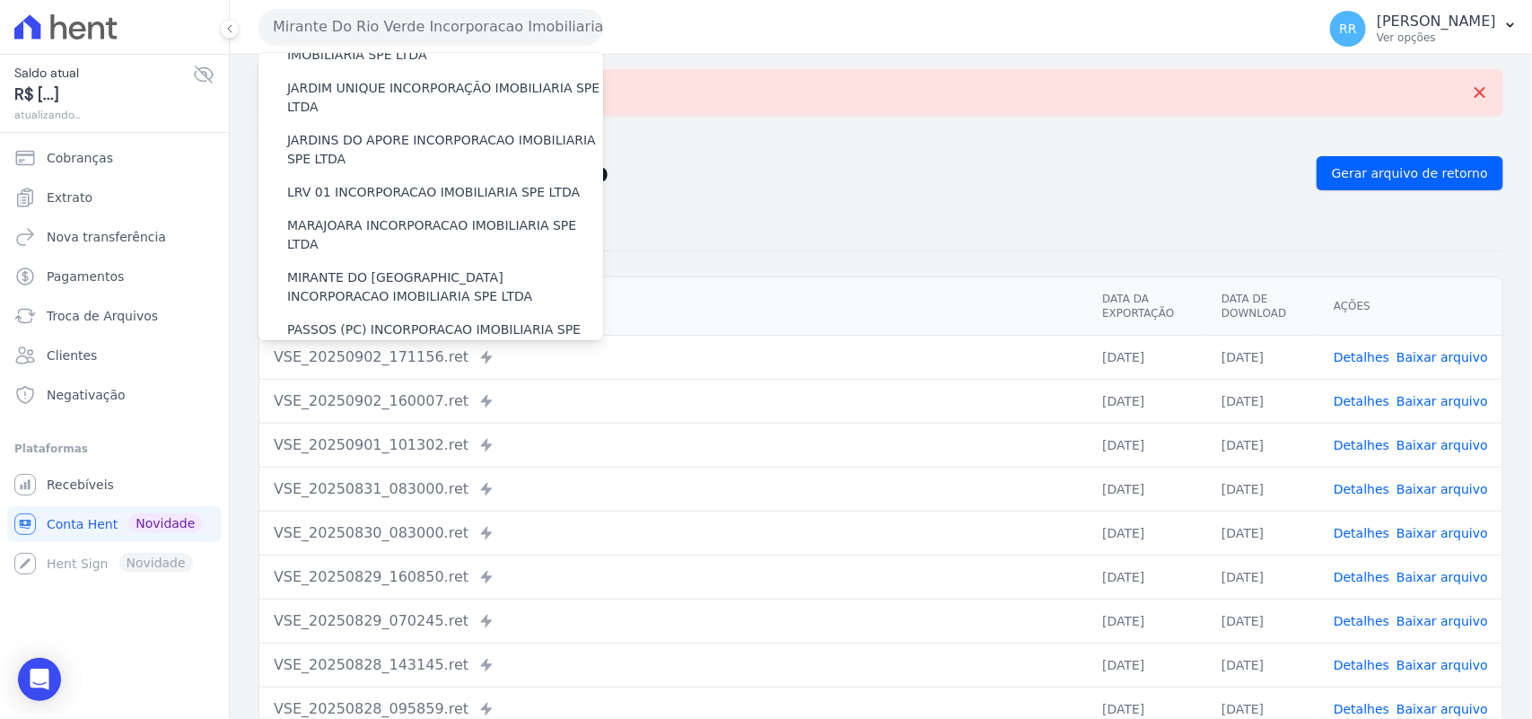
scroll to position [449, 0]
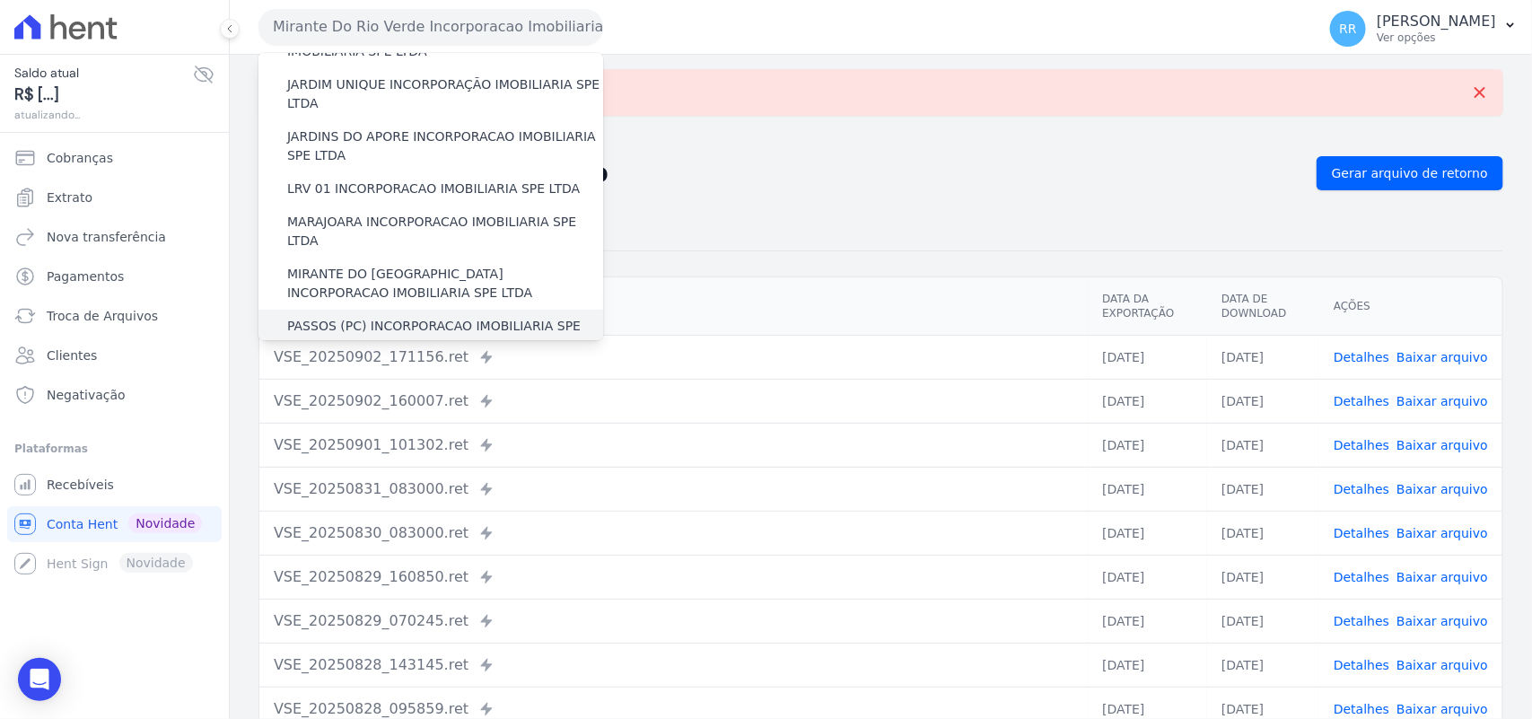
click at [370, 317] on label "PASSOS (PC) INCORPORACAO IMOBILIARIA SPE LTDA" at bounding box center [445, 336] width 316 height 38
click at [0, 0] on input "PASSOS (PC) INCORPORACAO IMOBILIARIA SPE LTDA" at bounding box center [0, 0] width 0 height 0
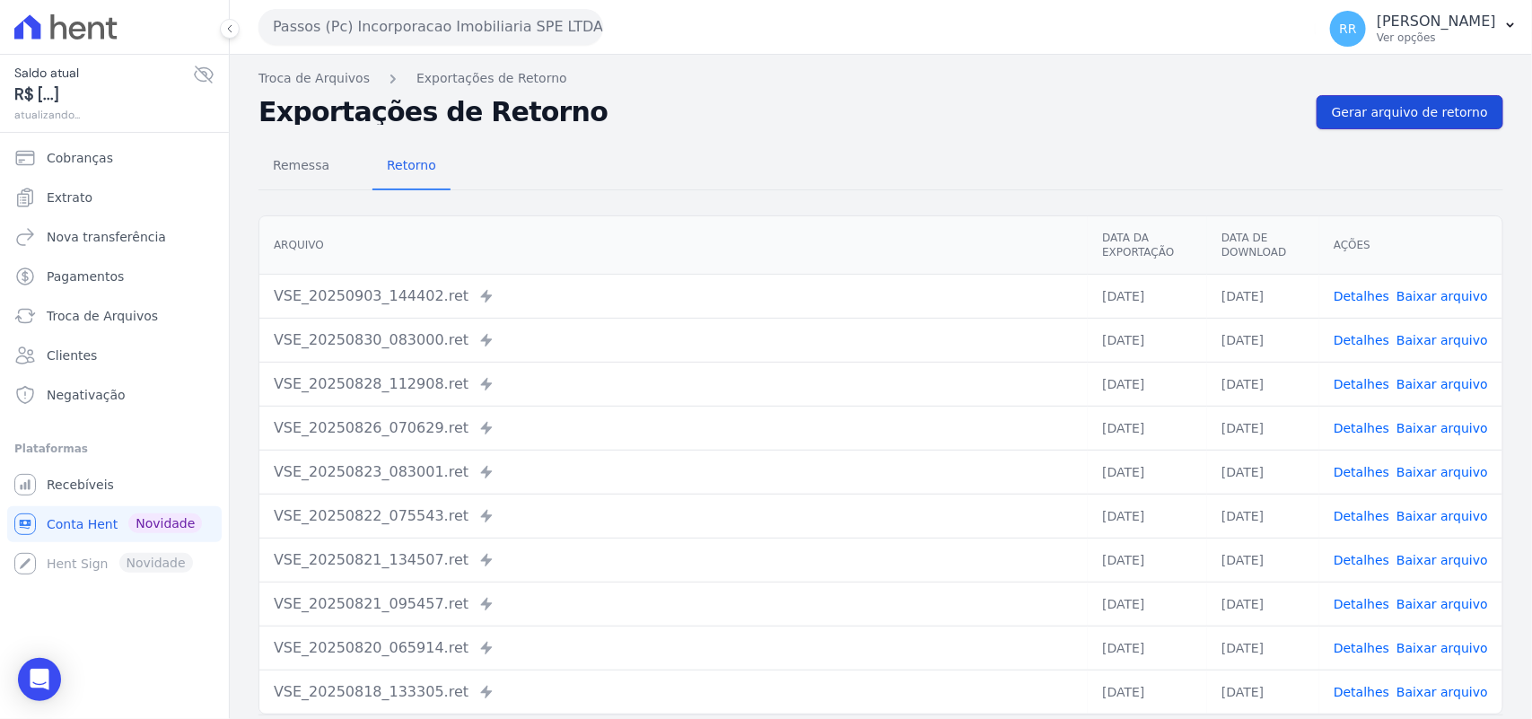
click at [1403, 118] on span "Gerar arquivo de retorno" at bounding box center [1410, 112] width 156 height 18
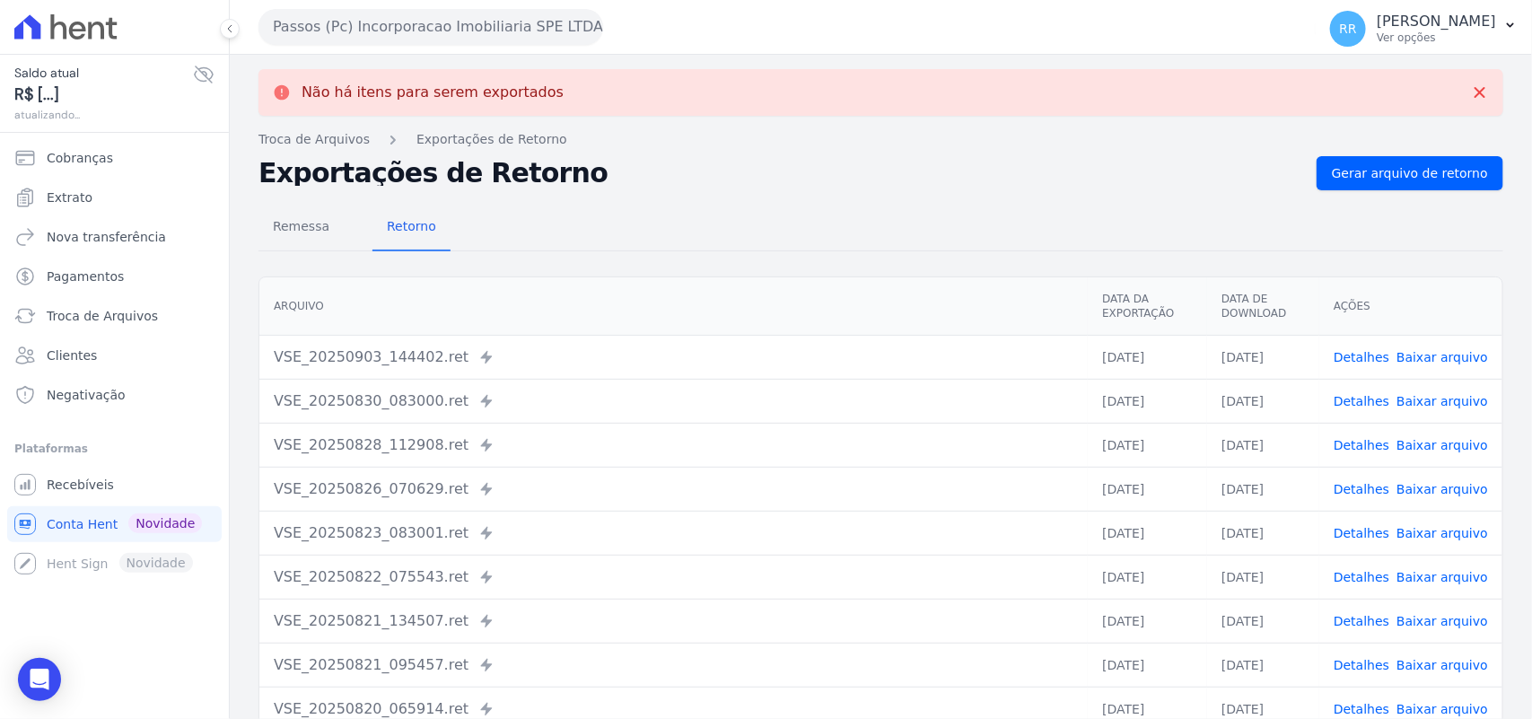
click at [474, 38] on button "Passos (Pc) Incorporacao Imobiliaria SPE LTDA" at bounding box center [430, 27] width 345 height 36
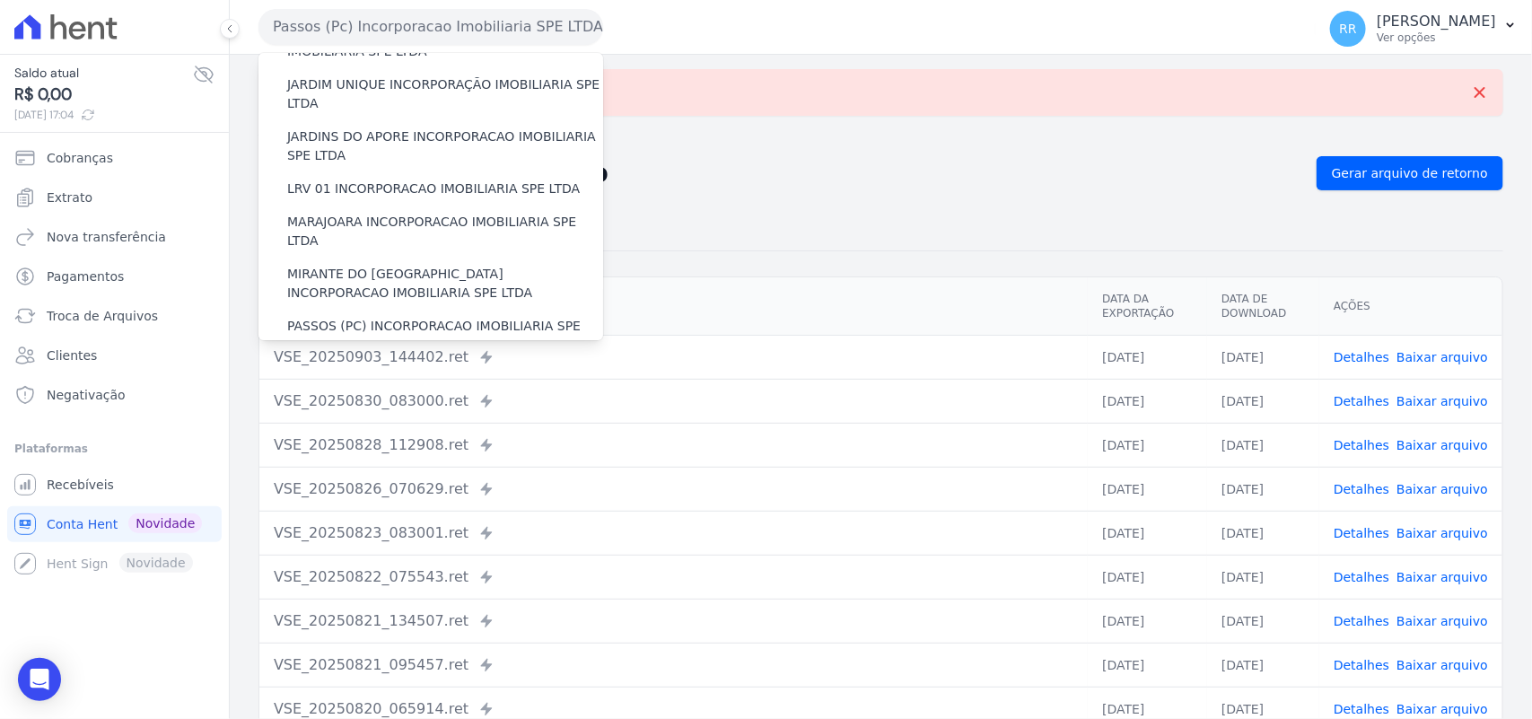
click at [359, 369] on label "POCOS INCORPORACAO IMOBILIARIA LTDA" at bounding box center [420, 378] width 266 height 19
click at [0, 0] on input "POCOS INCORPORACAO IMOBILIARIA LTDA" at bounding box center [0, 0] width 0 height 0
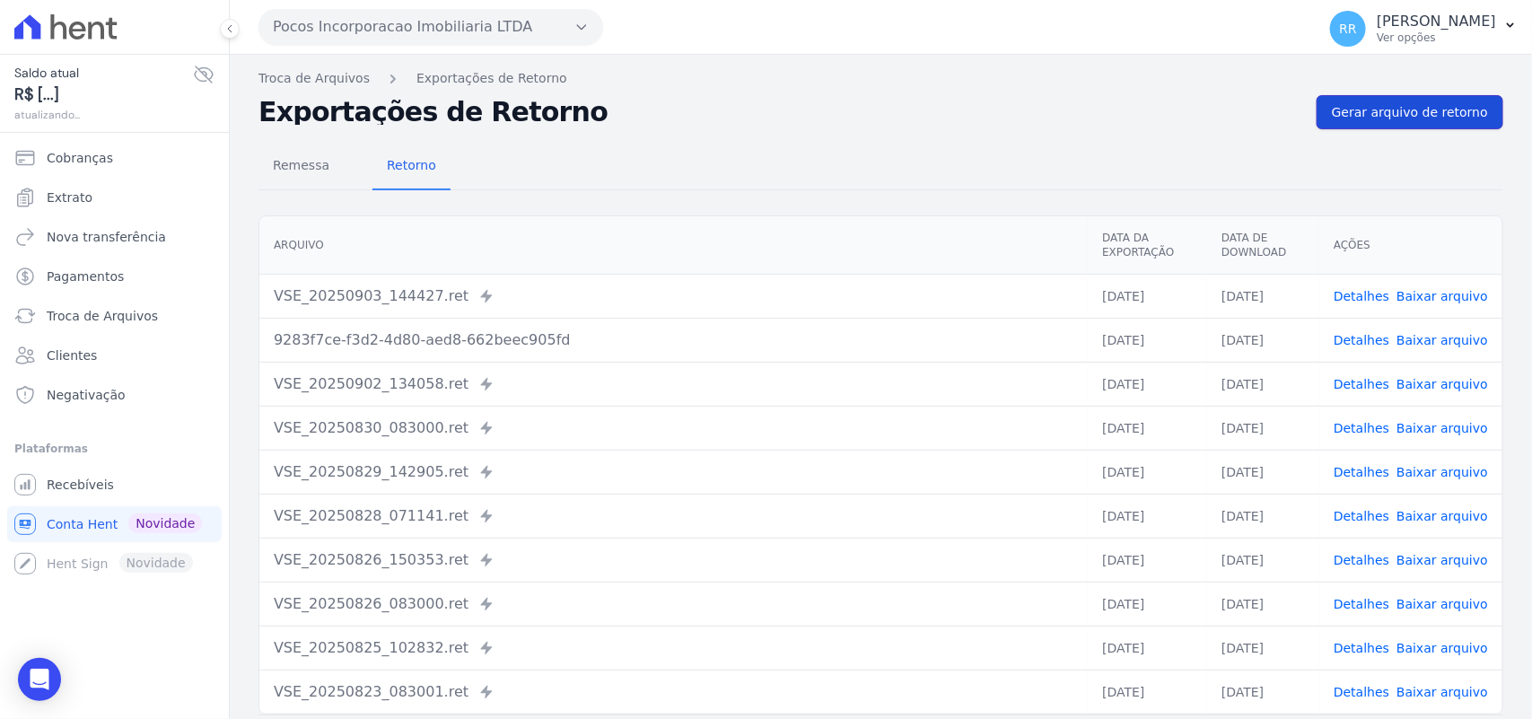
click at [1447, 105] on span "Gerar arquivo de retorno" at bounding box center [1410, 112] width 156 height 18
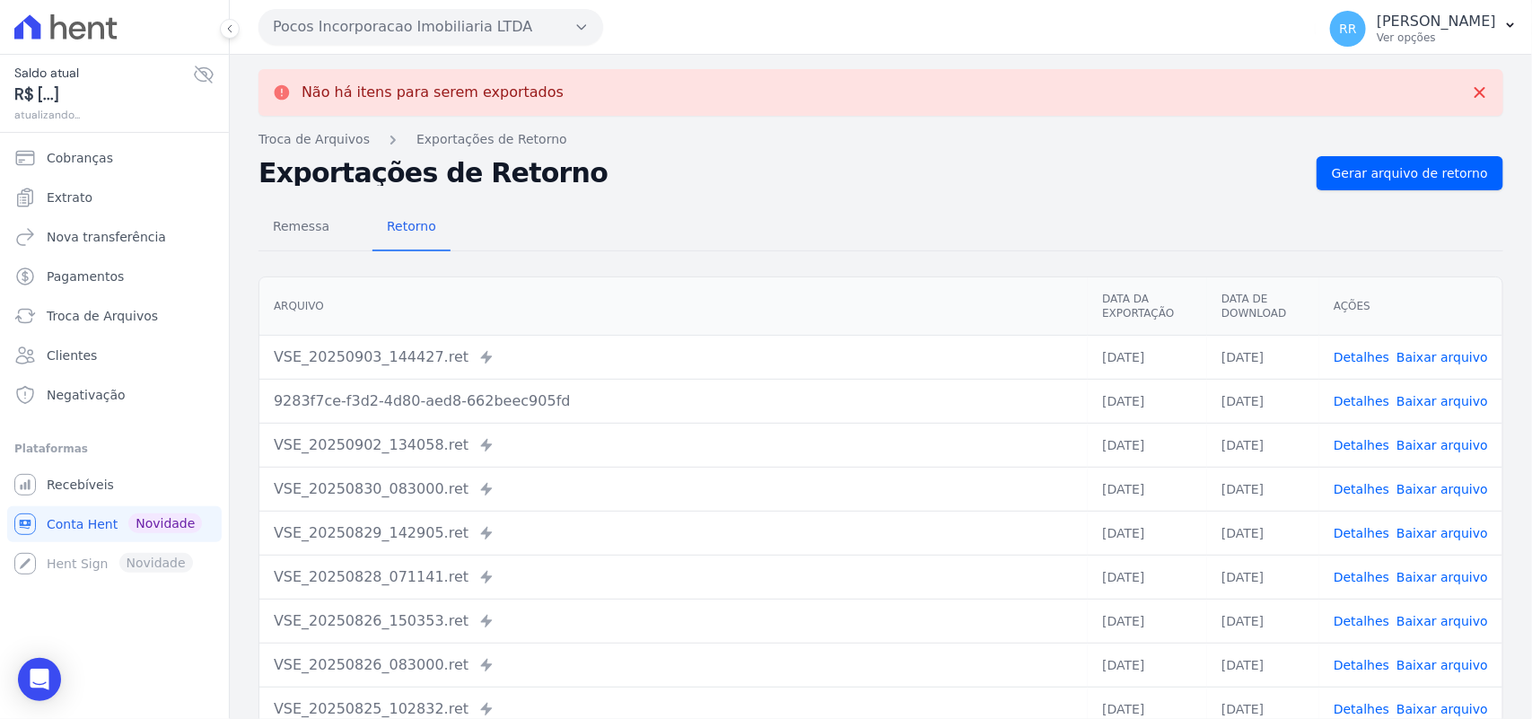
click at [315, 21] on button "Pocos Incorporacao Imobiliaria LTDA" at bounding box center [430, 27] width 345 height 36
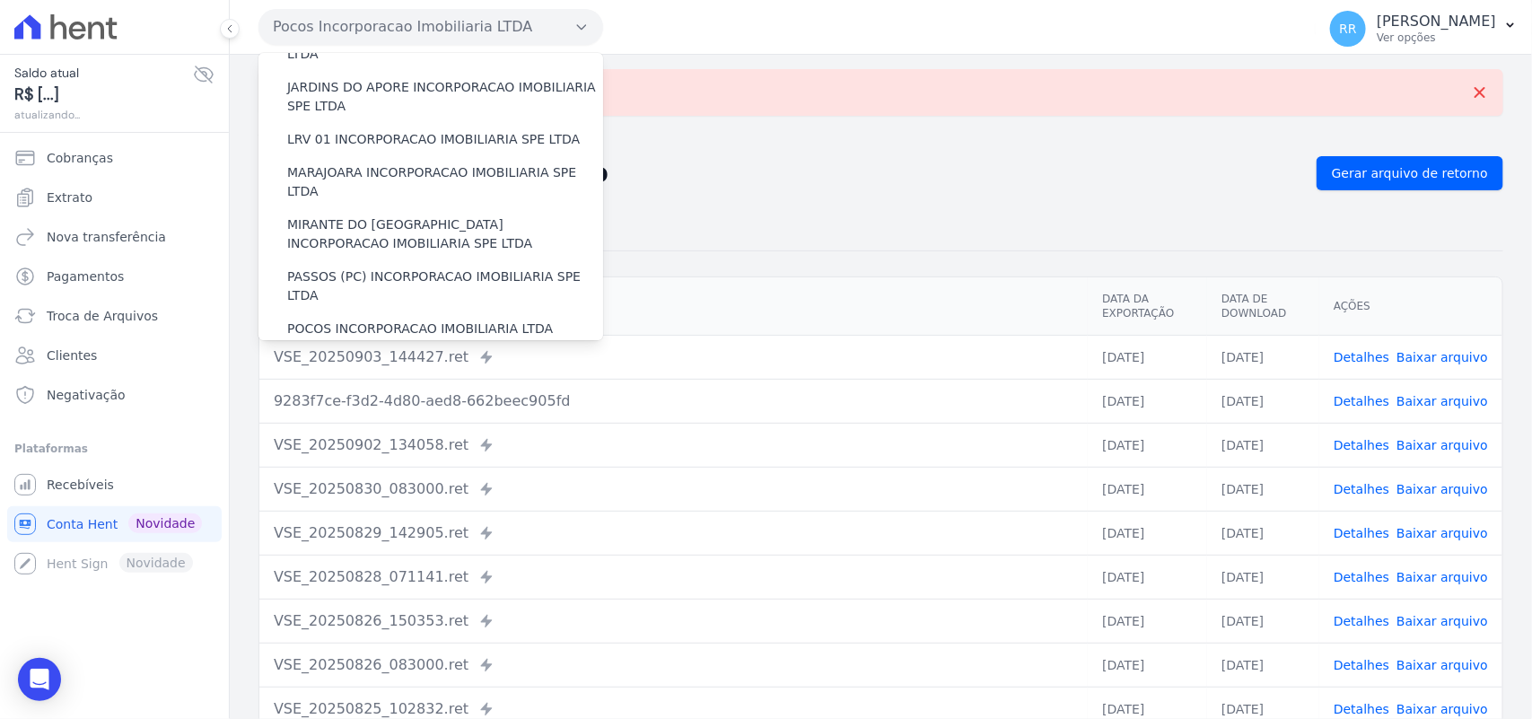
scroll to position [561, 0]
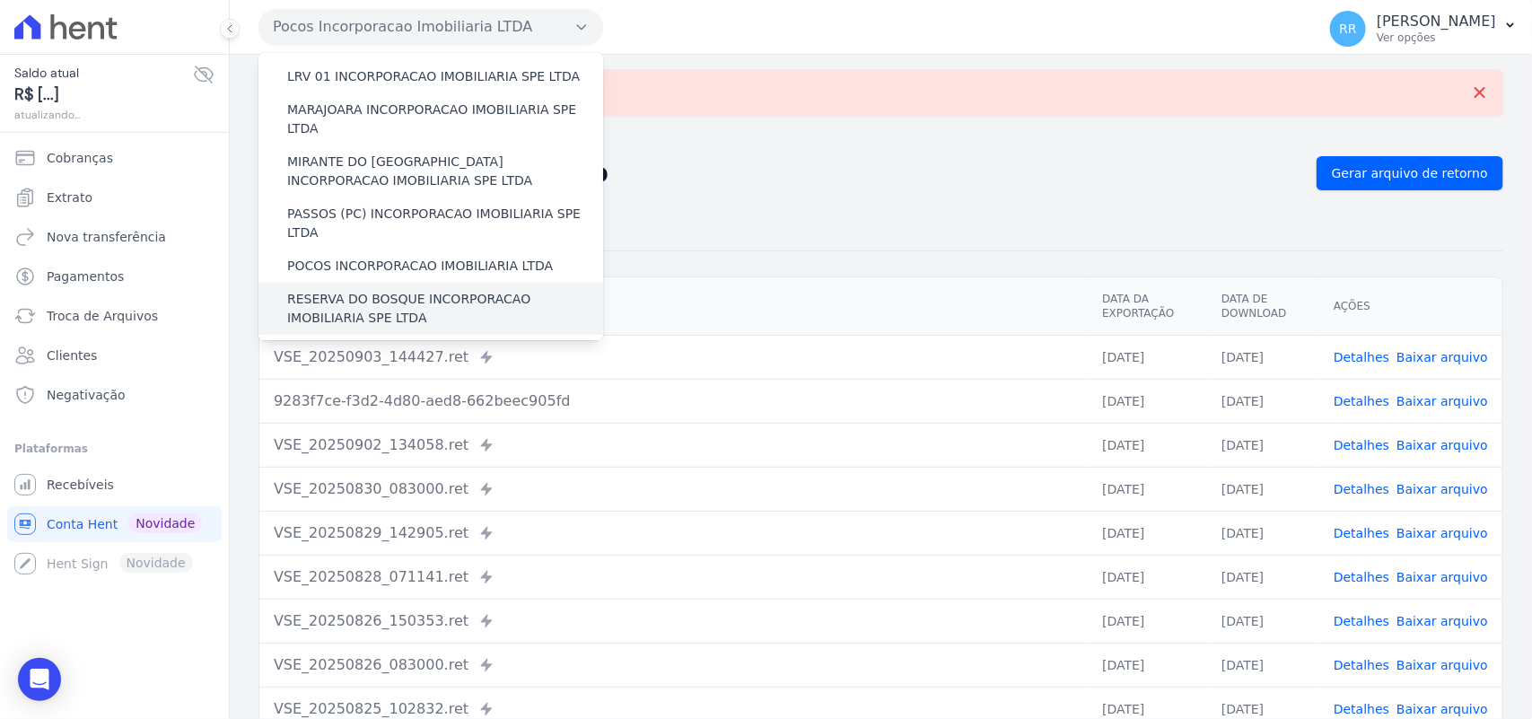
click at [372, 290] on label "RESERVA DO BOSQUE INCORPORACAO IMOBILIARIA SPE LTDA" at bounding box center [445, 309] width 316 height 38
click at [0, 0] on input "RESERVA DO BOSQUE INCORPORACAO IMOBILIARIA SPE LTDA" at bounding box center [0, 0] width 0 height 0
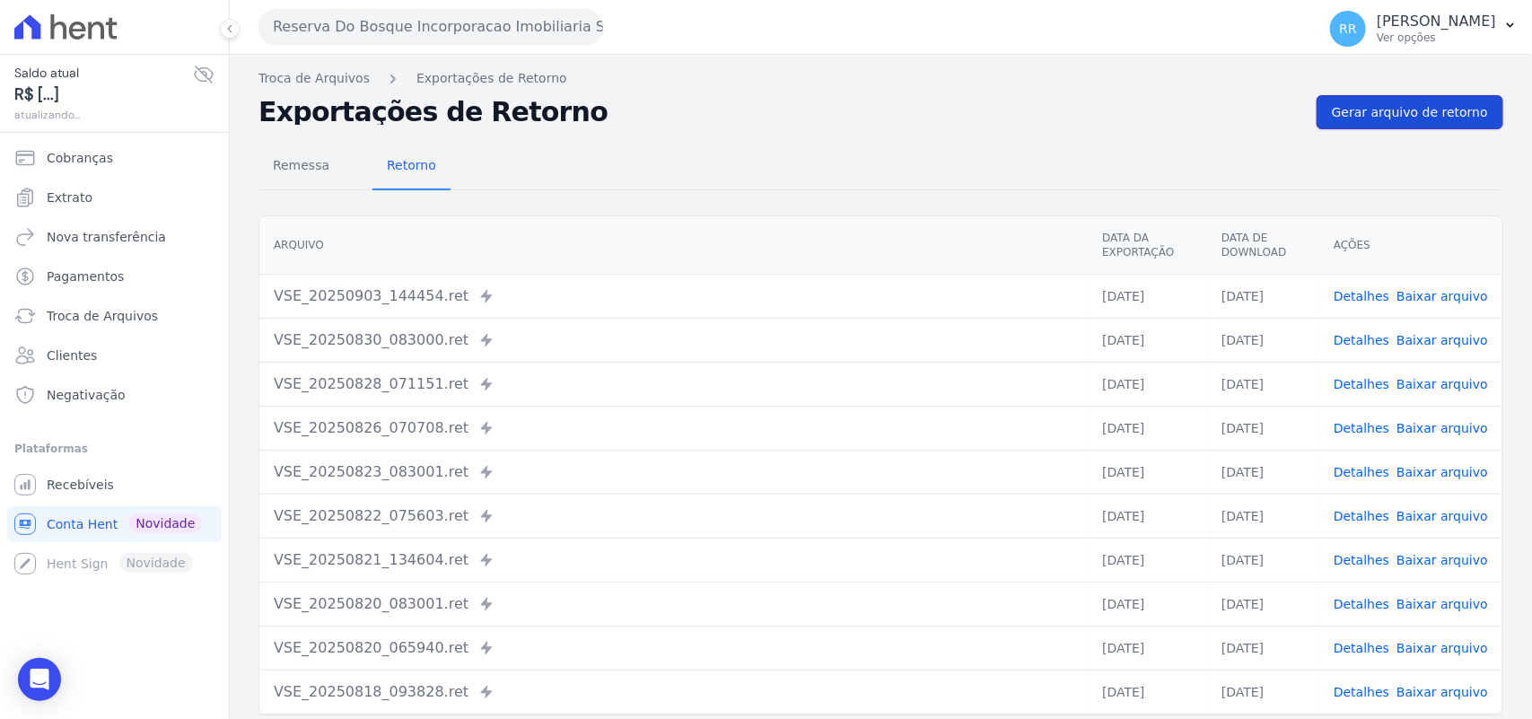
click at [1375, 127] on link "Gerar arquivo de retorno" at bounding box center [1410, 112] width 187 height 34
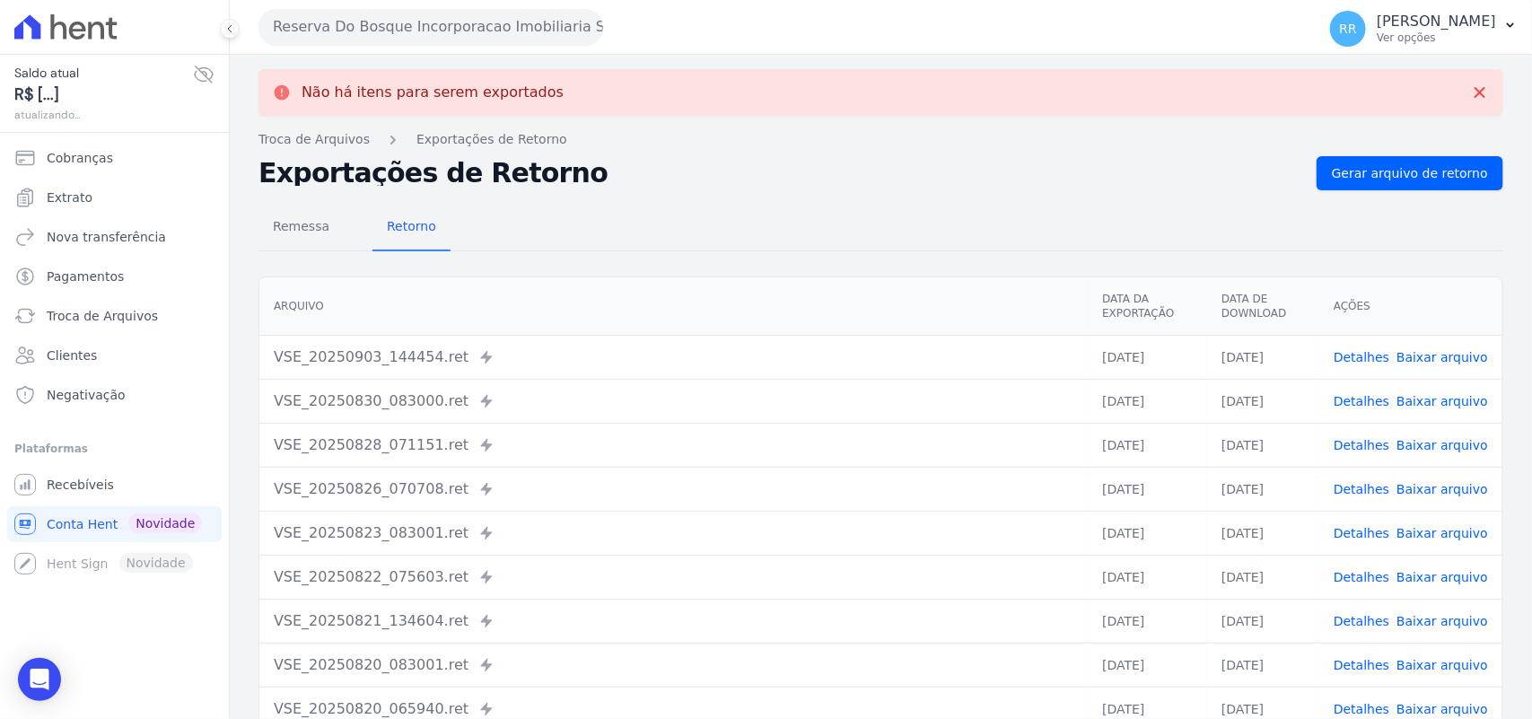
click at [436, 32] on button "Reserva Do Bosque Incorporacao Imobiliaria SPE LTDA" at bounding box center [430, 27] width 345 height 36
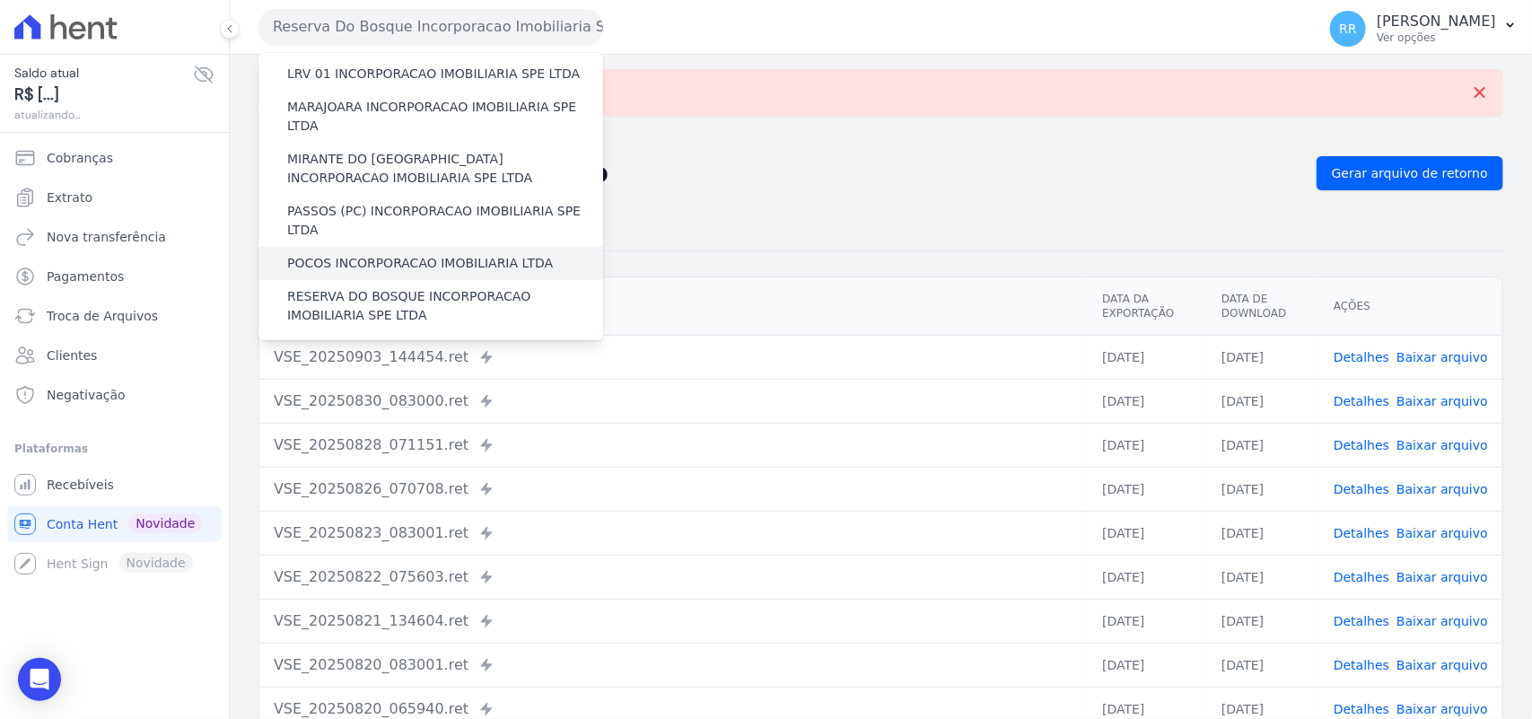
scroll to position [598, 0]
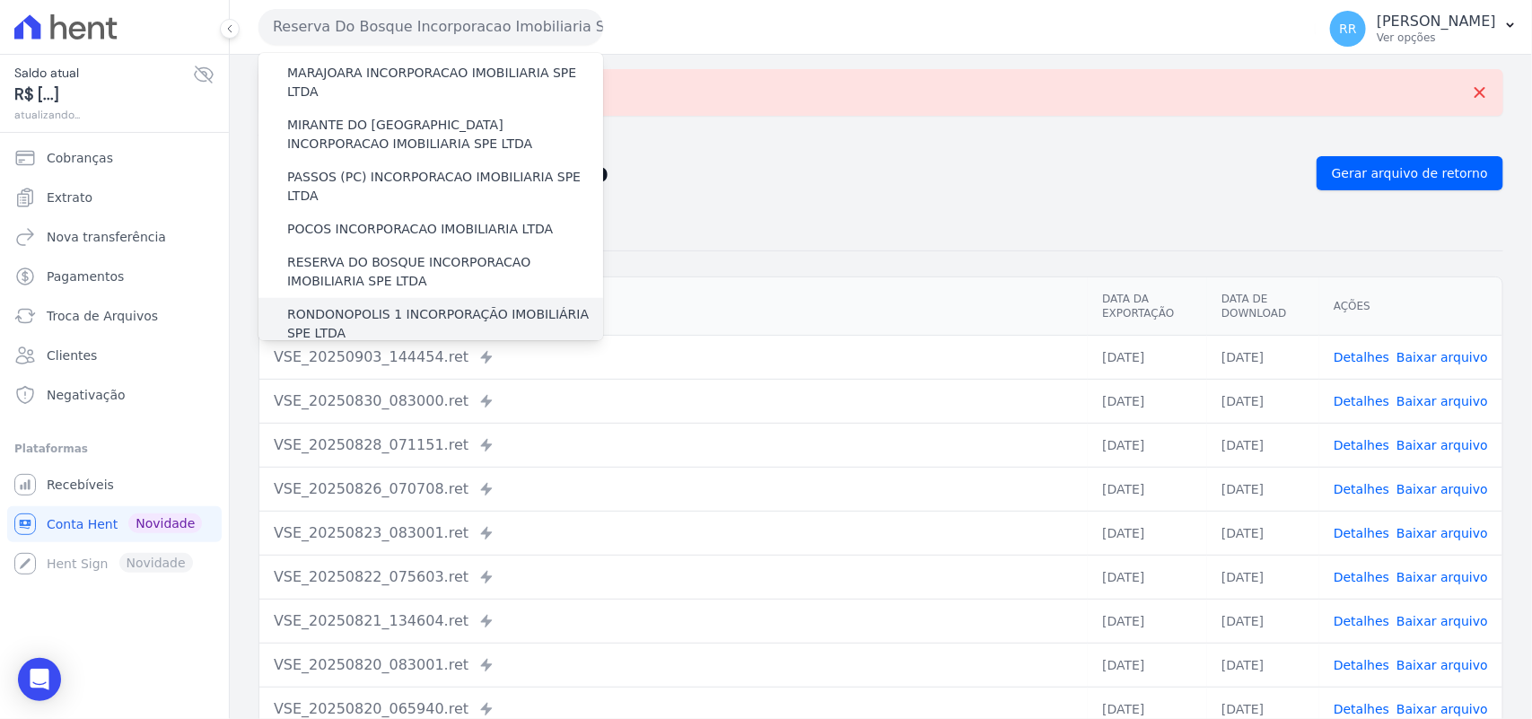
click at [417, 305] on label "RONDONOPOLIS 1 INCORPORAÇÃO IMOBILIÁRIA SPE LTDA" at bounding box center [445, 324] width 316 height 38
click at [0, 0] on input "RONDONOPOLIS 1 INCORPORAÇÃO IMOBILIÁRIA SPE LTDA" at bounding box center [0, 0] width 0 height 0
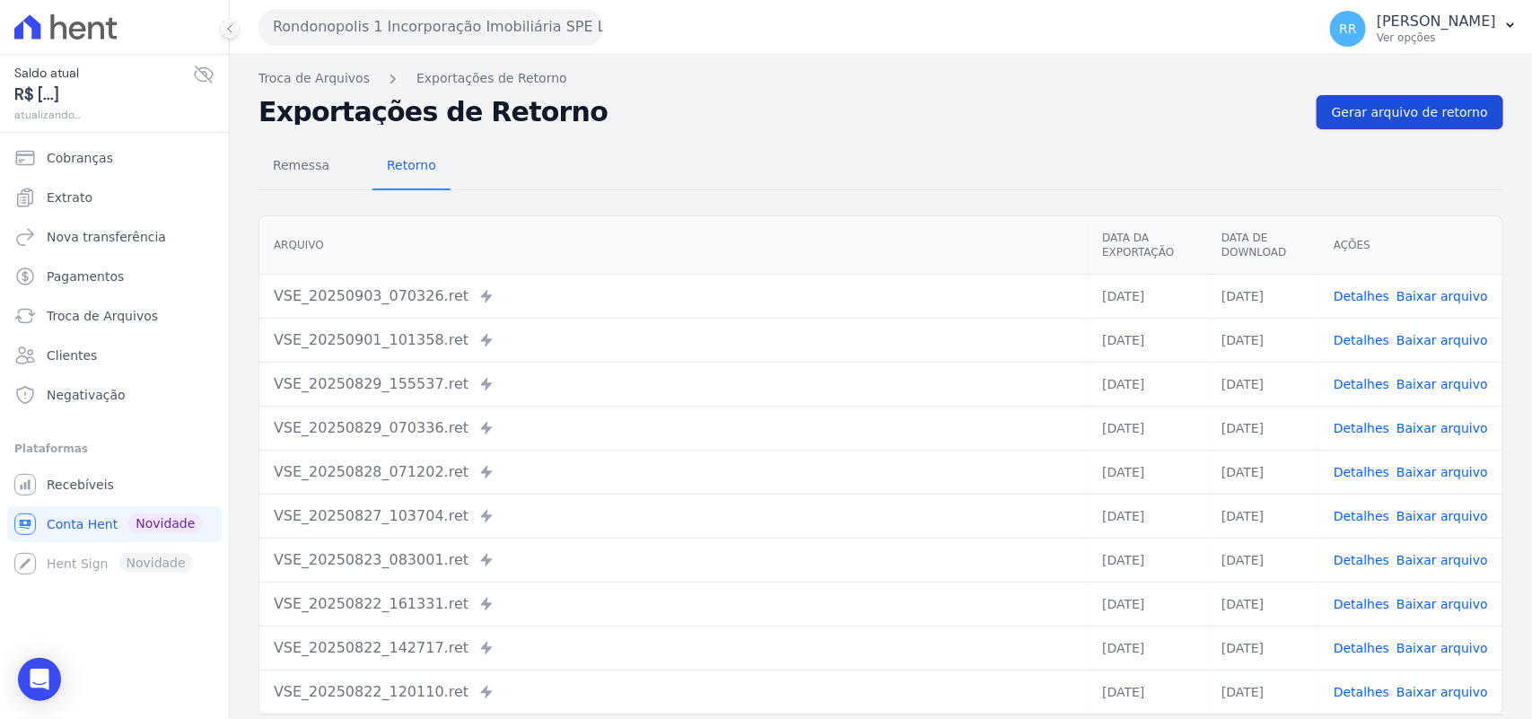
click at [1415, 121] on span "Gerar arquivo de retorno" at bounding box center [1410, 112] width 156 height 18
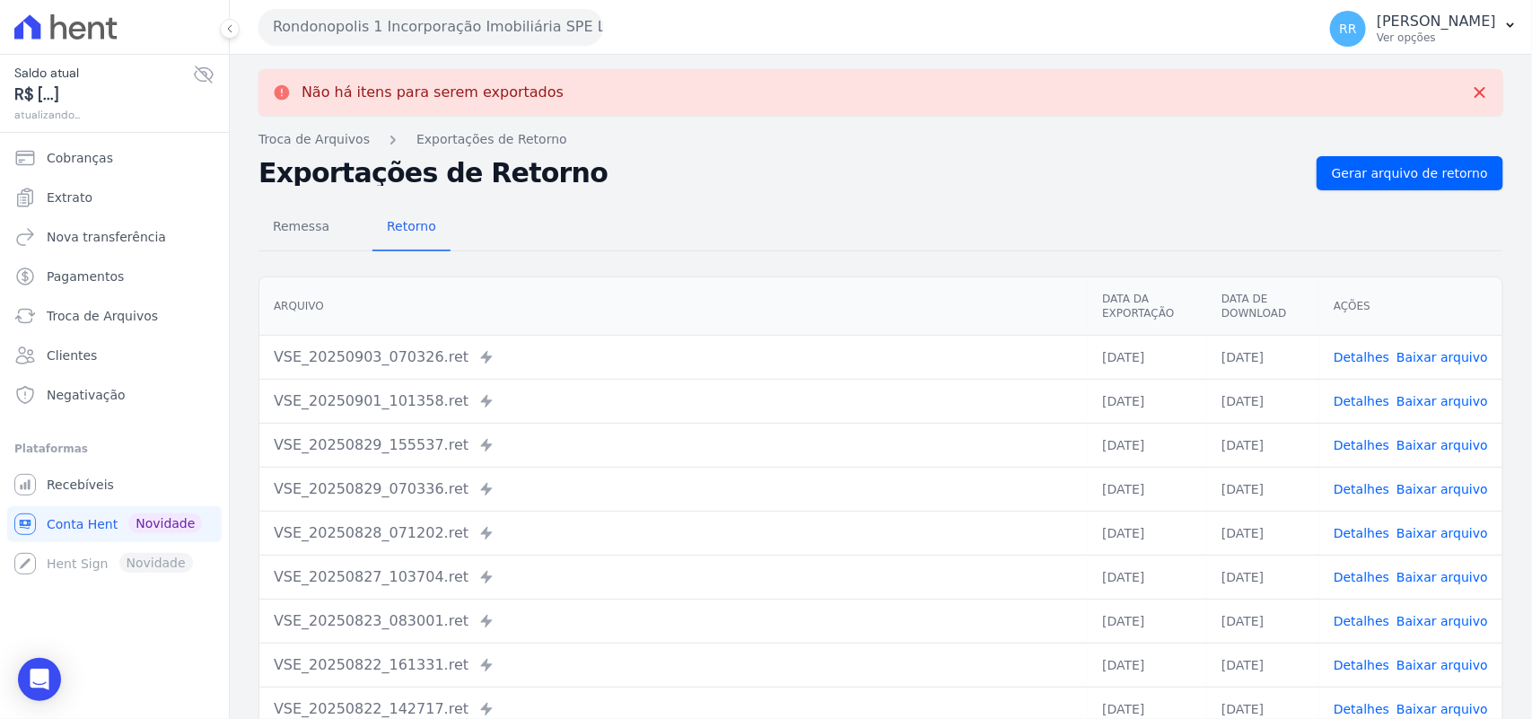
click at [338, 21] on button "Rondonopolis 1 Incorporação Imobiliária SPE LTDA" at bounding box center [430, 27] width 345 height 36
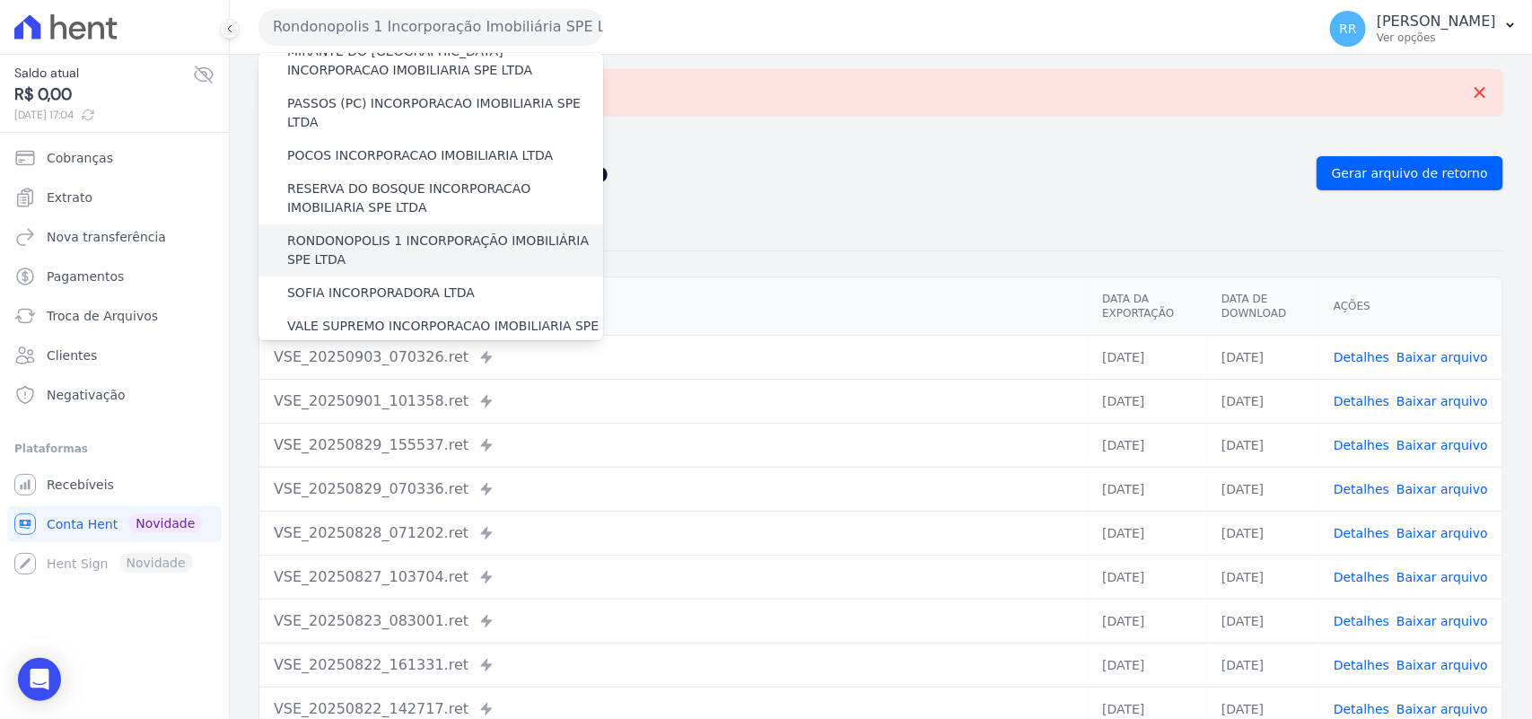
scroll to position [673, 0]
click at [395, 282] on label "SOFIA INCORPORADORA LTDA" at bounding box center [381, 291] width 188 height 19
click at [0, 0] on input "SOFIA INCORPORADORA LTDA" at bounding box center [0, 0] width 0 height 0
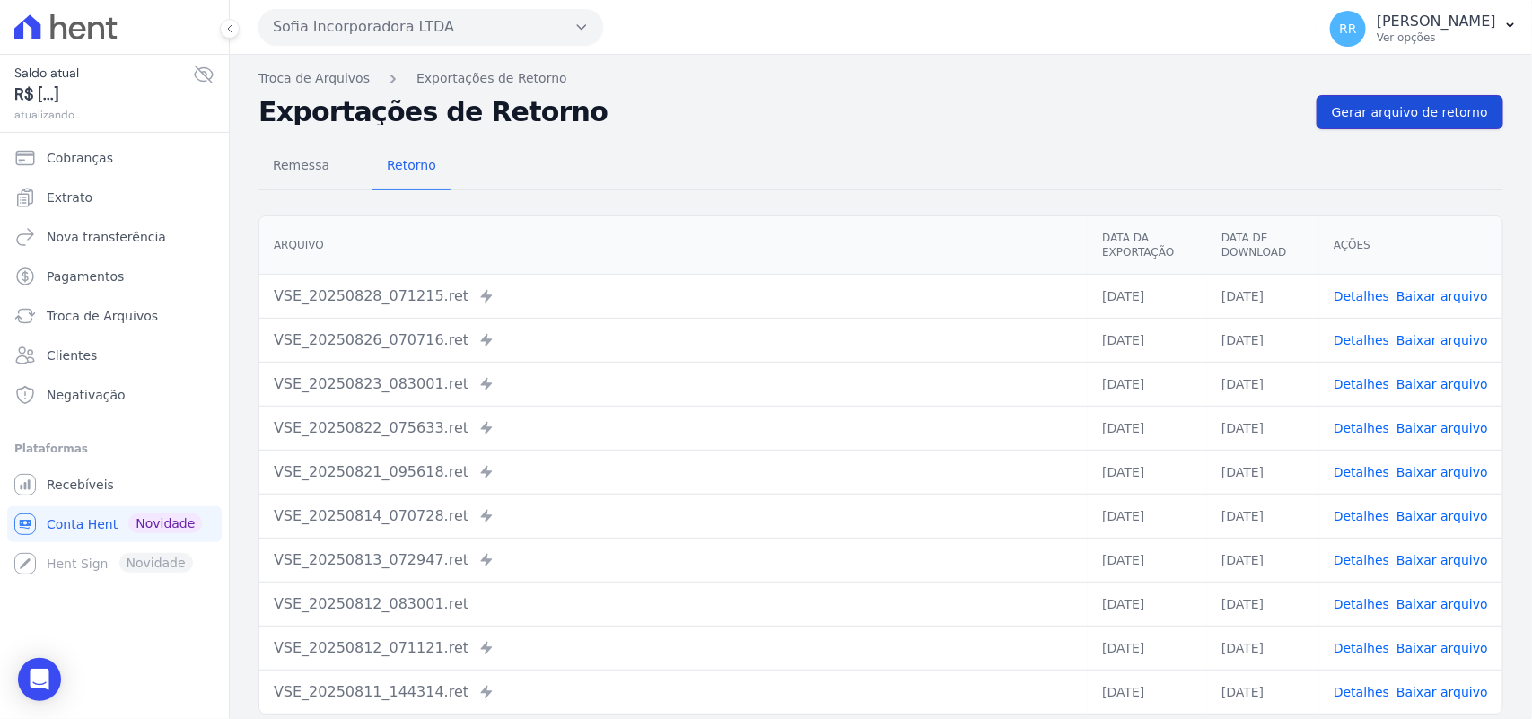
click at [1396, 118] on span "Gerar arquivo de retorno" at bounding box center [1410, 112] width 156 height 18
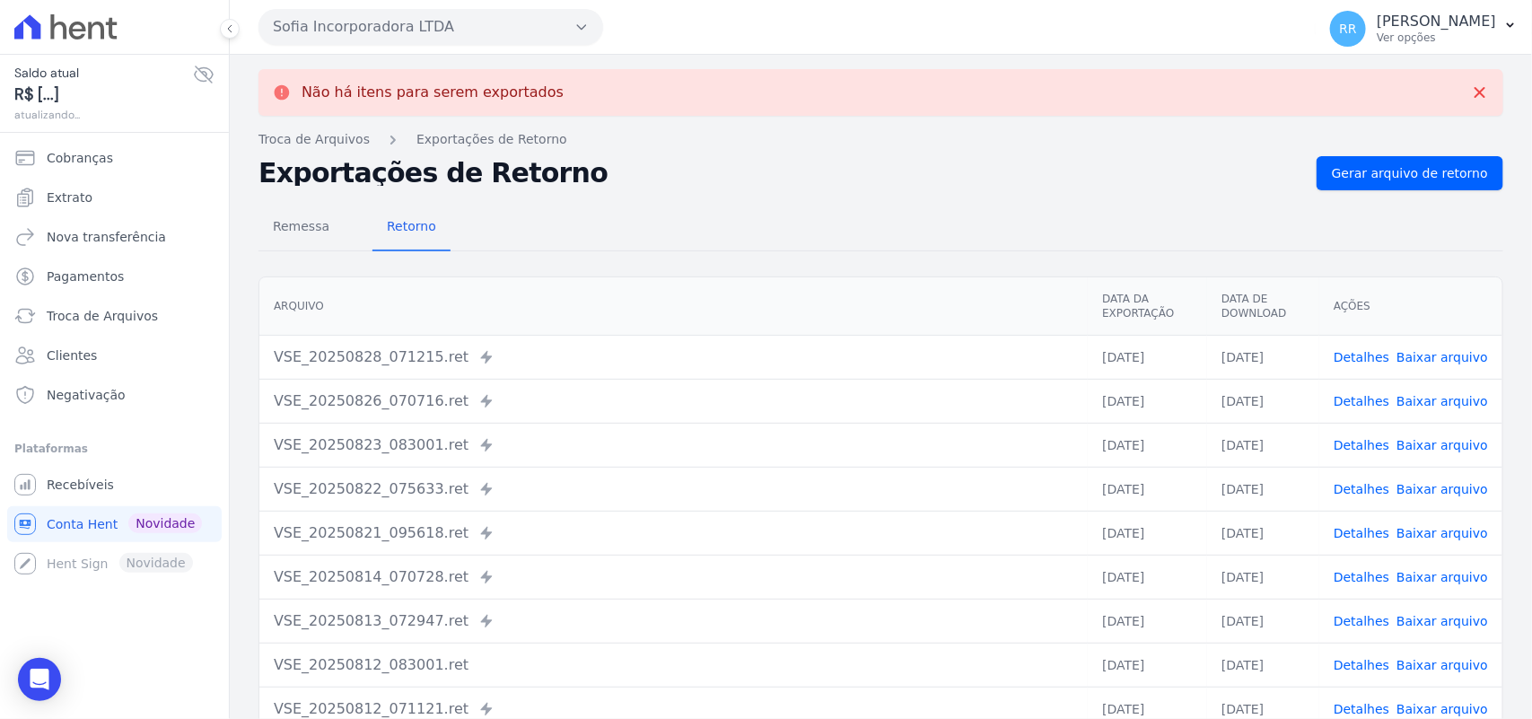
click at [393, 29] on button "Sofia Incorporadora LTDA" at bounding box center [430, 27] width 345 height 36
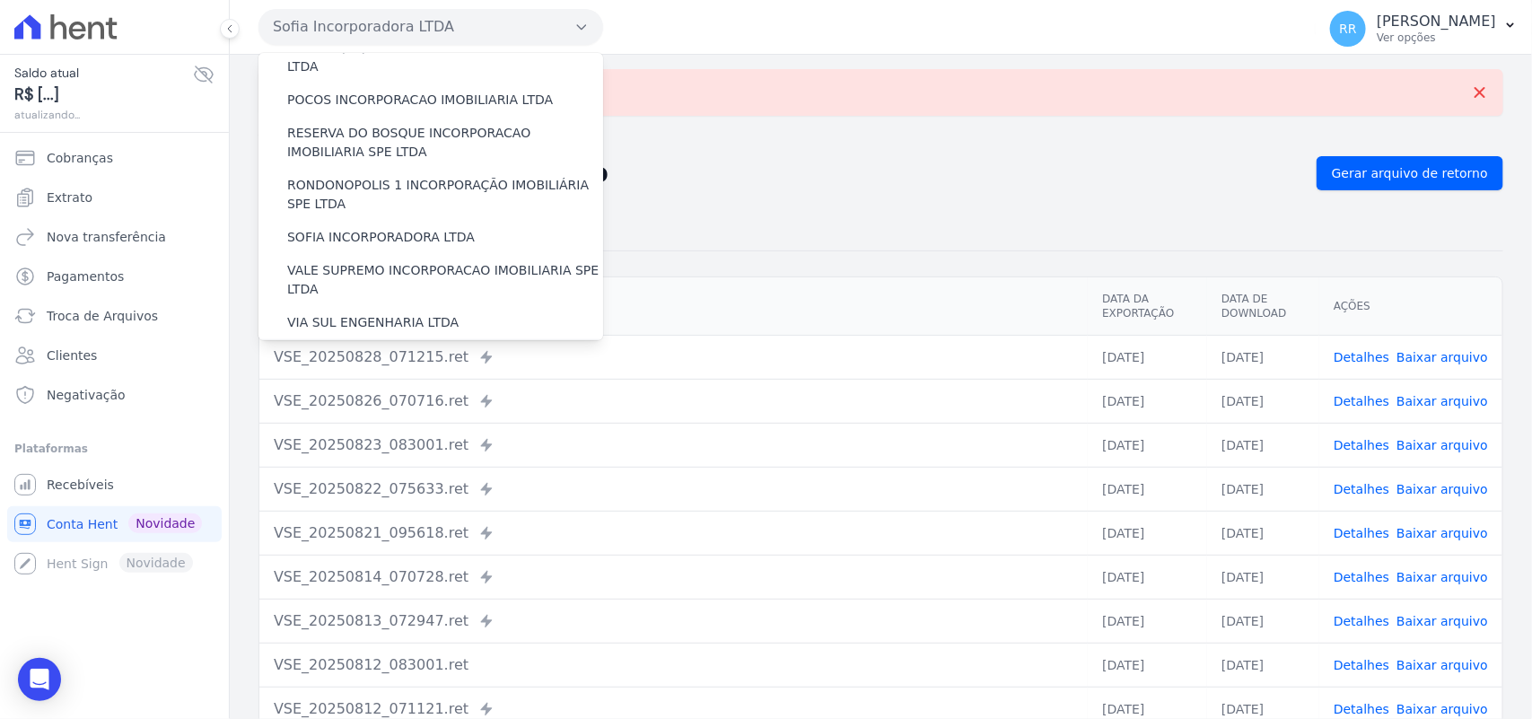
scroll to position [748, 0]
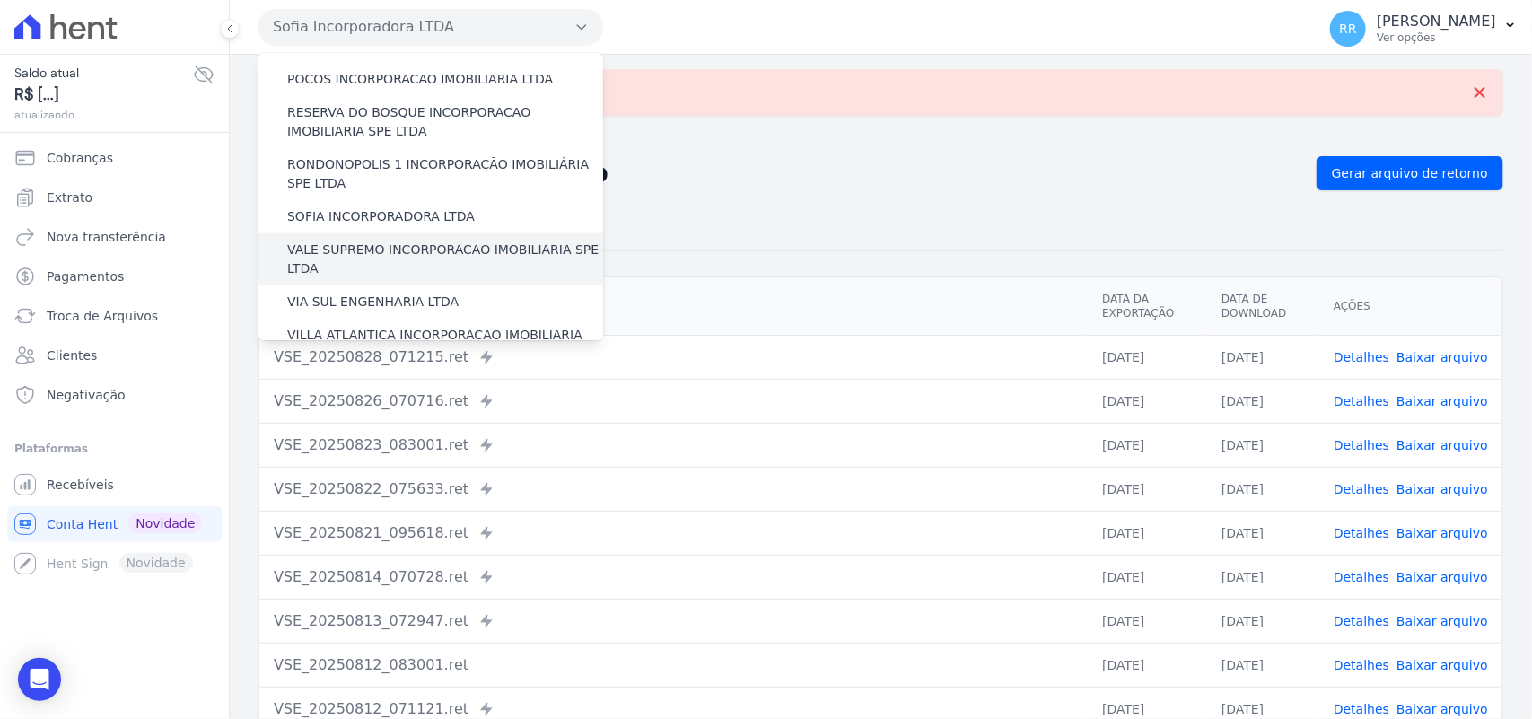
click at [364, 241] on label "VALE SUPREMO INCORPORACAO IMOBILIARIA SPE LTDA" at bounding box center [445, 260] width 316 height 38
click at [0, 0] on input "VALE SUPREMO INCORPORACAO IMOBILIARIA SPE LTDA" at bounding box center [0, 0] width 0 height 0
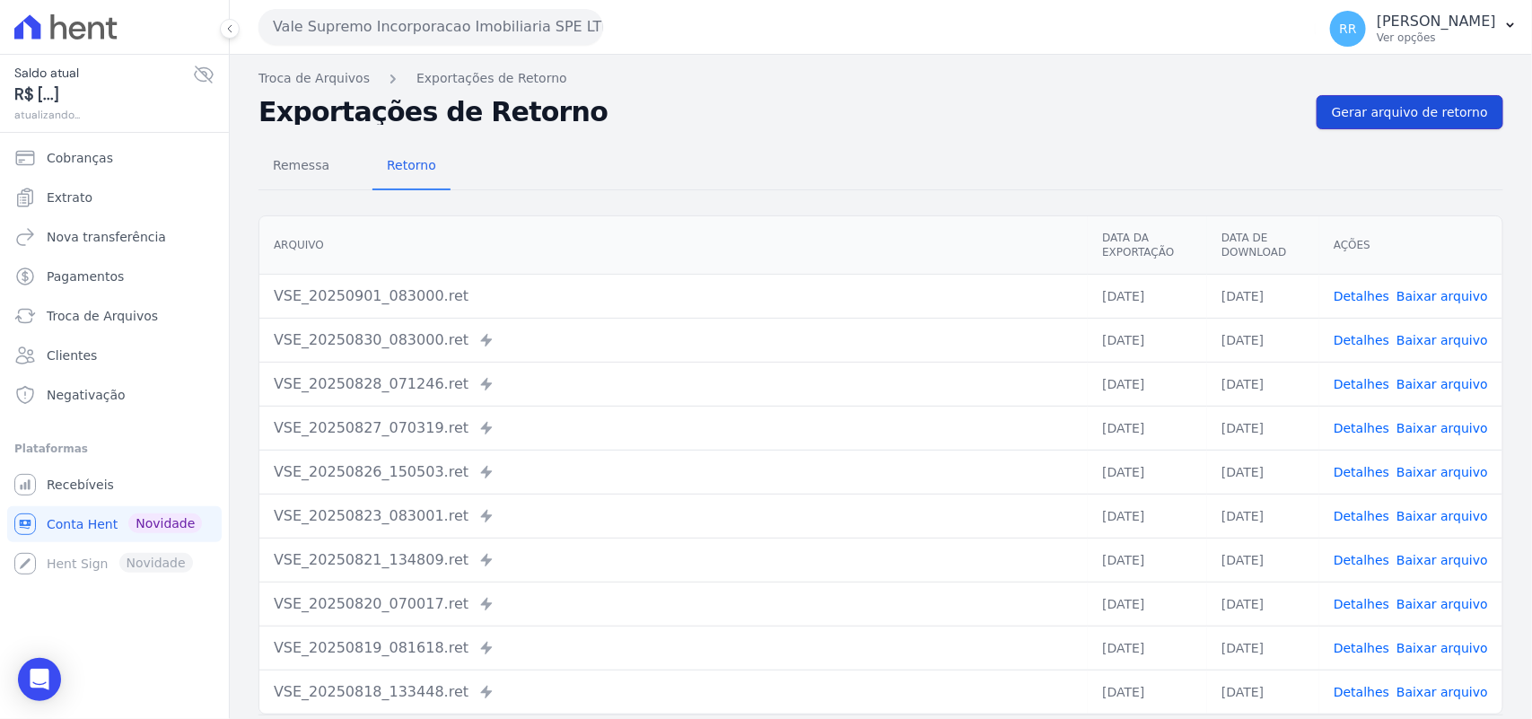
click at [1454, 118] on span "Gerar arquivo de retorno" at bounding box center [1410, 112] width 156 height 18
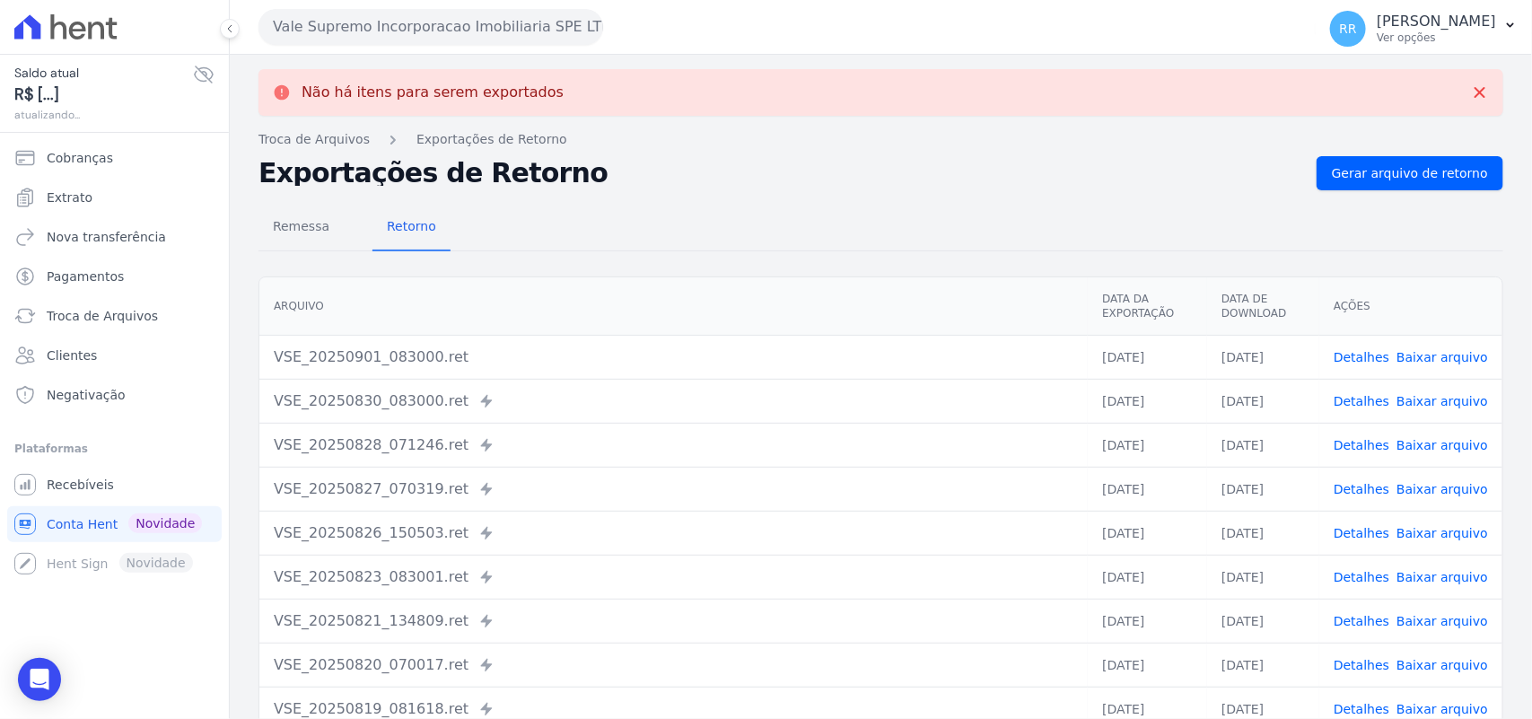
click at [362, 24] on button "Vale Supremo Incorporacao Imobiliaria SPE LTDA" at bounding box center [430, 27] width 345 height 36
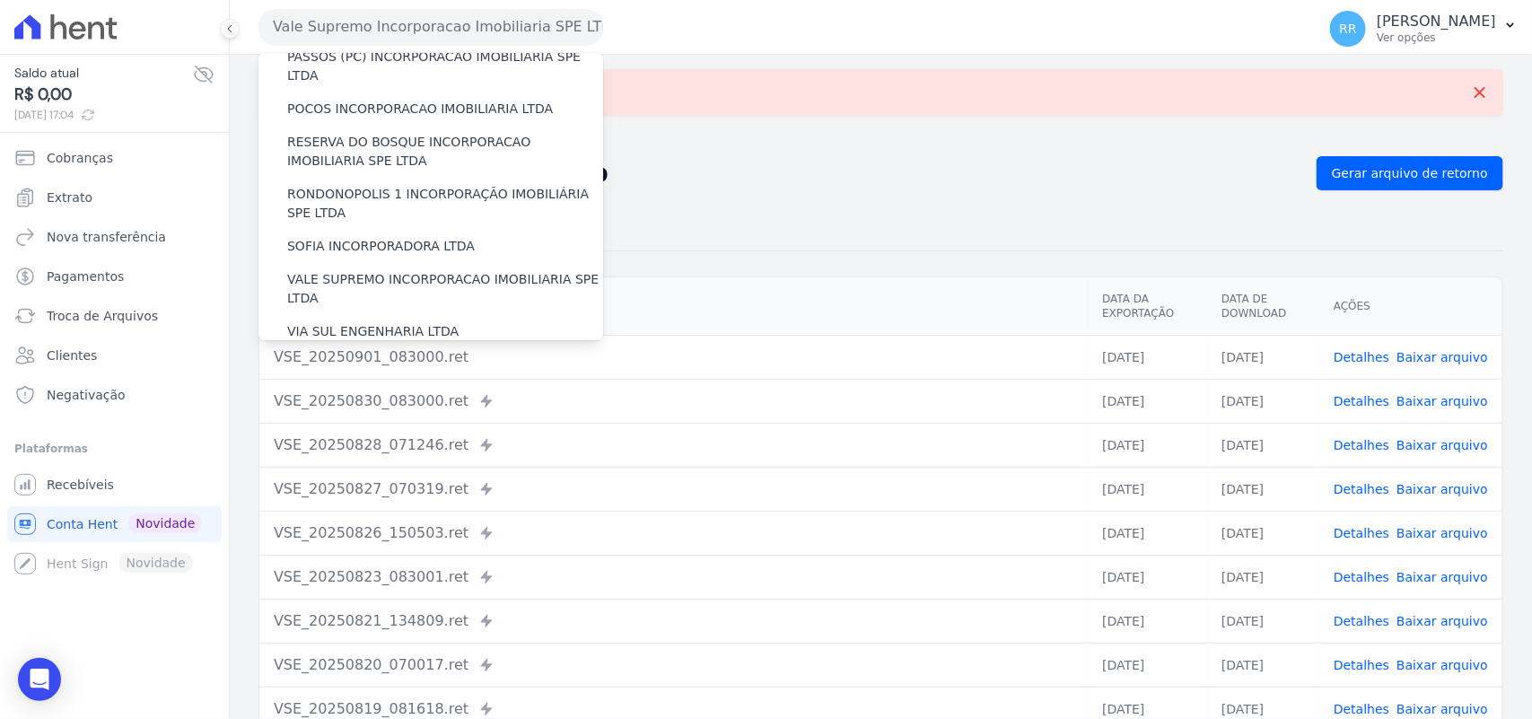
scroll to position [709, 0]
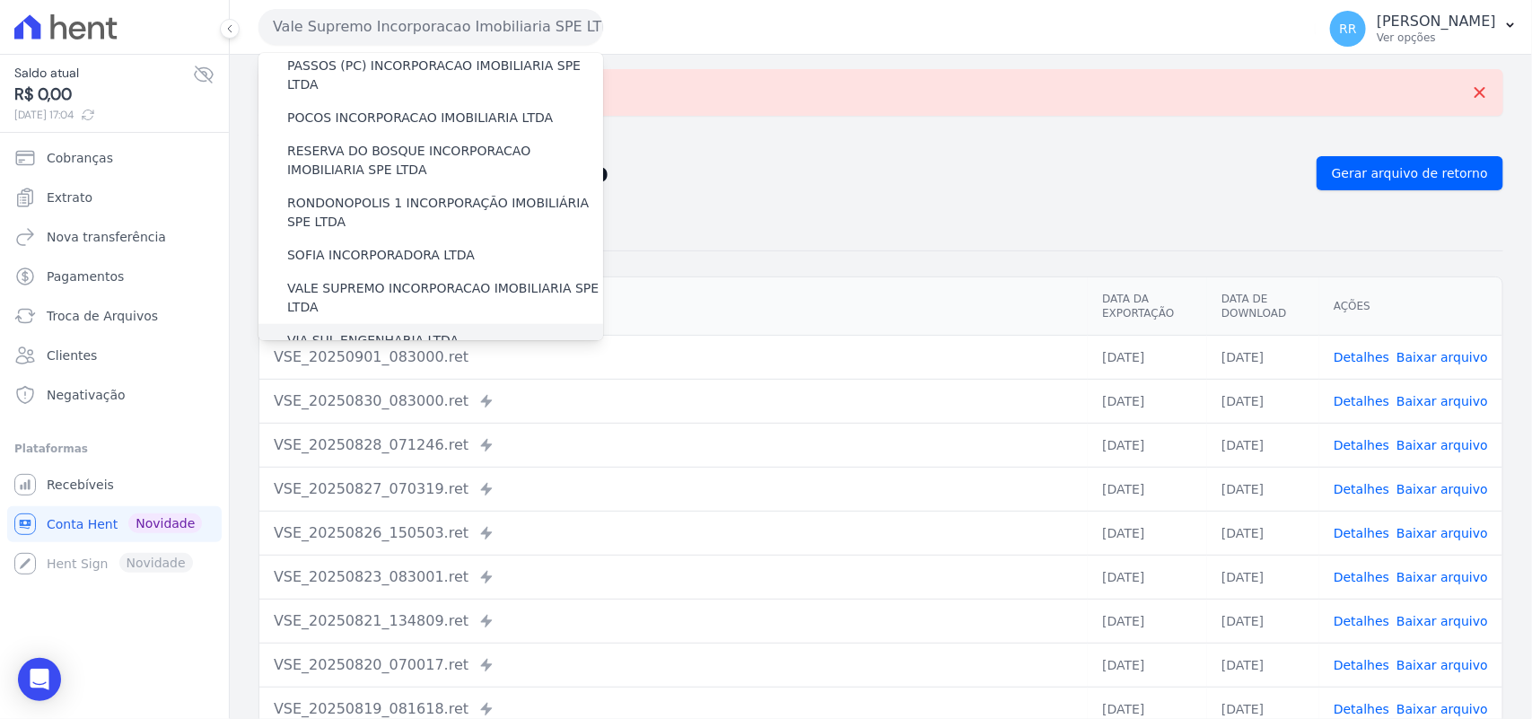
click at [361, 331] on label "VIA SUL ENGENHARIA LTDA" at bounding box center [372, 340] width 171 height 19
click at [0, 0] on input "VIA SUL ENGENHARIA LTDA" at bounding box center [0, 0] width 0 height 0
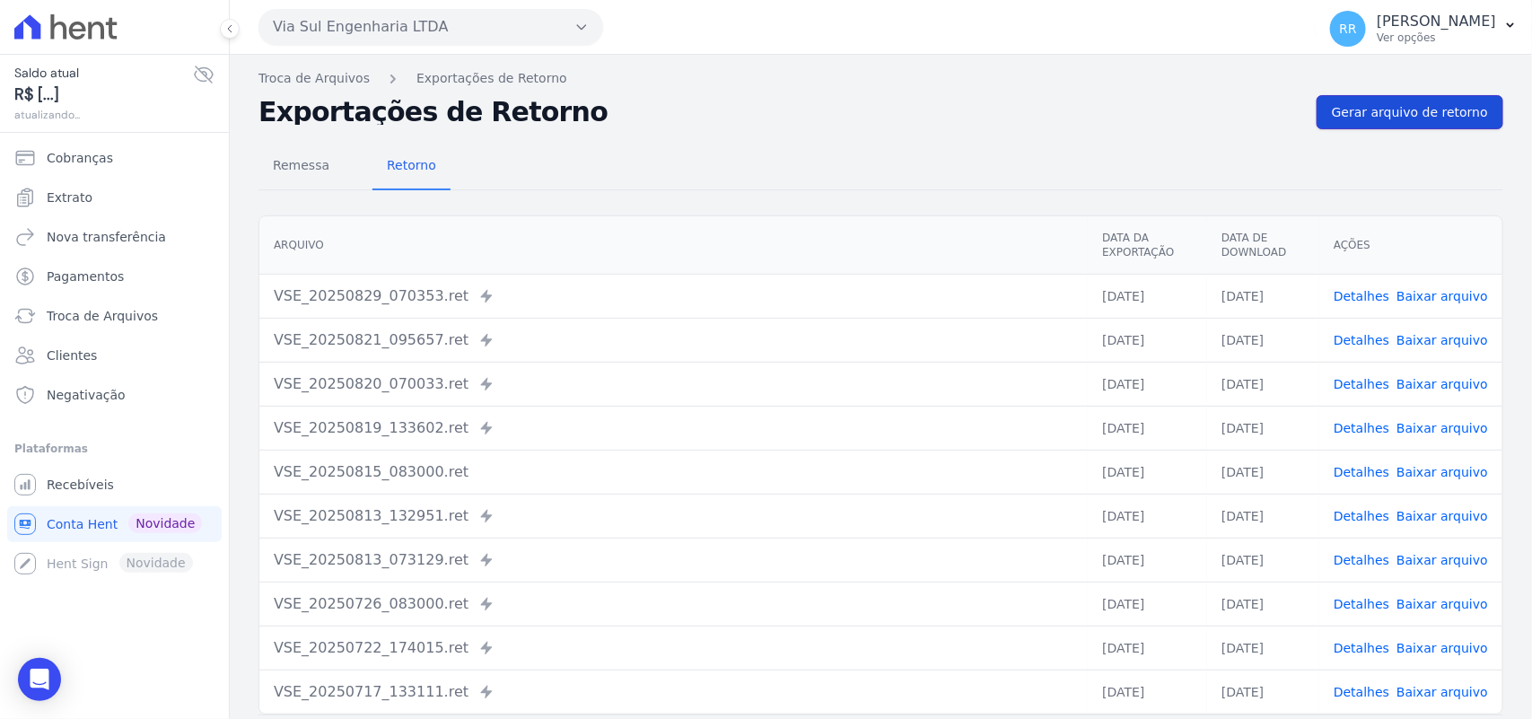
click at [1419, 126] on link "Gerar arquivo de retorno" at bounding box center [1410, 112] width 187 height 34
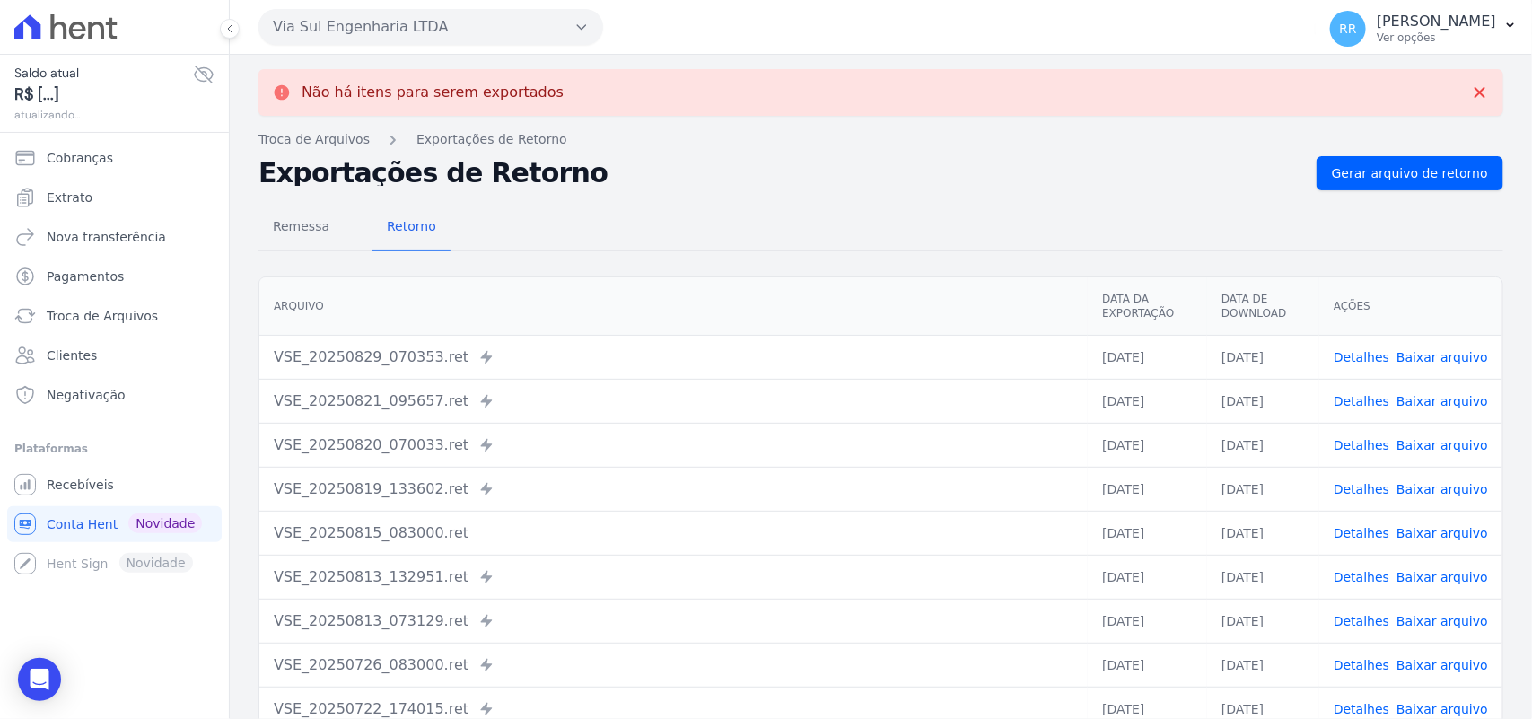
click at [380, 33] on button "Via Sul Engenharia LTDA" at bounding box center [430, 27] width 345 height 36
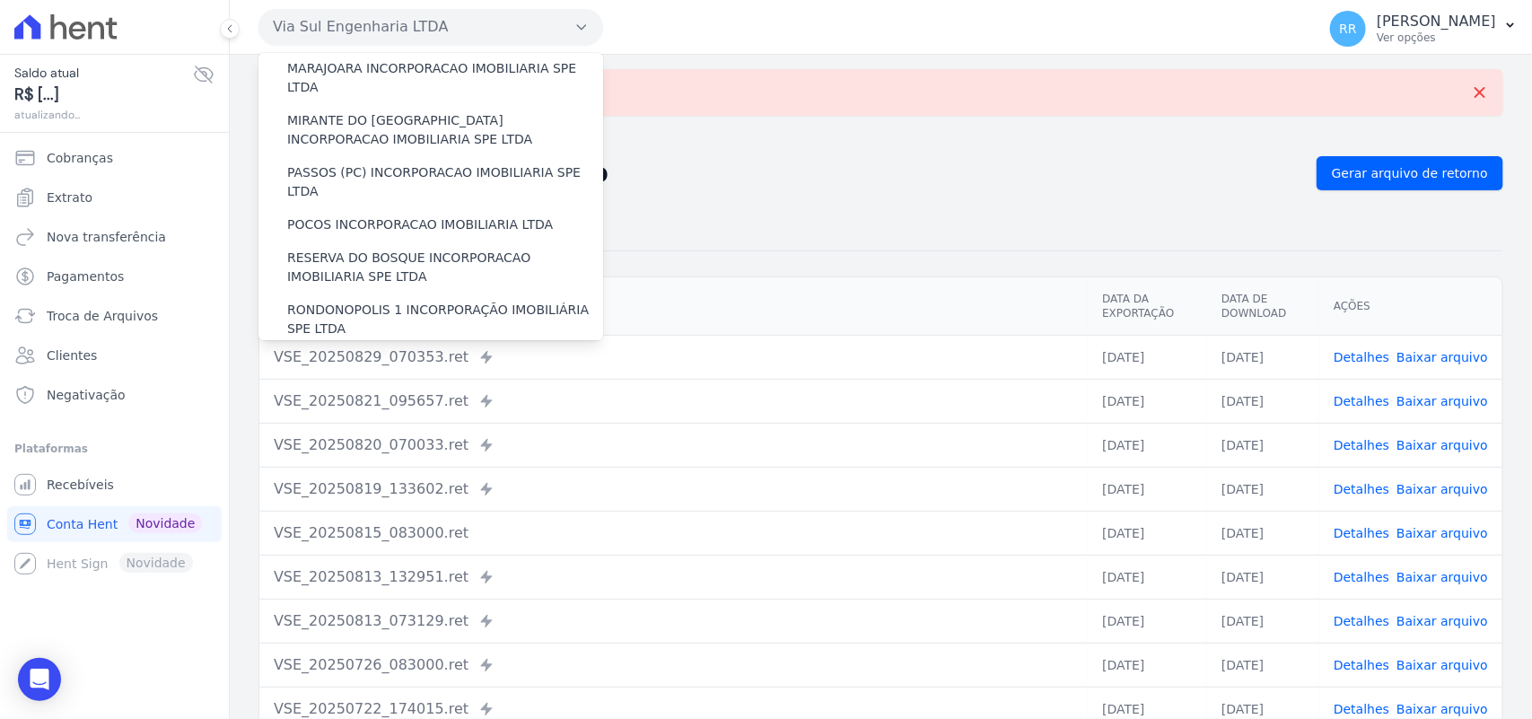
scroll to position [819, 0]
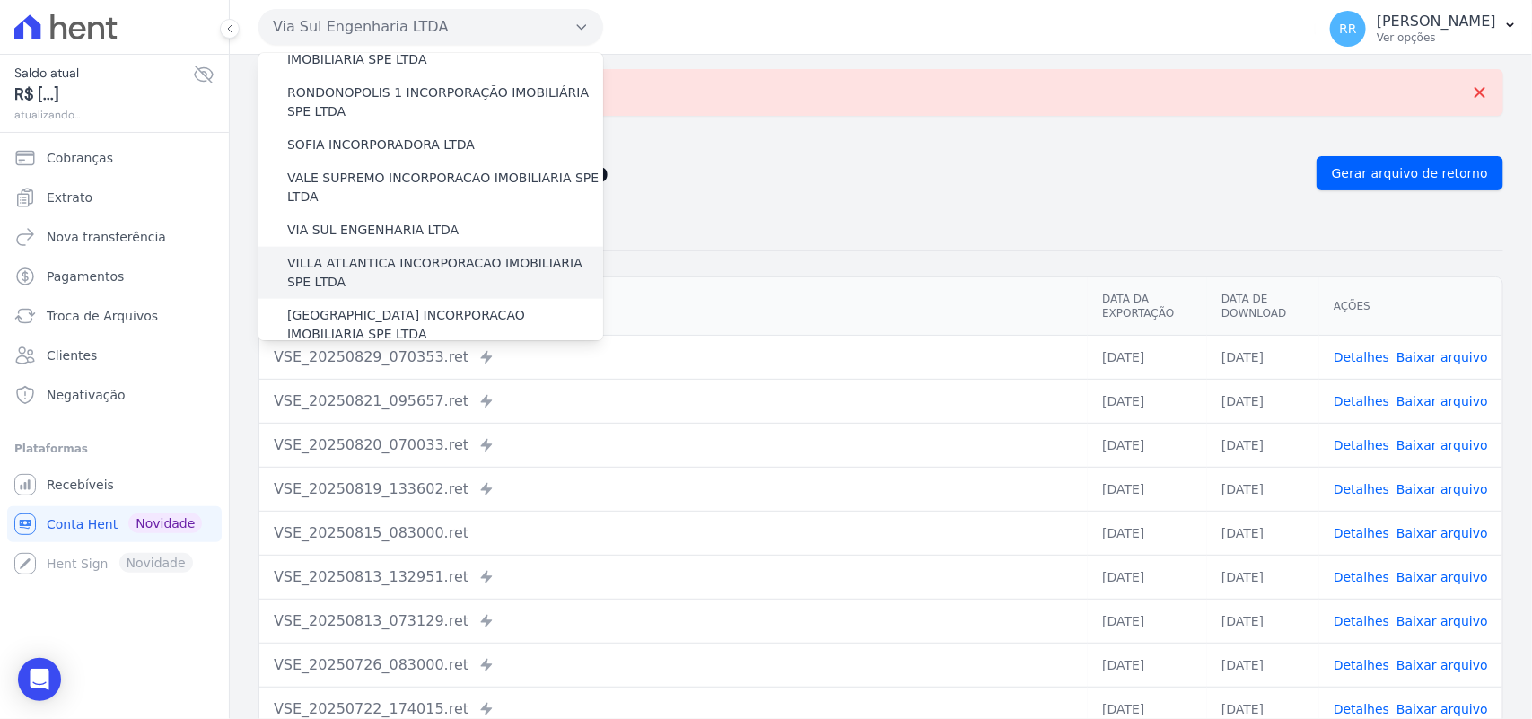
click at [382, 254] on label "VILLA ATLANTICA INCORPORACAO IMOBILIARIA SPE LTDA" at bounding box center [445, 273] width 316 height 38
click at [0, 0] on input "VILLA ATLANTICA INCORPORACAO IMOBILIARIA SPE LTDA" at bounding box center [0, 0] width 0 height 0
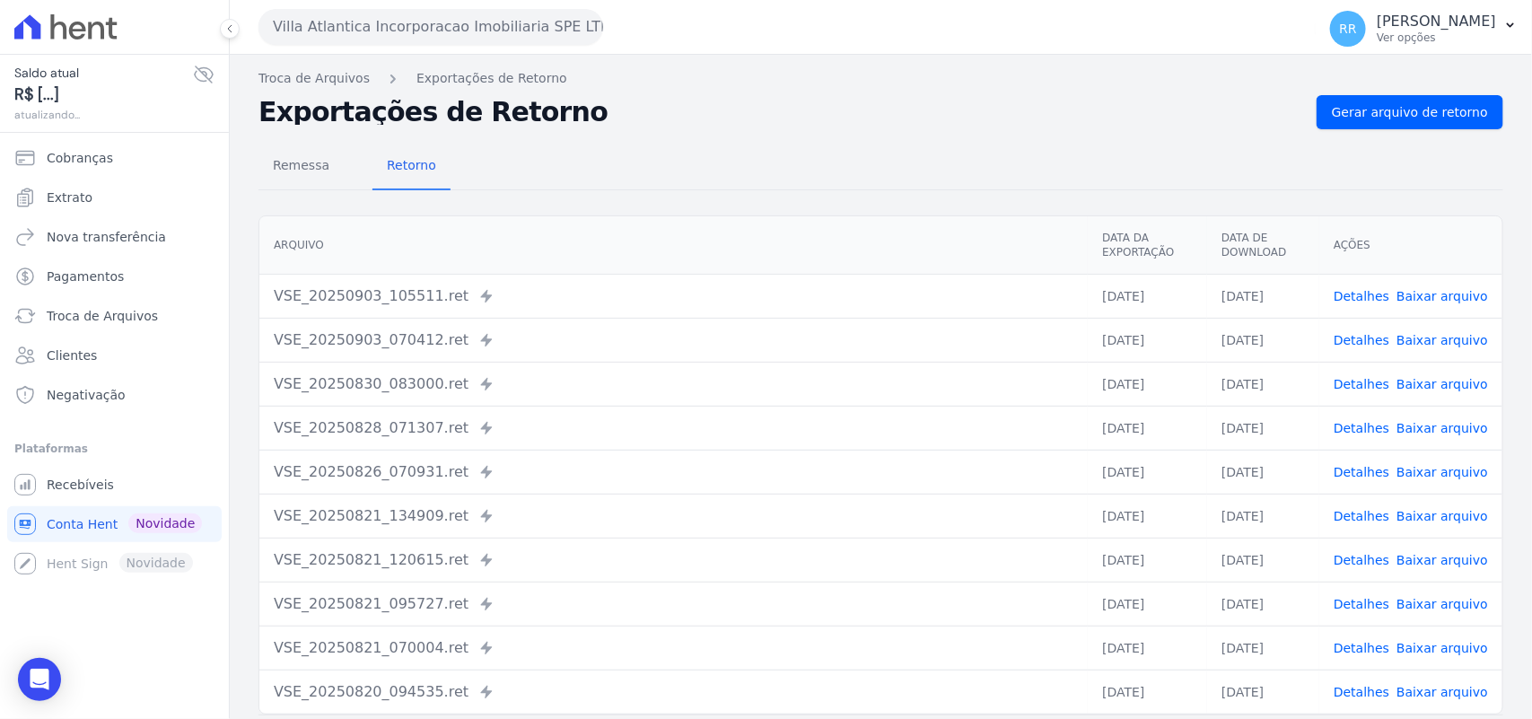
click at [1424, 131] on div "Remessa Retorno [GEOGRAPHIC_DATA] Data da Exportação Data de Download Ações VSE…" at bounding box center [880, 453] width 1245 height 649
click at [1424, 121] on span "Gerar arquivo de retorno" at bounding box center [1410, 112] width 156 height 18
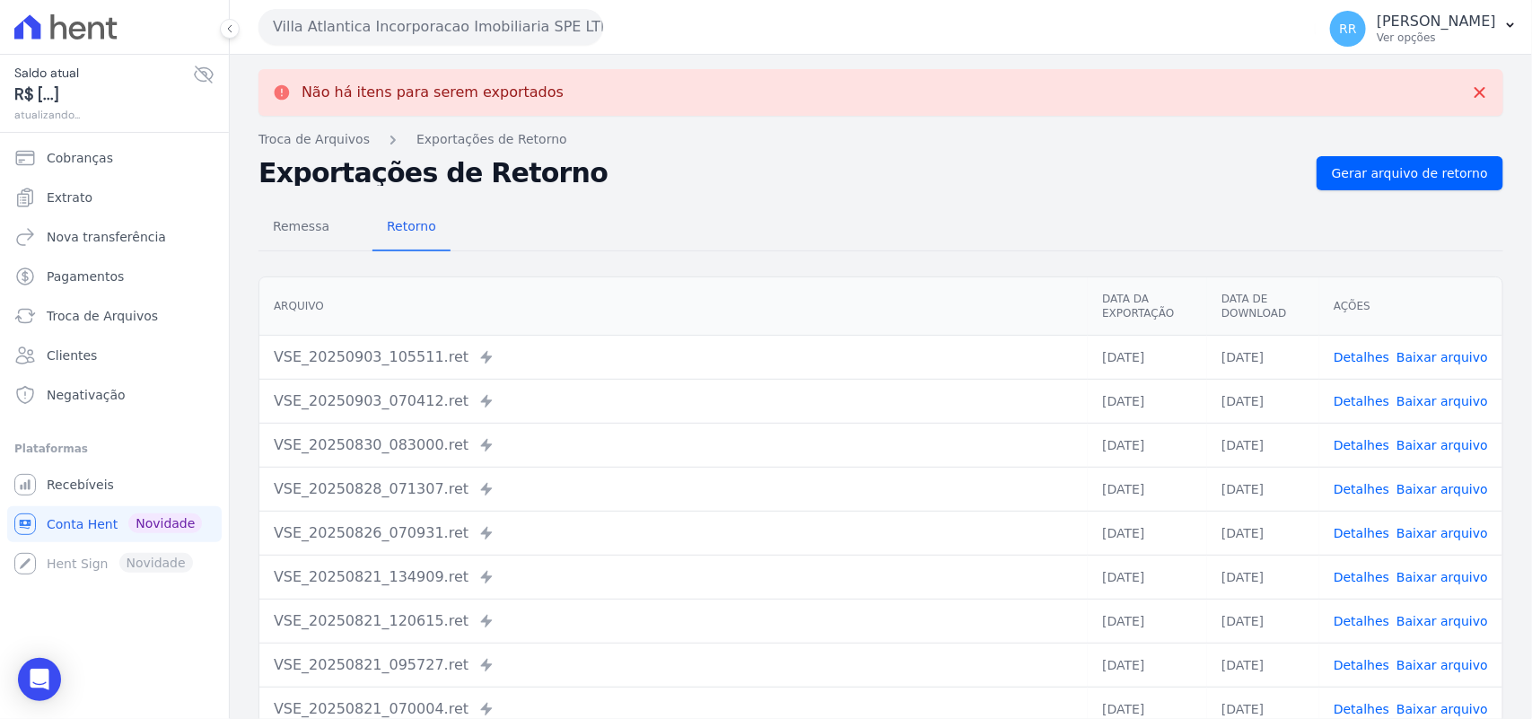
click at [409, 20] on button "Villa Atlantica Incorporacao Imobiliaria SPE LTDA" at bounding box center [430, 27] width 345 height 36
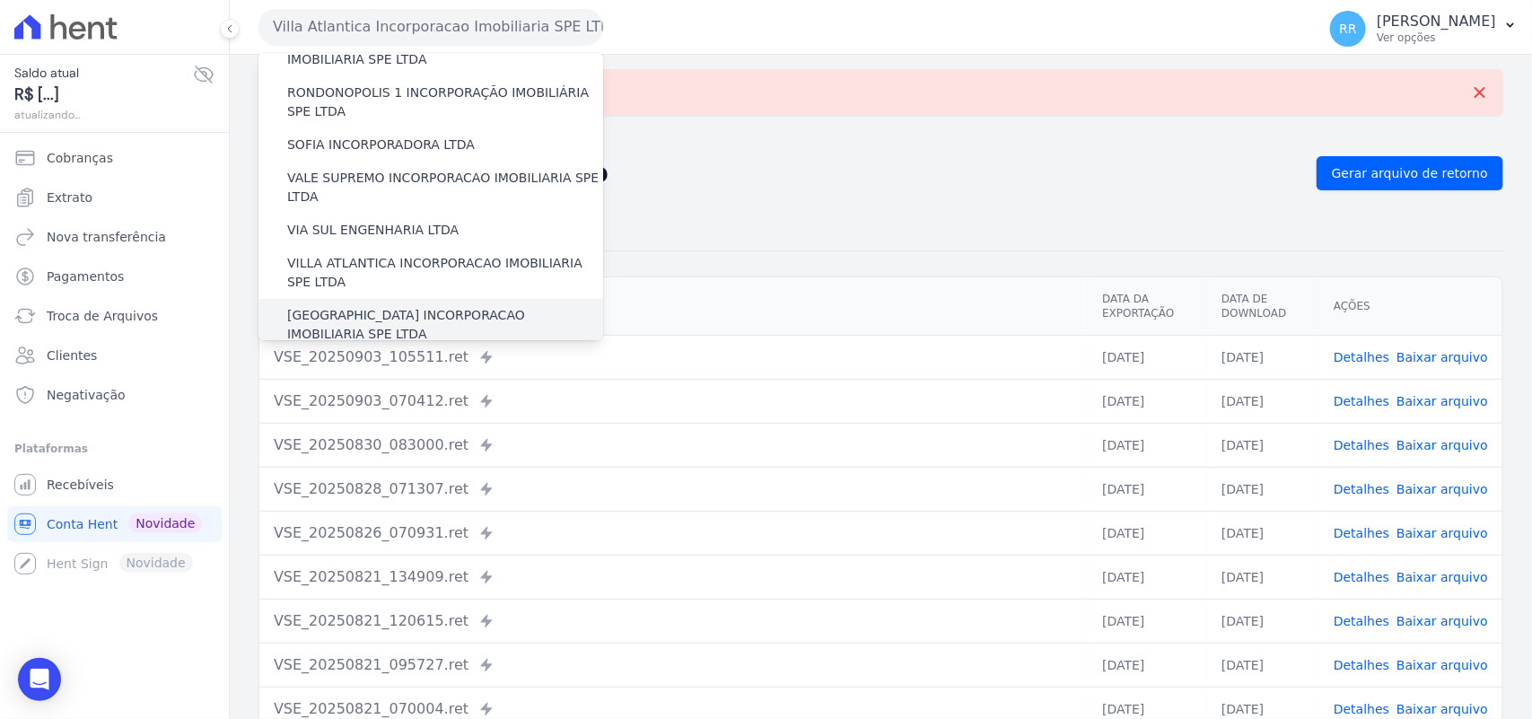
click at [396, 306] on label "[GEOGRAPHIC_DATA] INCORPORACAO IMOBILIARIA SPE LTDA" at bounding box center [445, 325] width 316 height 38
click at [0, 0] on input "[GEOGRAPHIC_DATA] INCORPORACAO IMOBILIARIA SPE LTDA" at bounding box center [0, 0] width 0 height 0
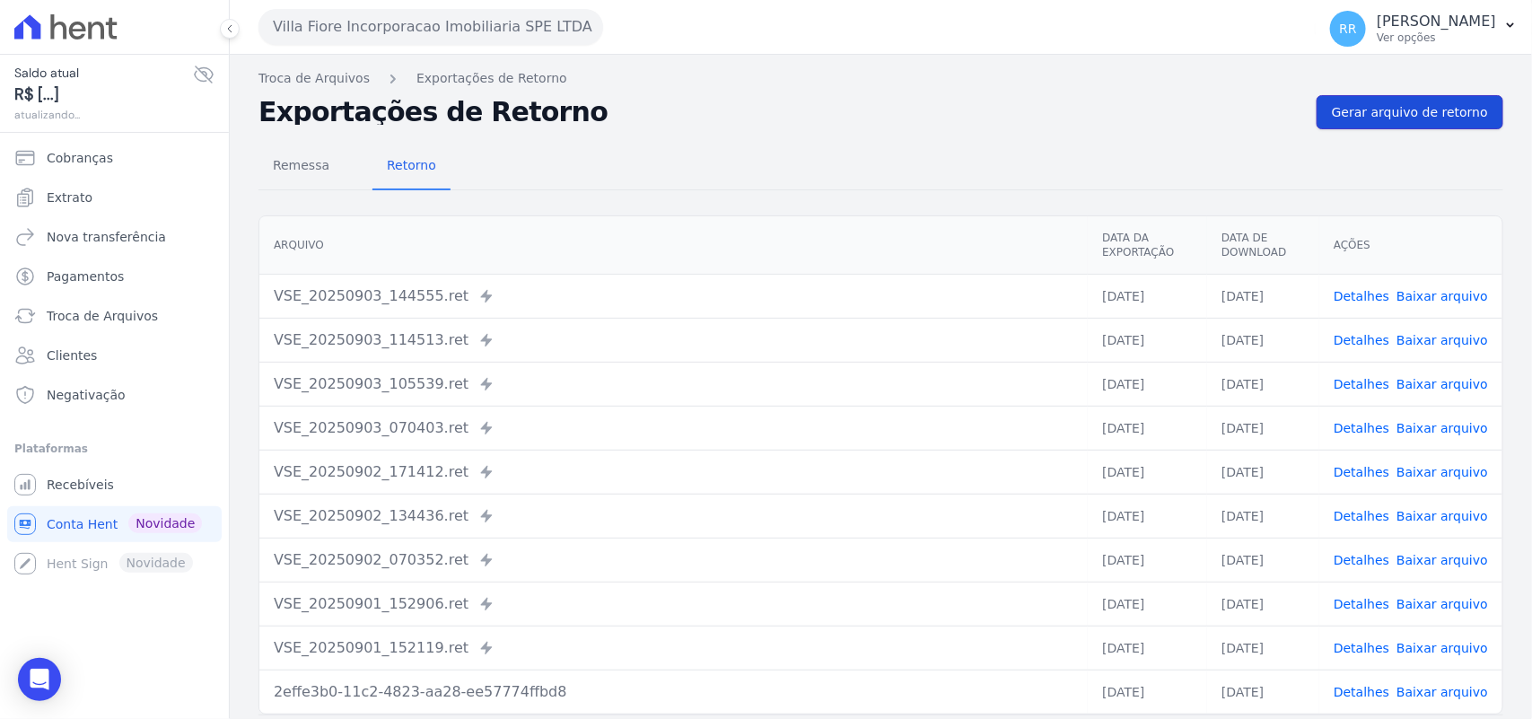
click at [1419, 127] on link "Gerar arquivo de retorno" at bounding box center [1410, 112] width 187 height 34
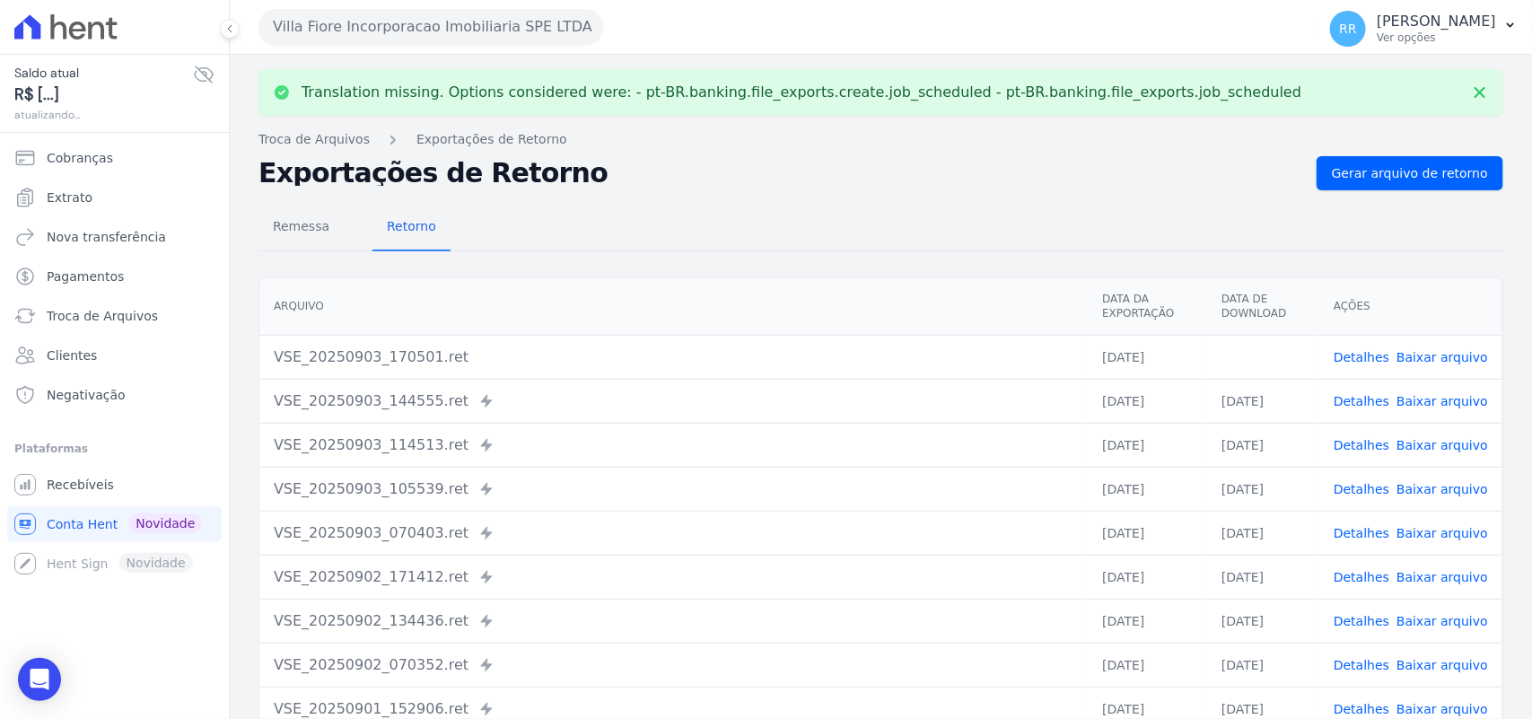
click at [1402, 350] on link "Baixar arquivo" at bounding box center [1443, 357] width 92 height 14
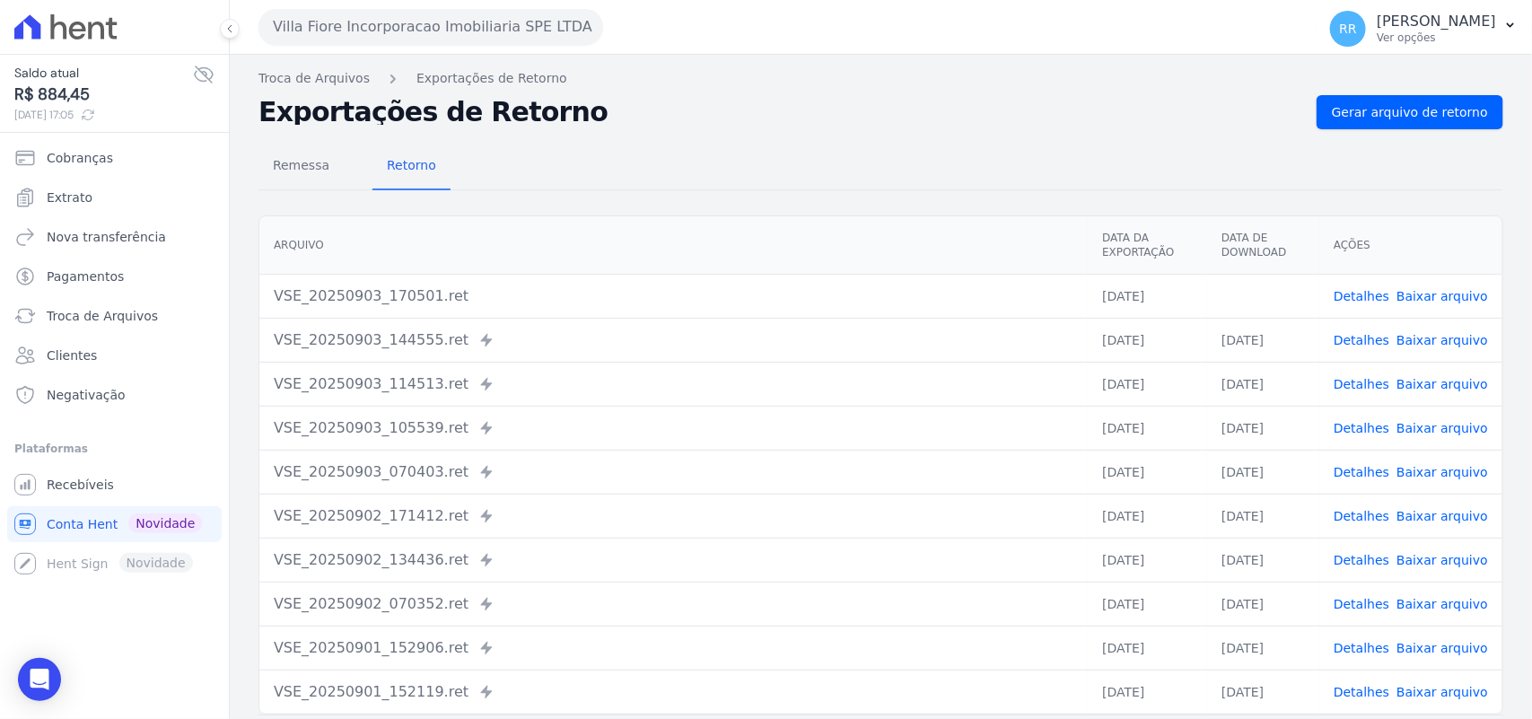
drag, startPoint x: 755, startPoint y: 99, endPoint x: 727, endPoint y: 86, distance: 30.5
click at [755, 99] on div "Exportações de Retorno Gerar arquivo de retorno" at bounding box center [880, 112] width 1245 height 34
click at [417, 10] on button "Villa Fiore Incorporacao Imobiliaria SPE LTDA" at bounding box center [430, 27] width 345 height 36
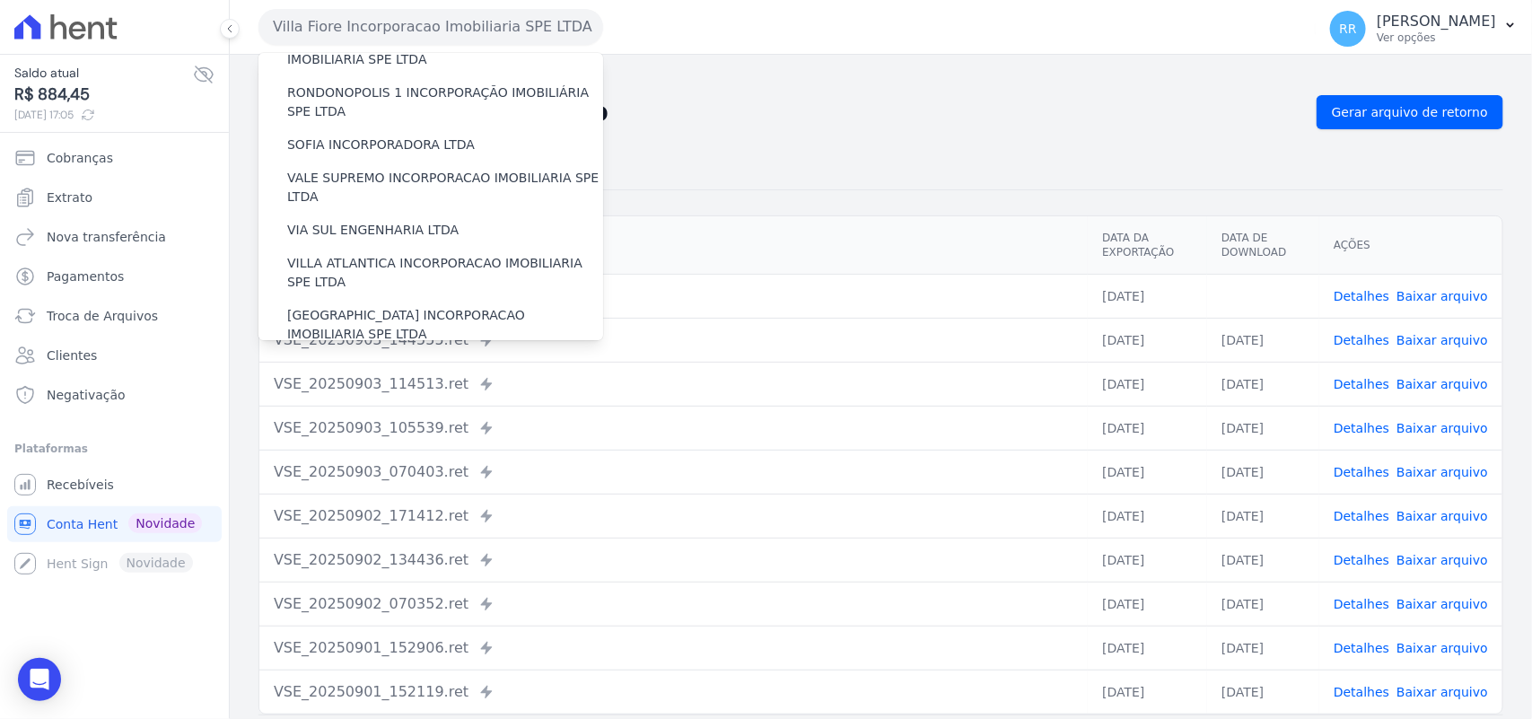
click at [489, 358] on label "VILLA TROPICAL INCORPORAÇÃO IMOBILIÁRIA SPE LTDA" at bounding box center [445, 377] width 316 height 38
click at [0, 0] on input "VILLA TROPICAL INCORPORAÇÃO IMOBILIÁRIA SPE LTDA" at bounding box center [0, 0] width 0 height 0
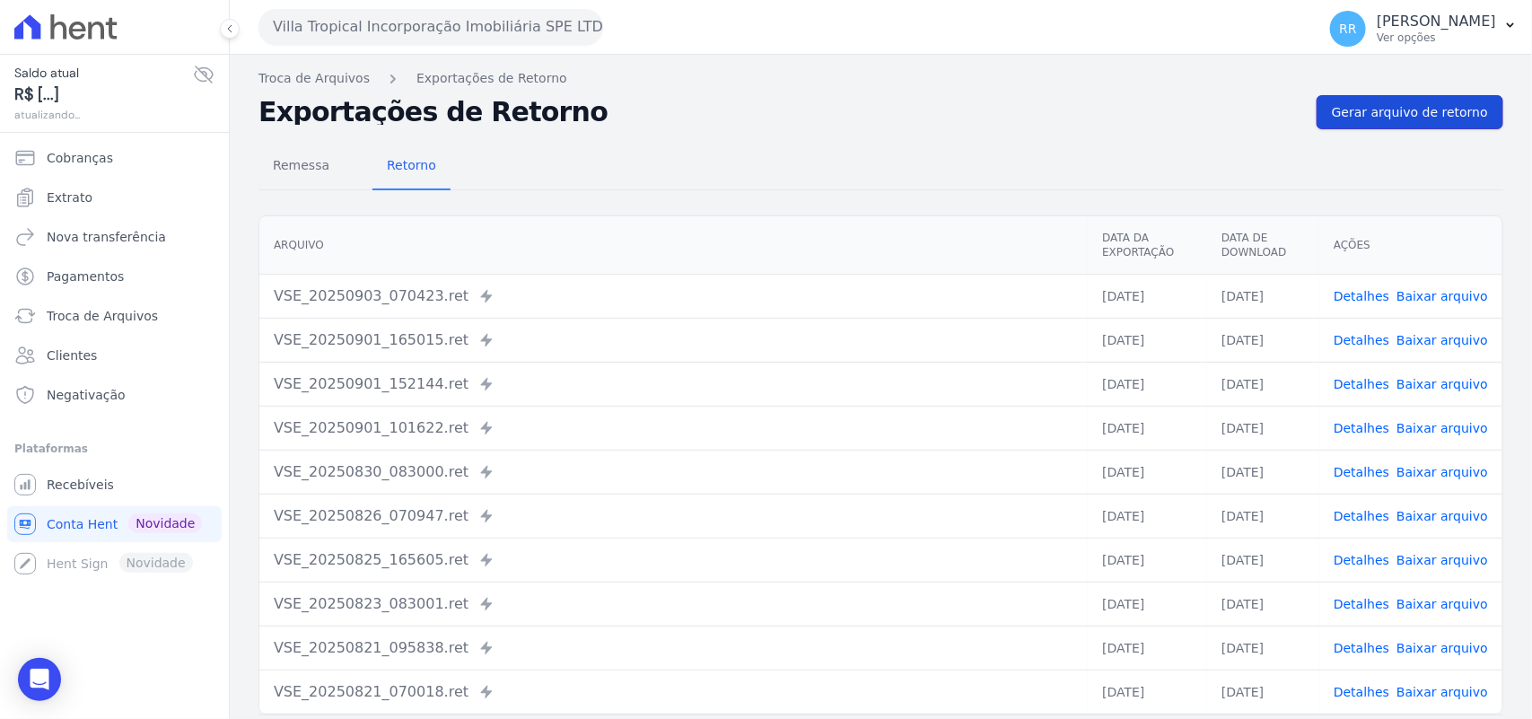
click at [1423, 109] on span "Gerar arquivo de retorno" at bounding box center [1410, 112] width 156 height 18
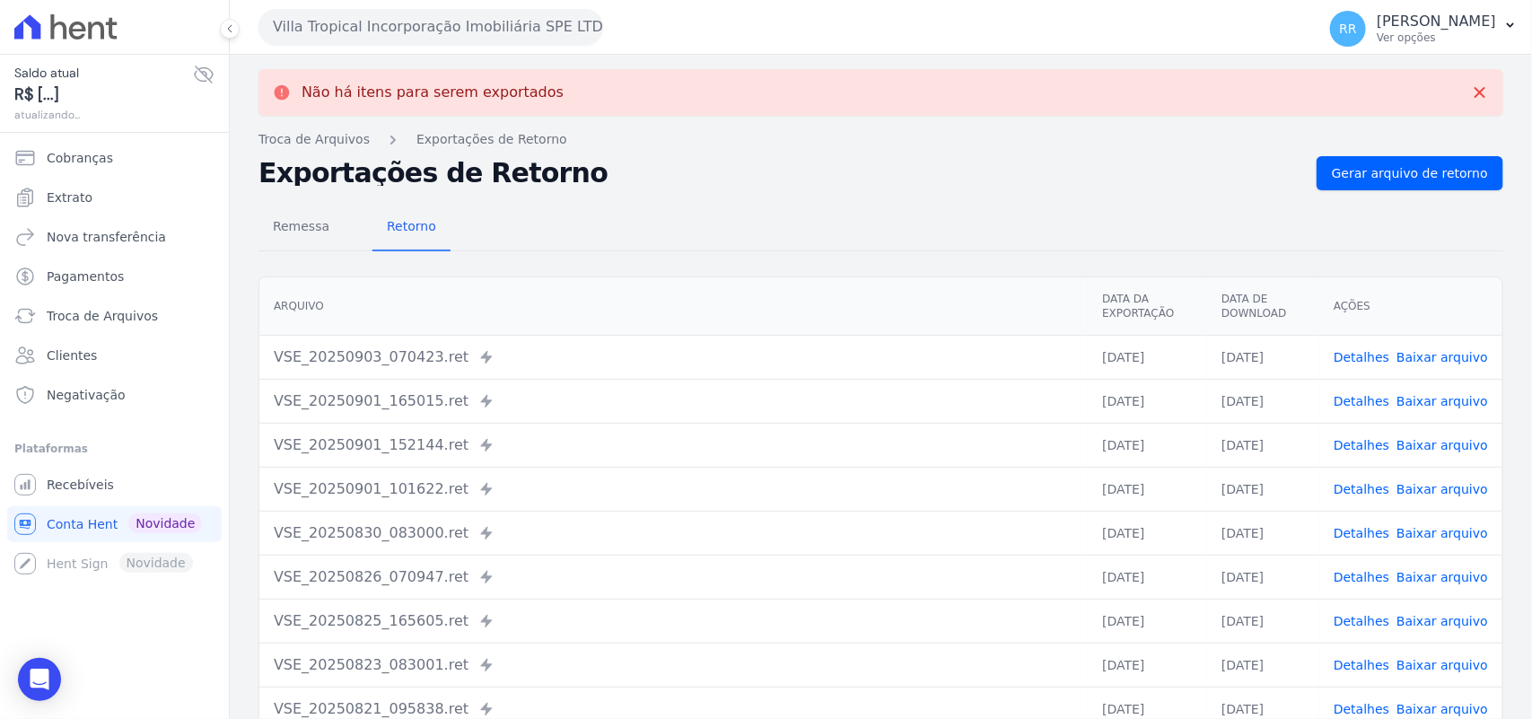
click at [854, 198] on div "Remessa Retorno [GEOGRAPHIC_DATA] Data da Exportação Data de Download Ações VSE…" at bounding box center [880, 514] width 1245 height 649
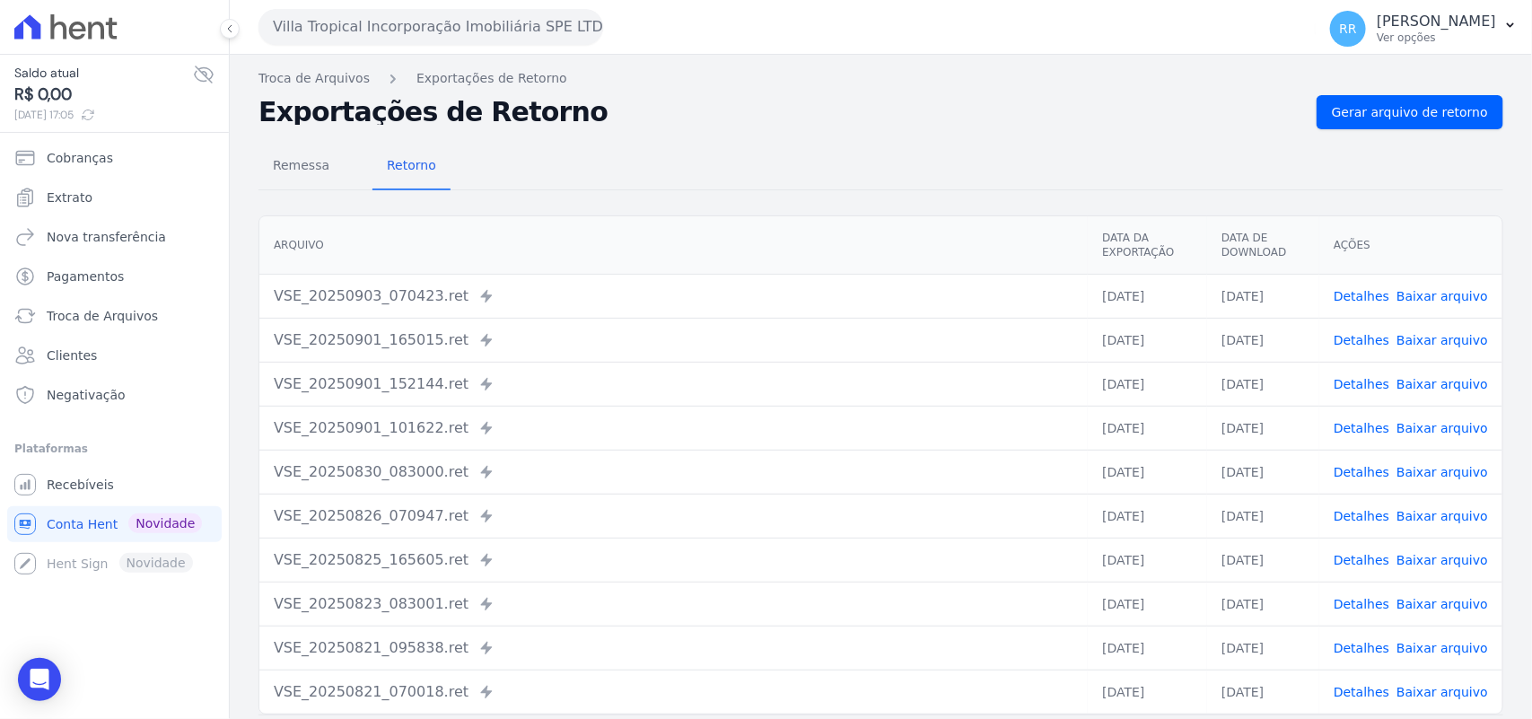
click at [671, 132] on div "Remessa Retorno [GEOGRAPHIC_DATA] Data da Exportação Data de Download Ações VSE…" at bounding box center [880, 453] width 1245 height 649
click at [808, 191] on div "Remessa Retorno [GEOGRAPHIC_DATA] Data da Exportação Data de Download Ações VSE…" at bounding box center [880, 453] width 1245 height 649
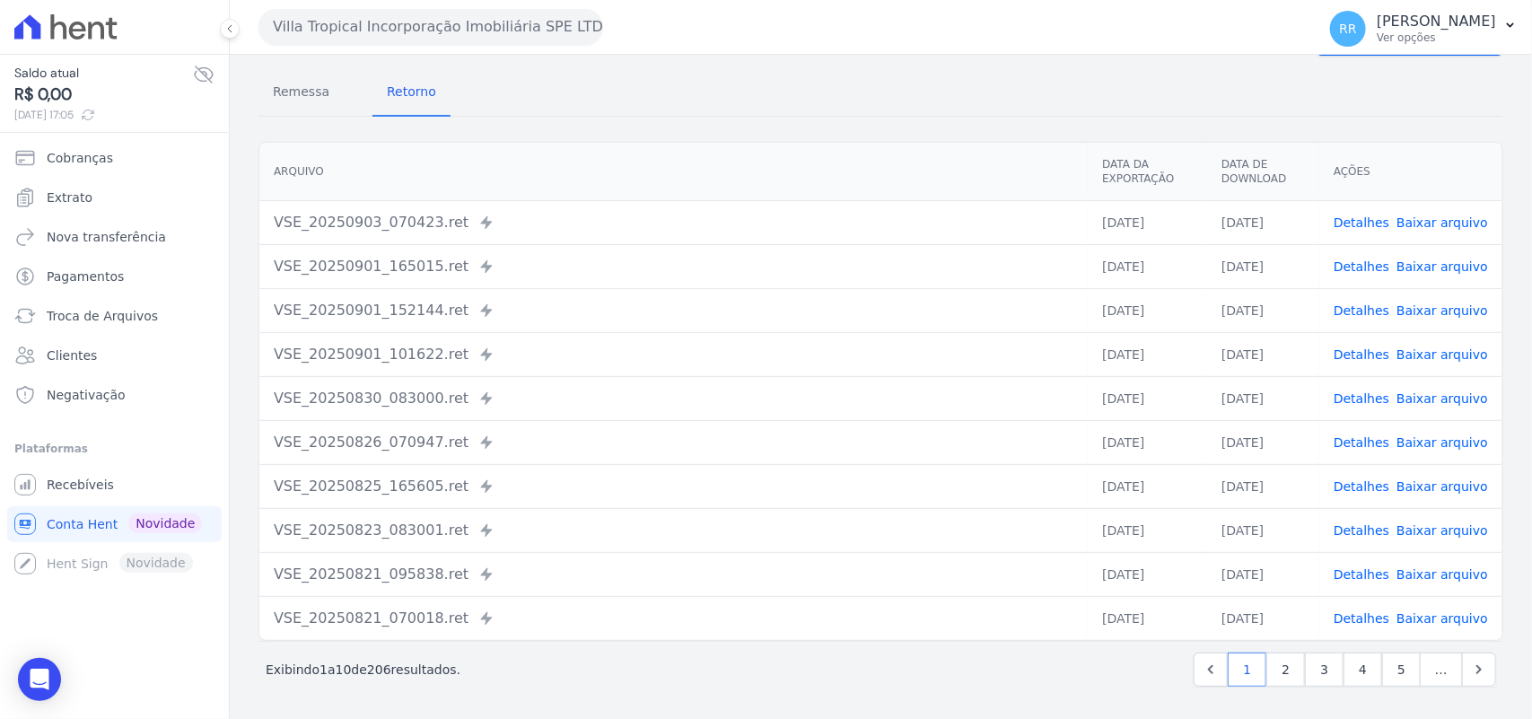
click at [1366, 215] on link "Detalhes" at bounding box center [1362, 222] width 56 height 14
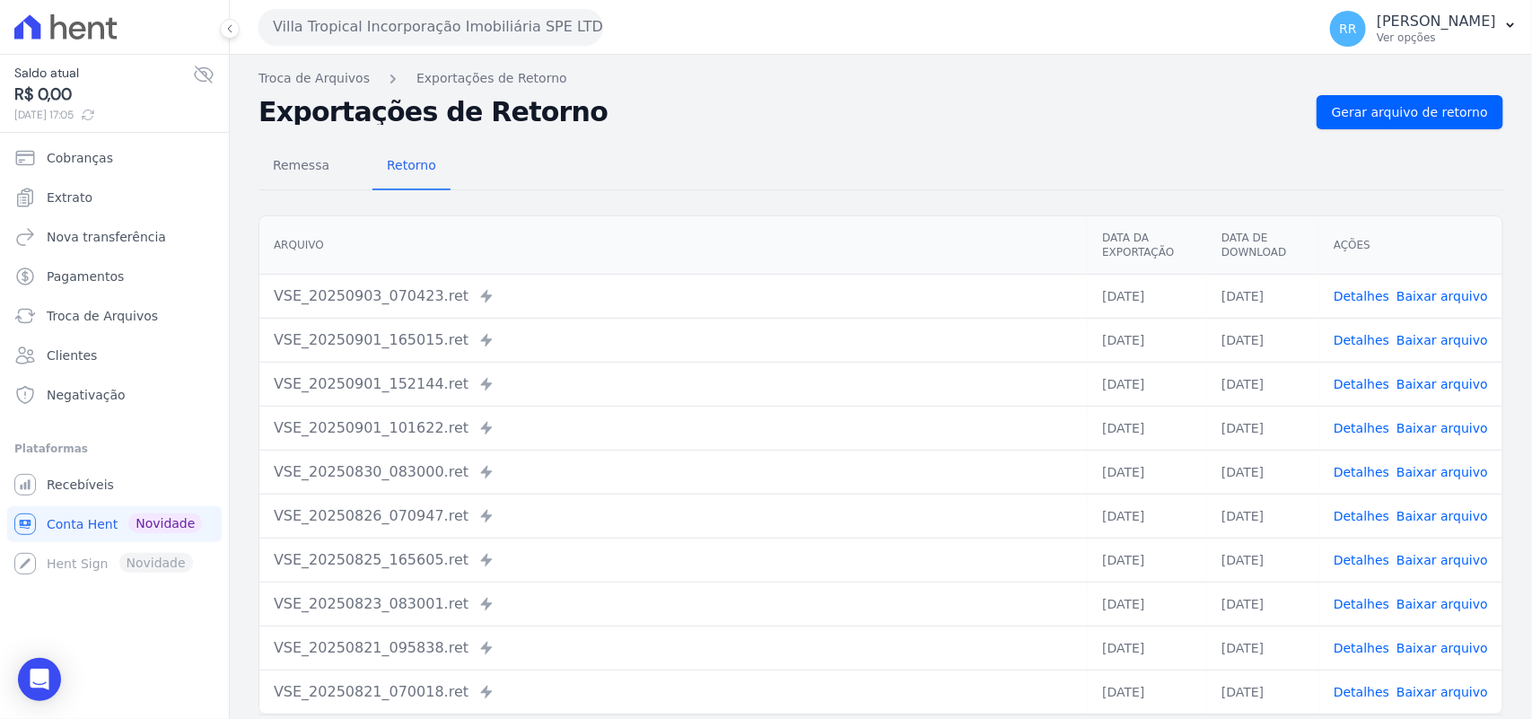
click at [646, 189] on div "Remessa Retorno" at bounding box center [880, 167] width 1245 height 47
click at [757, 193] on div "Remessa Retorno [GEOGRAPHIC_DATA] Data da Exportação Data de Download Ações VSE…" at bounding box center [880, 453] width 1245 height 649
click at [337, 15] on button "Villa Tropical Incorporação Imobiliária SPE LTDA" at bounding box center [430, 27] width 345 height 36
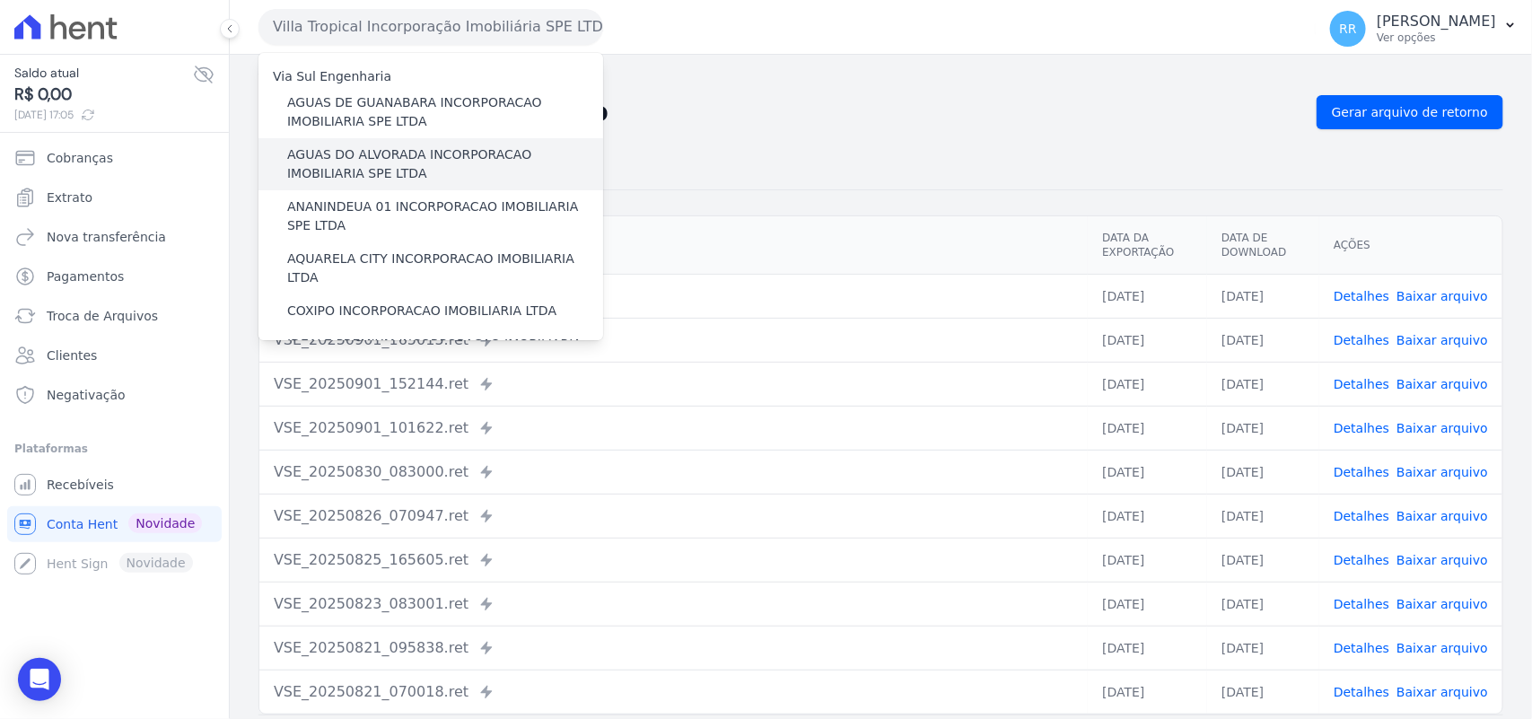
click at [375, 180] on label "AGUAS DO ALVORADA INCORPORACAO IMOBILIARIA SPE LTDA" at bounding box center [445, 164] width 316 height 38
click at [0, 0] on input "AGUAS DO ALVORADA INCORPORACAO IMOBILIARIA SPE LTDA" at bounding box center [0, 0] width 0 height 0
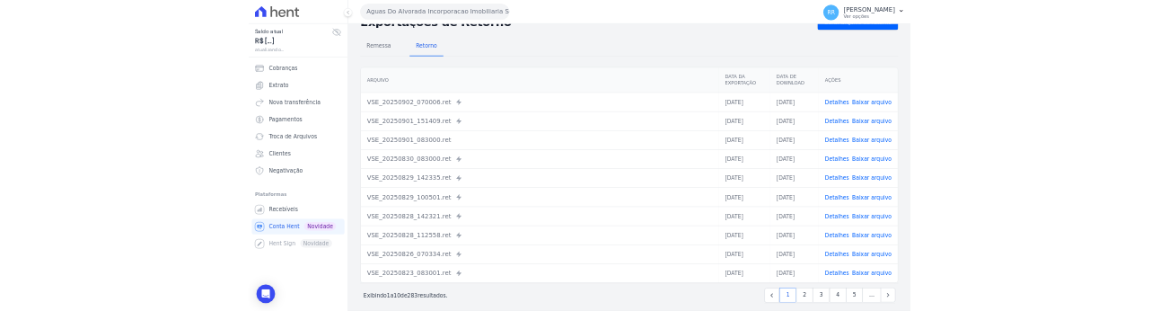
scroll to position [76, 0]
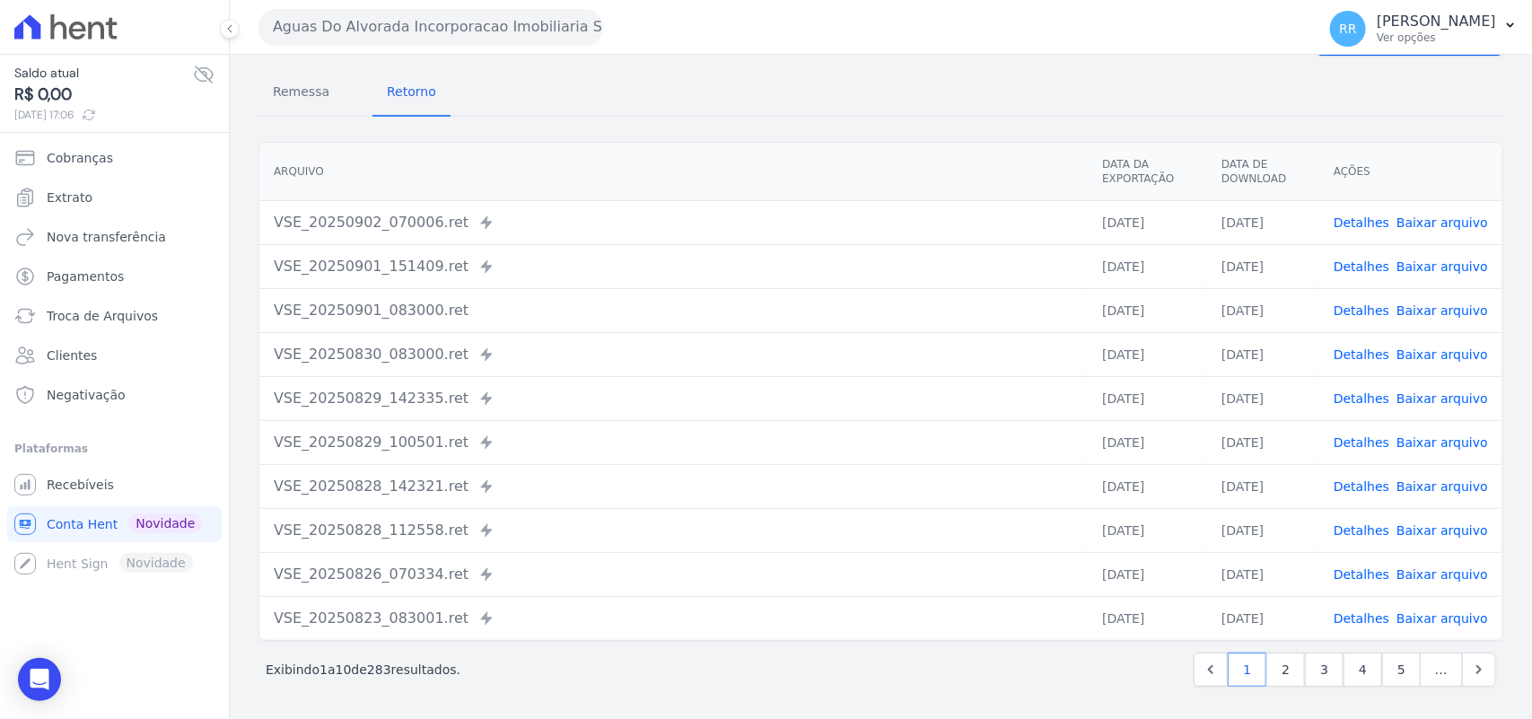
click at [407, 29] on button "Aguas Do Alvorada Incorporacao Imobiliaria SPE LTDA" at bounding box center [430, 27] width 345 height 36
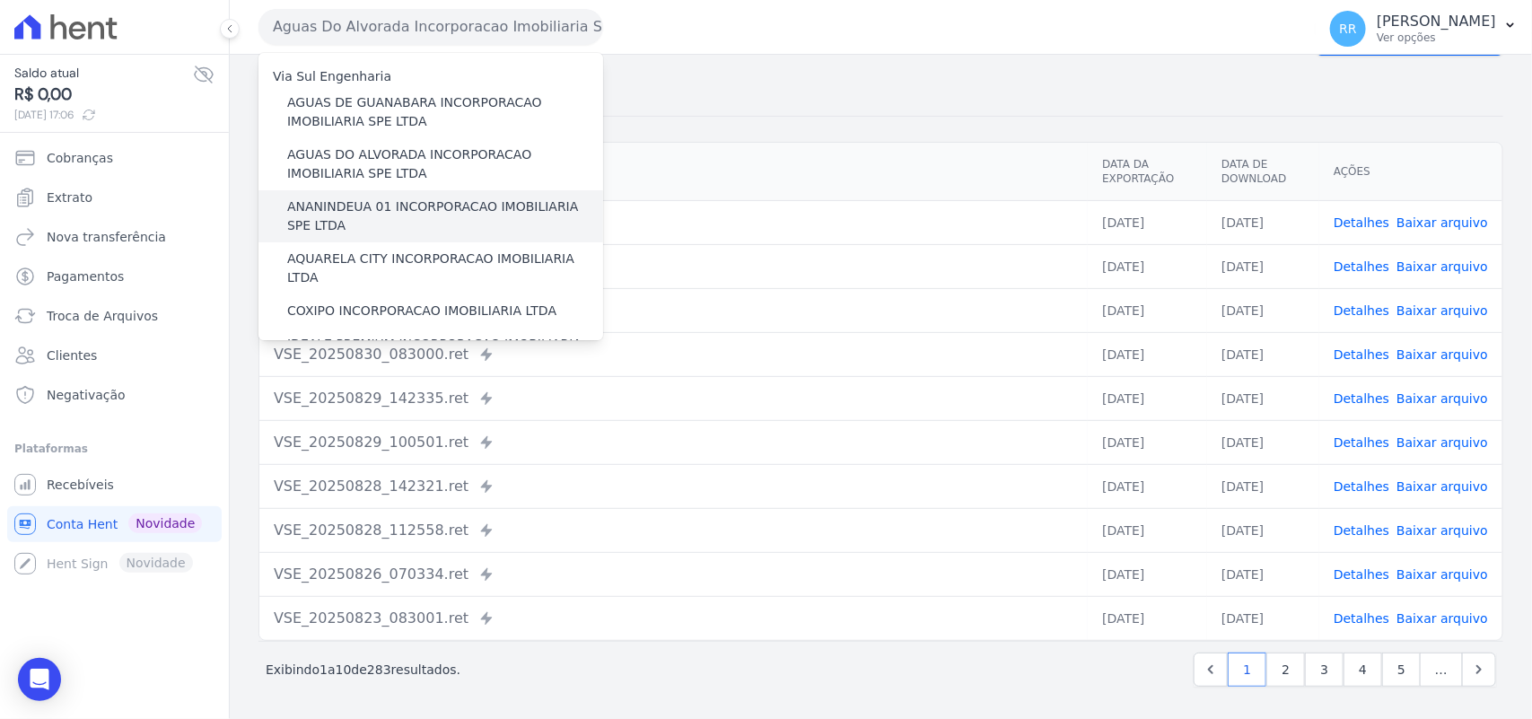
click at [400, 213] on label "ANANINDEUA 01 INCORPORACAO IMOBILIARIA SPE LTDA" at bounding box center [445, 216] width 316 height 38
click at [0, 0] on input "ANANINDEUA 01 INCORPORACAO IMOBILIARIA SPE LTDA" at bounding box center [0, 0] width 0 height 0
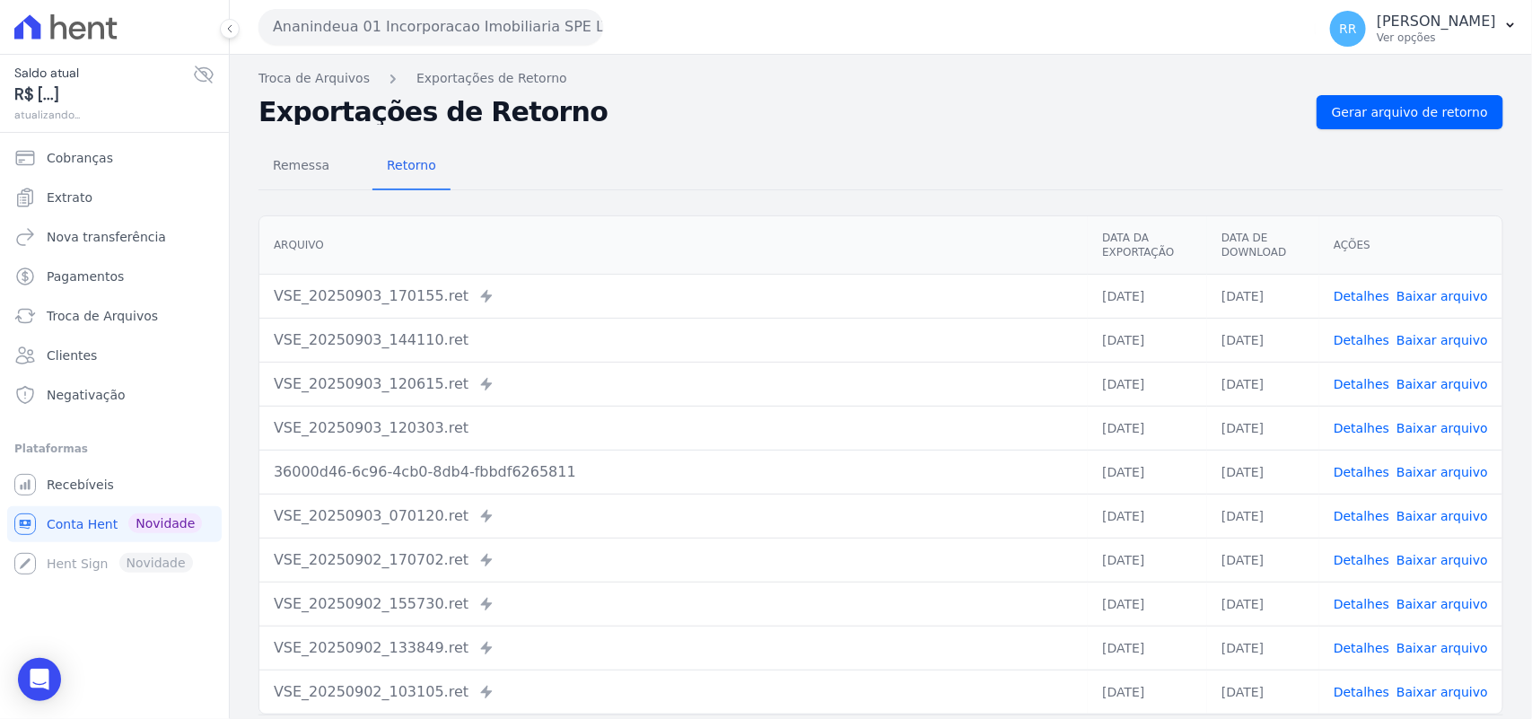
click at [1364, 302] on link "Detalhes" at bounding box center [1362, 296] width 56 height 14
click at [1367, 337] on link "Detalhes" at bounding box center [1362, 340] width 56 height 14
click at [302, 153] on span "Remessa" at bounding box center [301, 165] width 78 height 36
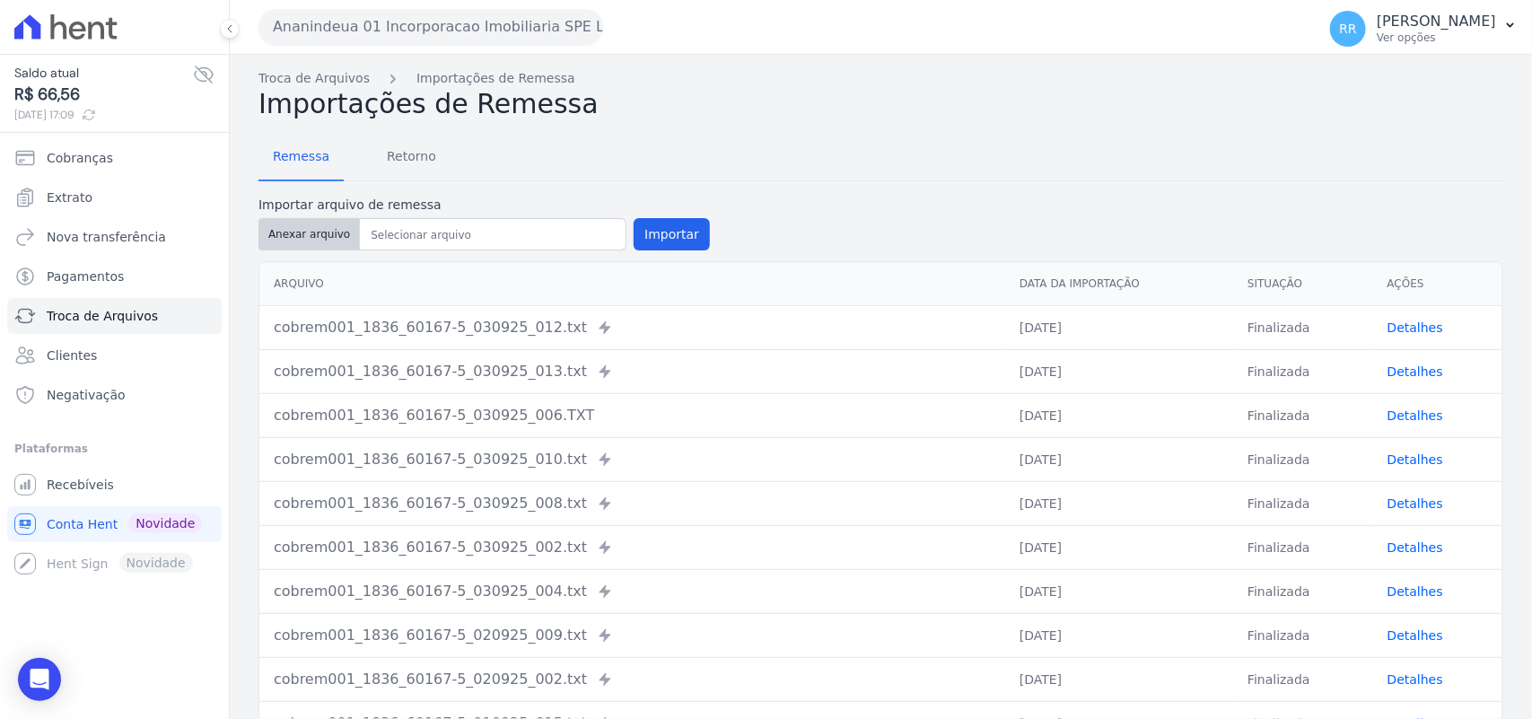
click at [326, 233] on button "Anexar arquivo" at bounding box center [308, 234] width 101 height 32
type input "cobrem001_1836_60167-5_030925_036.TXT"
click at [678, 231] on button "Importar" at bounding box center [672, 234] width 76 height 32
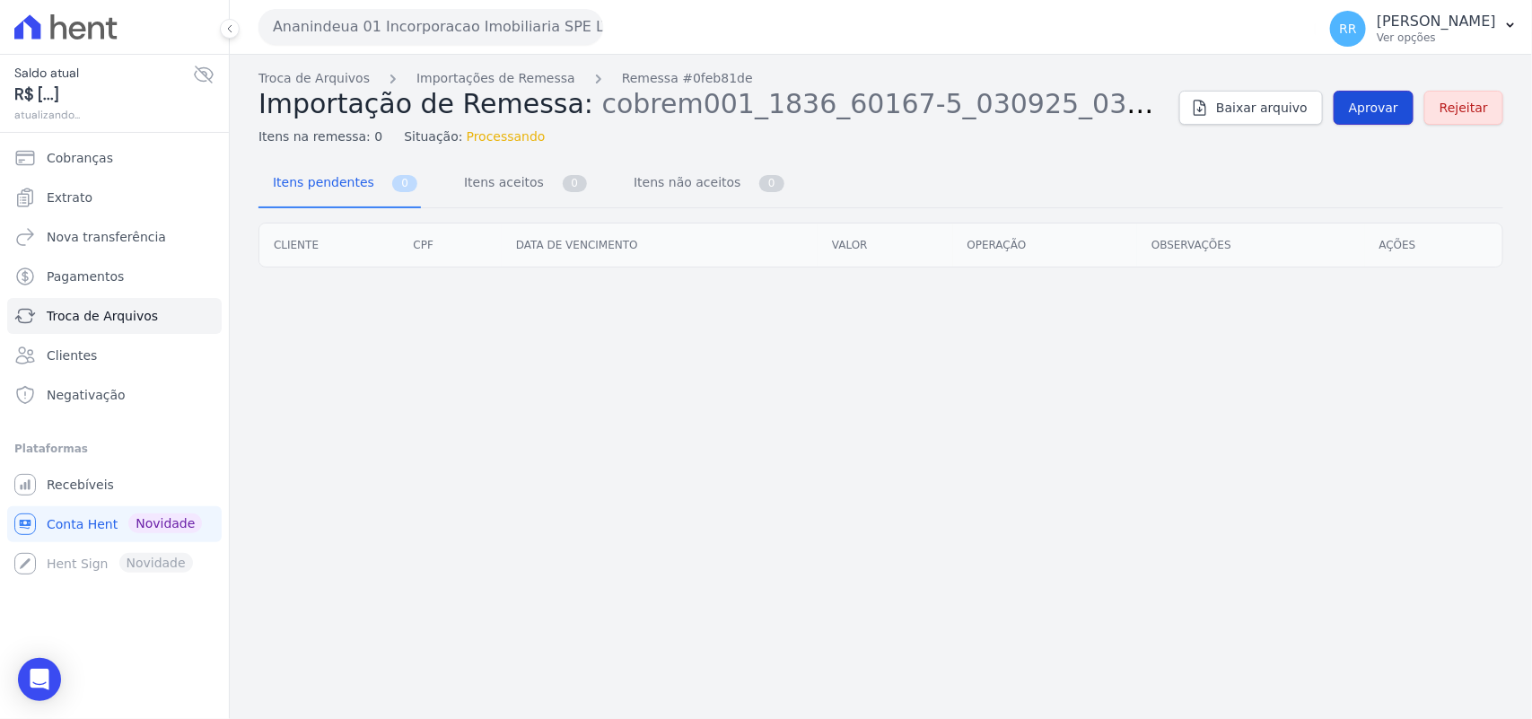
click at [1378, 119] on link "Aprovar" at bounding box center [1374, 108] width 80 height 34
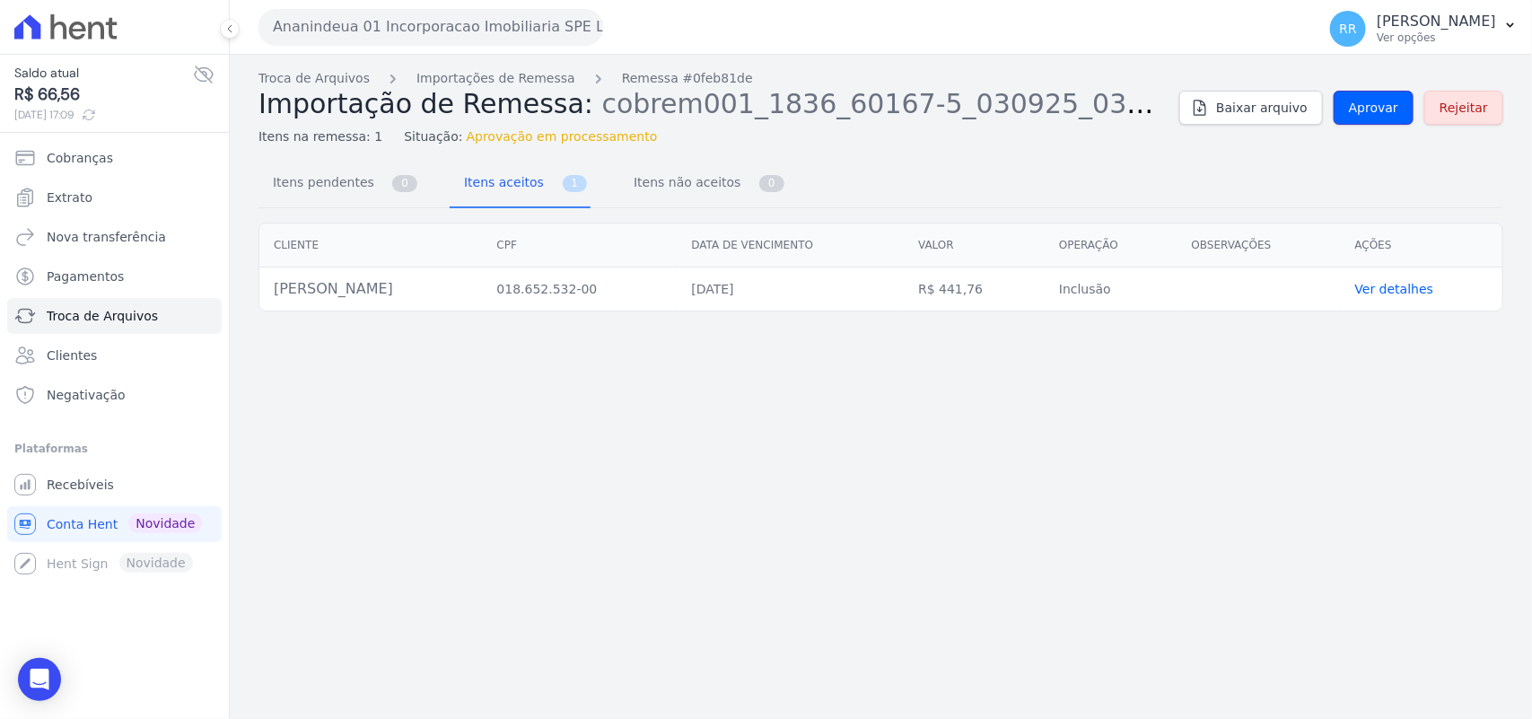
click at [1378, 119] on link "Aprovar" at bounding box center [1374, 108] width 80 height 34
click at [1383, 101] on span "Aprovar" at bounding box center [1373, 108] width 49 height 18
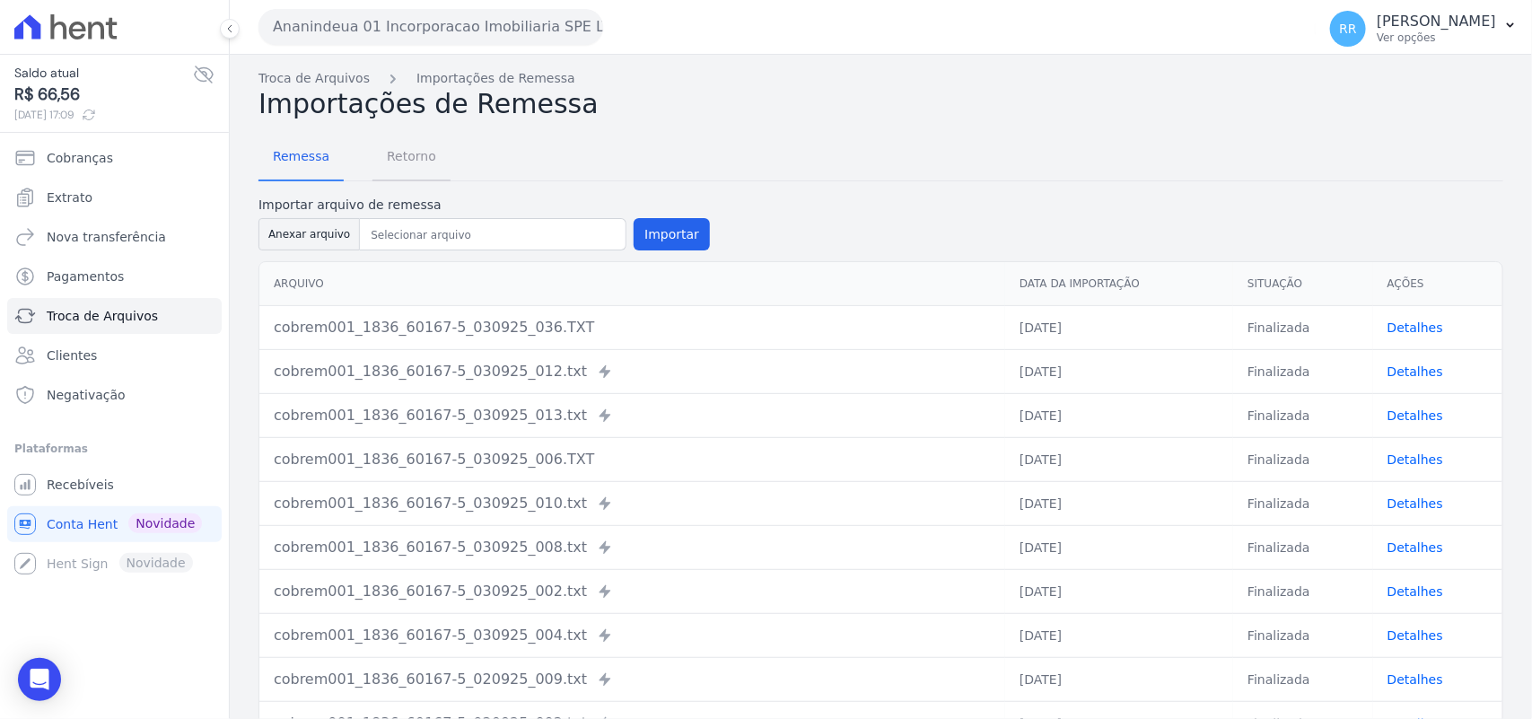
click at [435, 151] on span "Retorno" at bounding box center [411, 156] width 71 height 36
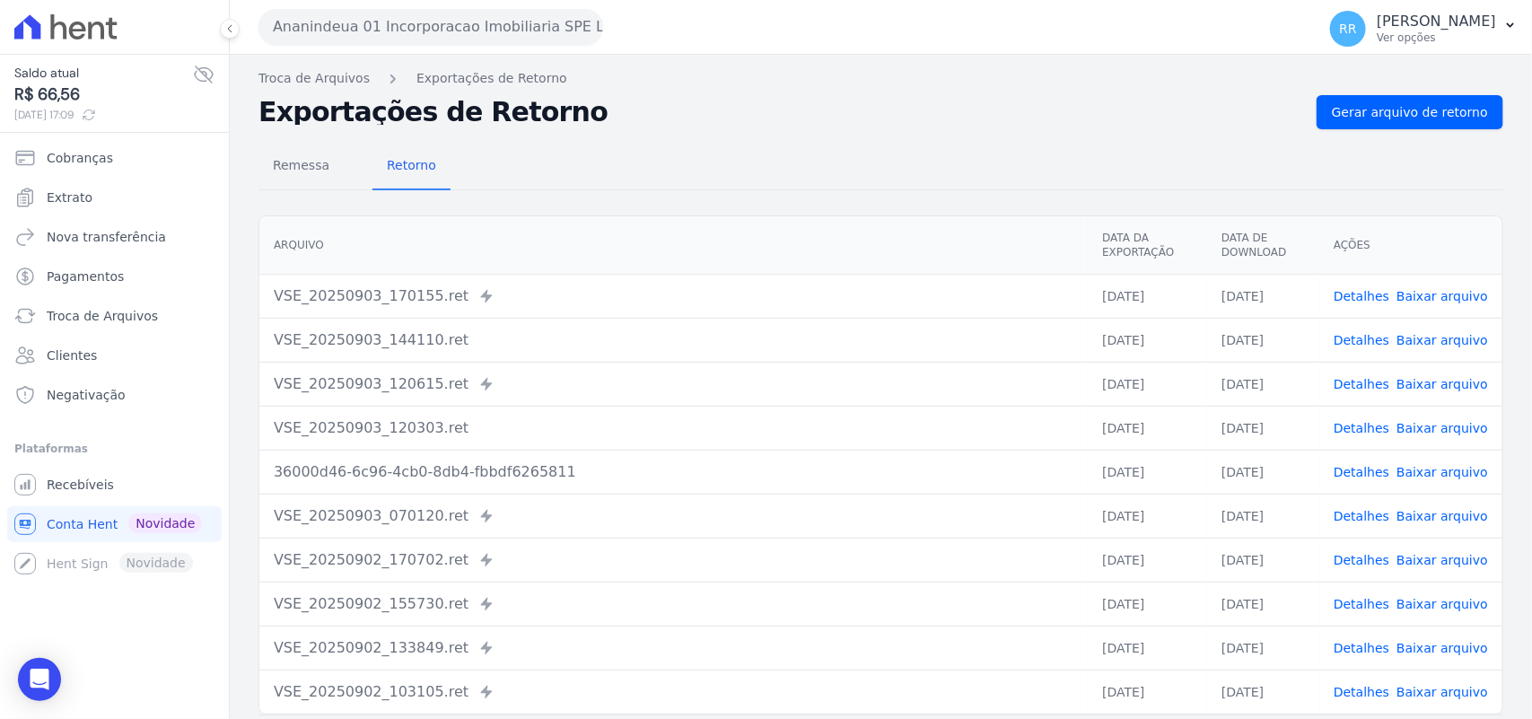
click at [1441, 153] on div "Remessa Retorno" at bounding box center [880, 167] width 1245 height 47
click at [1439, 118] on span "Gerar arquivo de retorno" at bounding box center [1410, 112] width 156 height 18
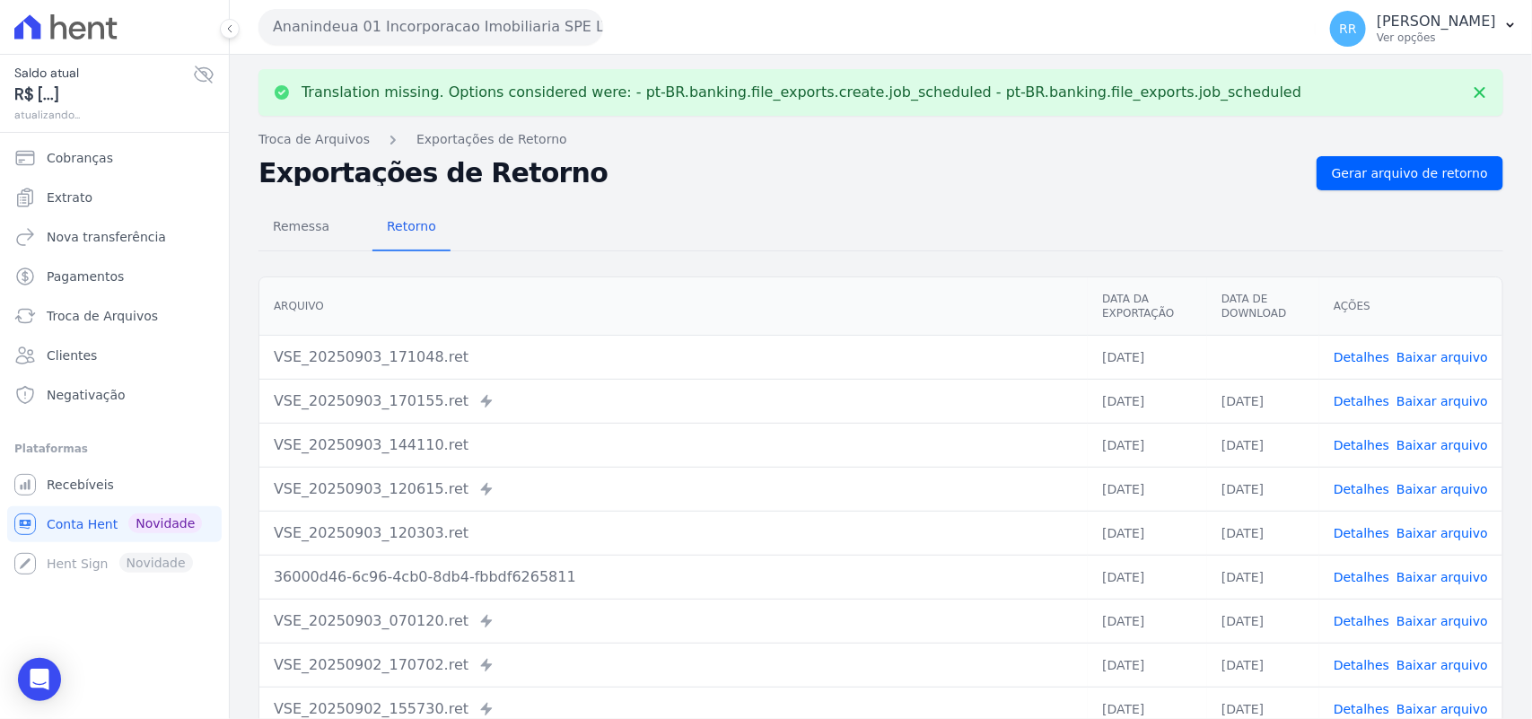
click at [1446, 357] on link "Baixar arquivo" at bounding box center [1443, 357] width 92 height 14
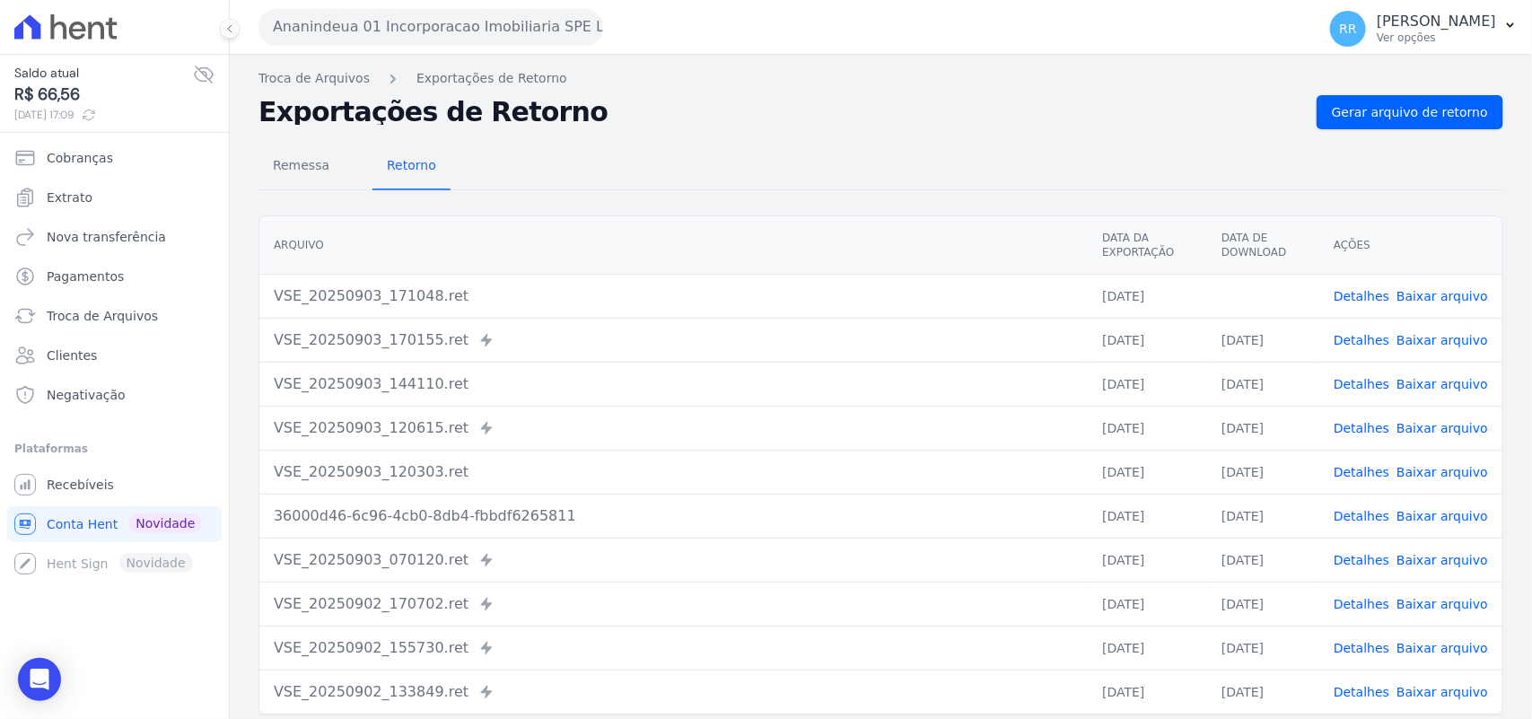
drag, startPoint x: 697, startPoint y: 65, endPoint x: 612, endPoint y: 33, distance: 90.9
click at [697, 65] on div "Translation missing. Options considered were: - pt-BR.banking.file_exports.crea…" at bounding box center [881, 424] width 1302 height 738
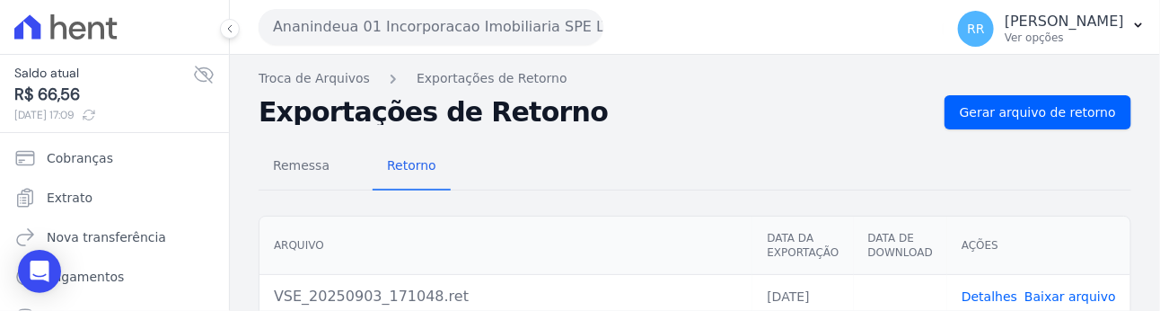
click at [688, 51] on div "Ananindeua 01 Incorporacao Imobiliaria SPE LTDA Via Sul Engenharia AGUAS DE [GE…" at bounding box center [597, 27] width 678 height 56
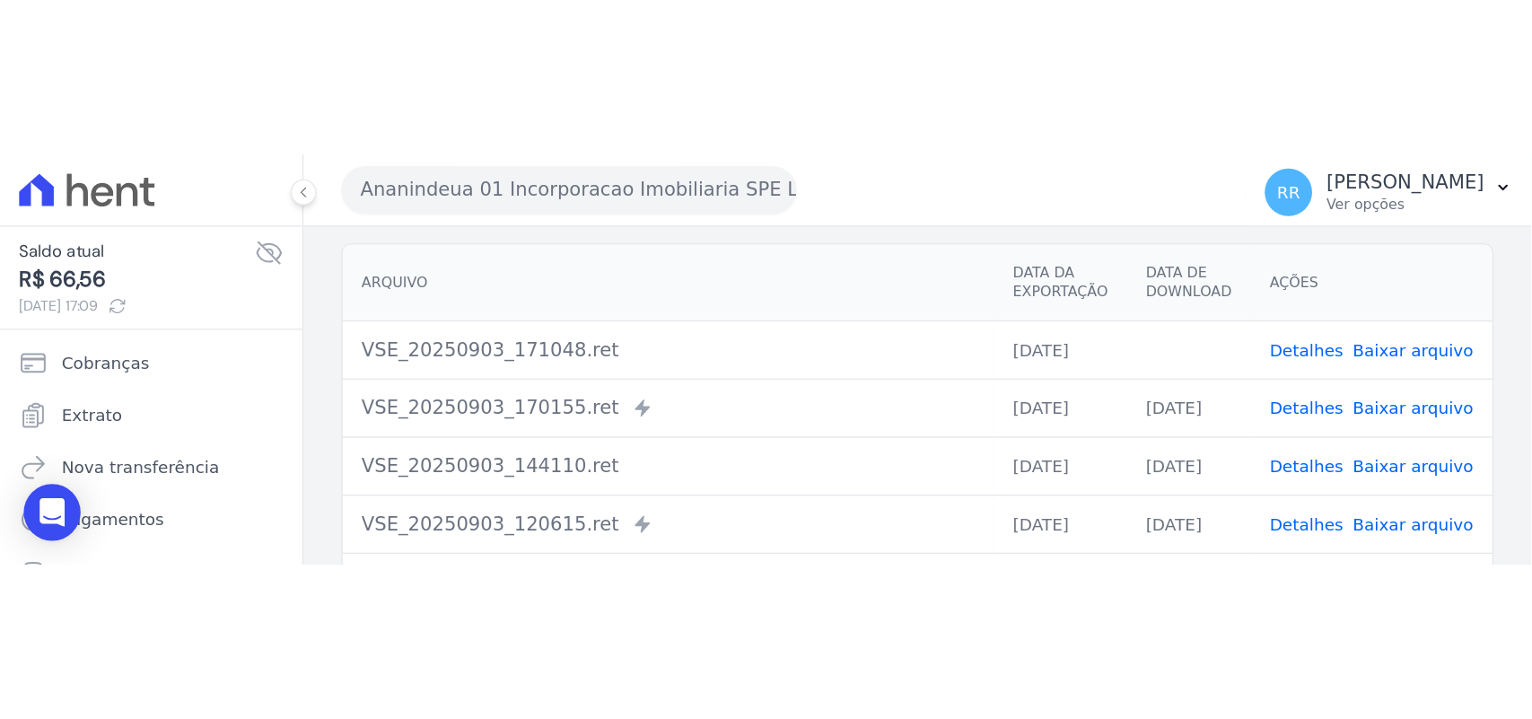
scroll to position [76, 0]
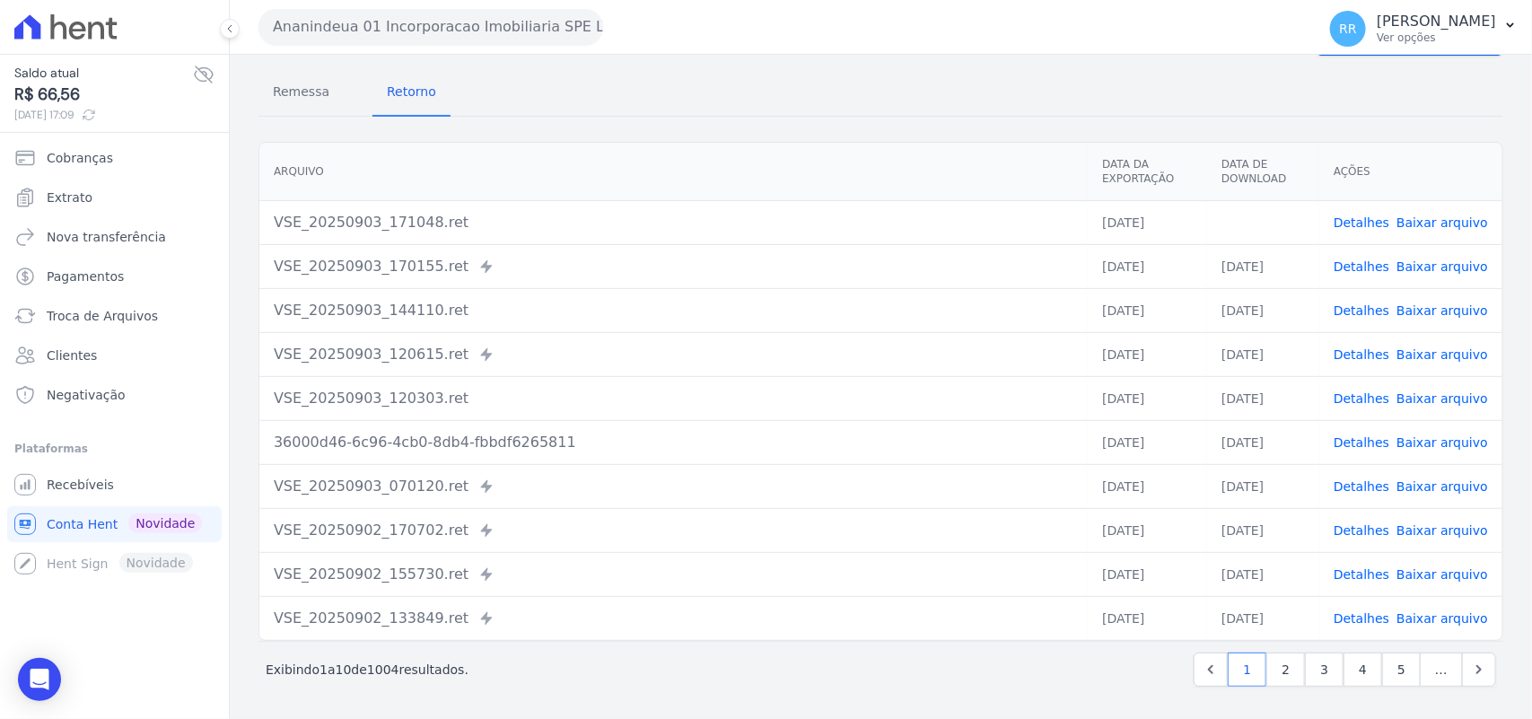
click at [754, 85] on div "Remessa Retorno" at bounding box center [880, 93] width 1245 height 47
